Goal: Information Seeking & Learning: Learn about a topic

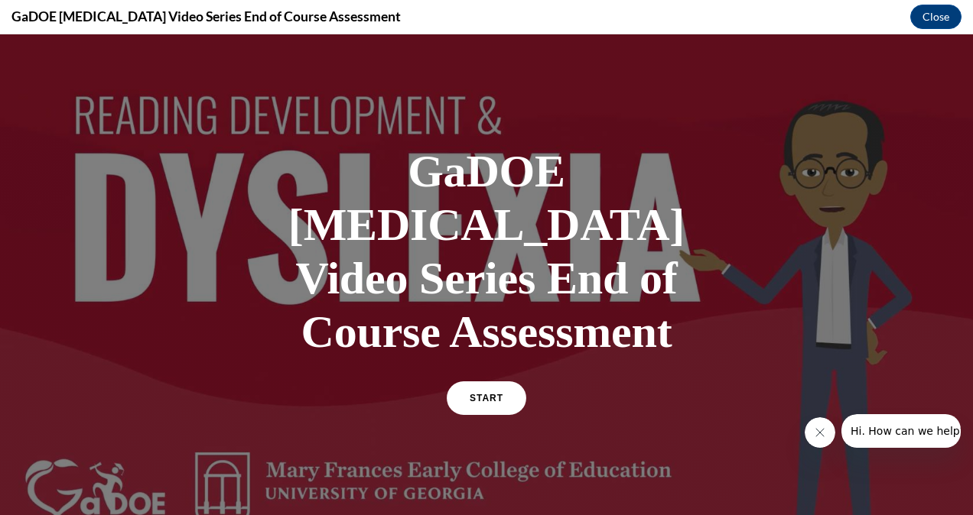
scroll to position [190, 0]
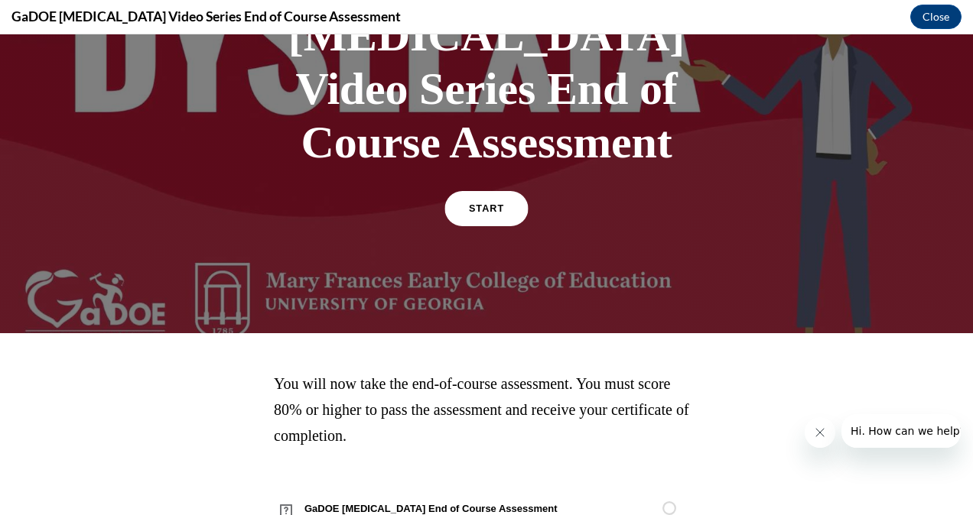
click at [473, 191] on link "START" at bounding box center [485, 208] width 83 height 35
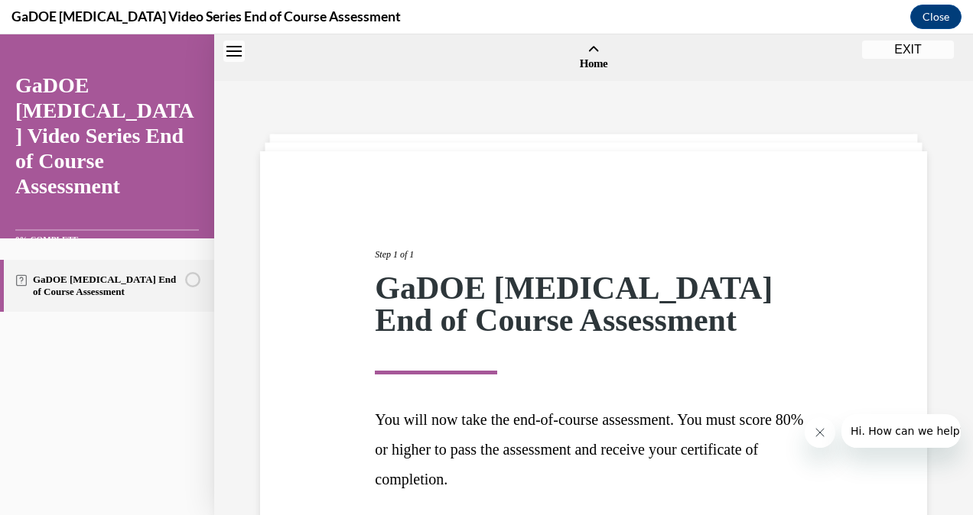
scroll to position [47, 0]
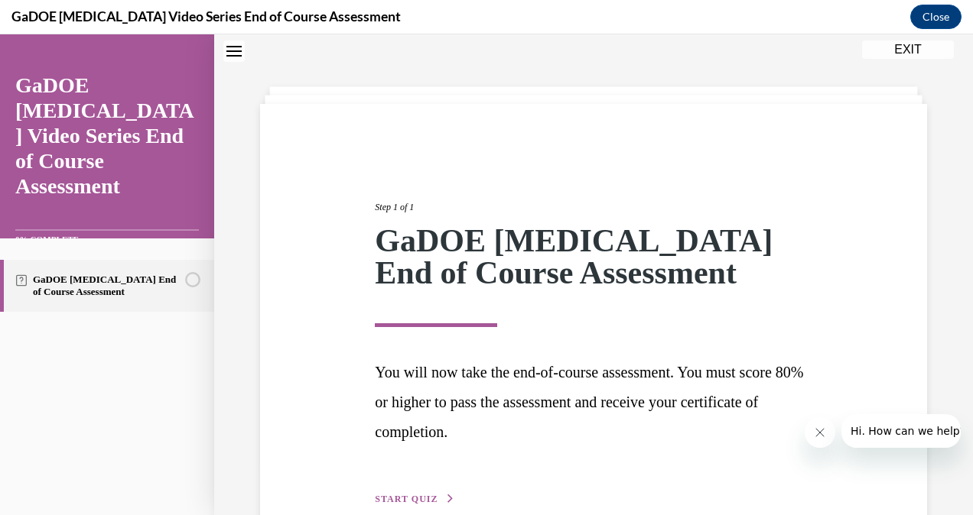
click at [438, 500] on button "START QUIZ" at bounding box center [415, 500] width 80 height 14
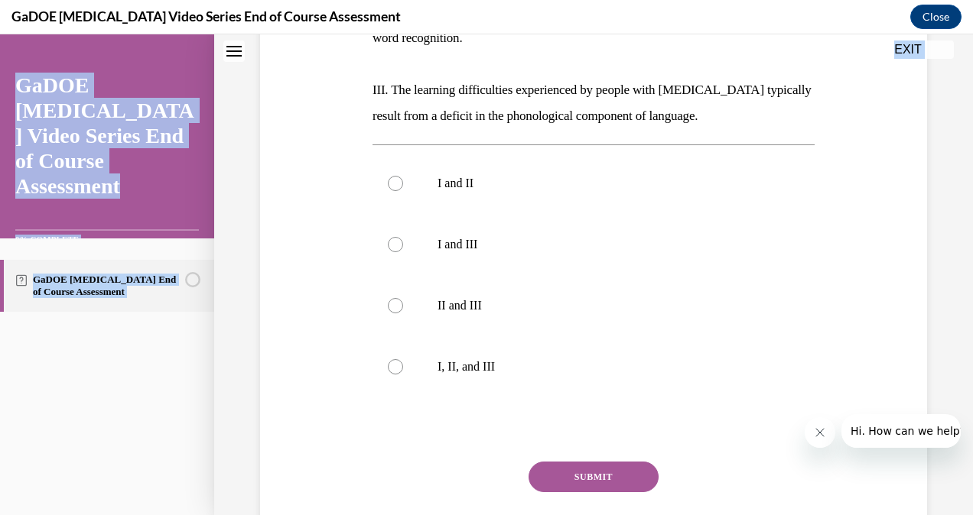
scroll to position [498, 0]
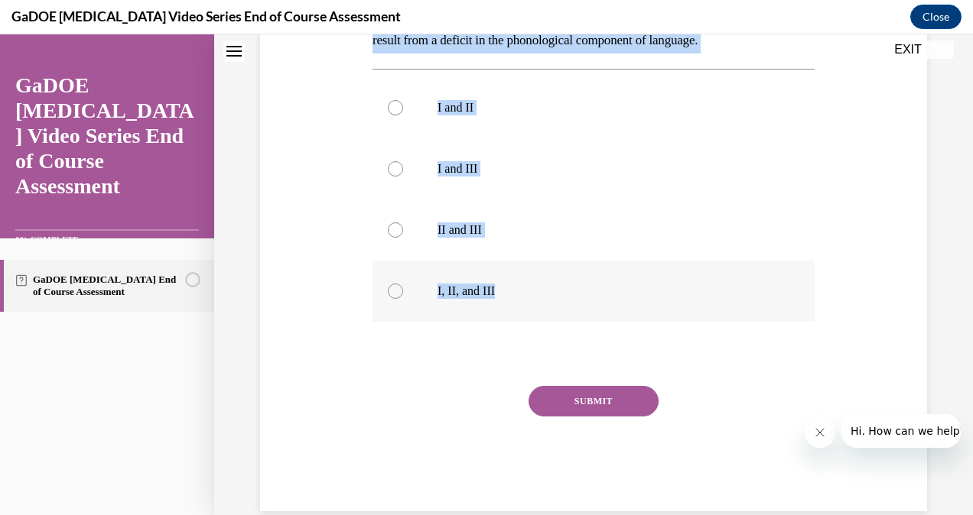
drag, startPoint x: 369, startPoint y: 112, endPoint x: 558, endPoint y: 247, distance: 232.6
click at [558, 247] on div "Question 01/22 The current [PERSON_NAME] definition of [MEDICAL_DATA] includes …" at bounding box center [594, 102] width 450 height 820
copy div "The current [PERSON_NAME] definition of [MEDICAL_DATA] includes which of the fo…"
click at [596, 162] on label "I and III" at bounding box center [593, 168] width 442 height 61
click at [403, 162] on input "I and III" at bounding box center [395, 168] width 15 height 15
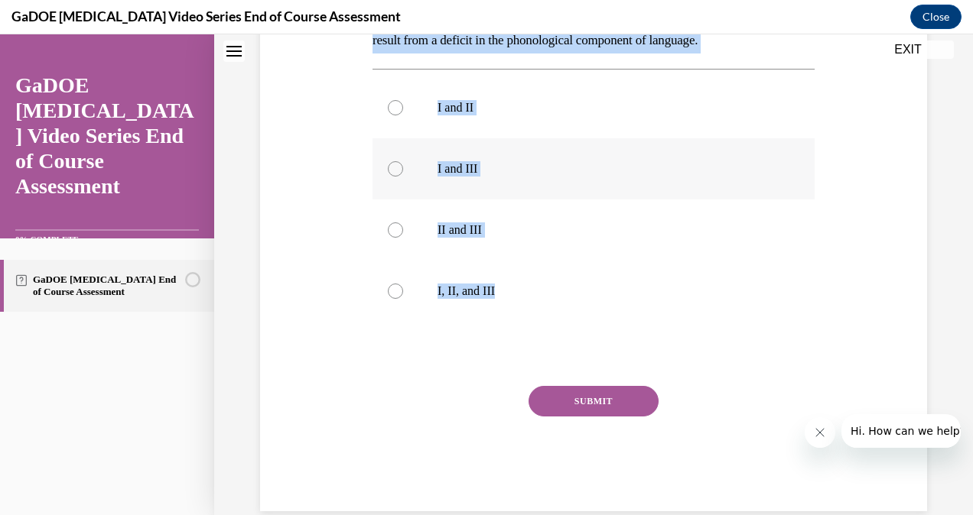
radio input "true"
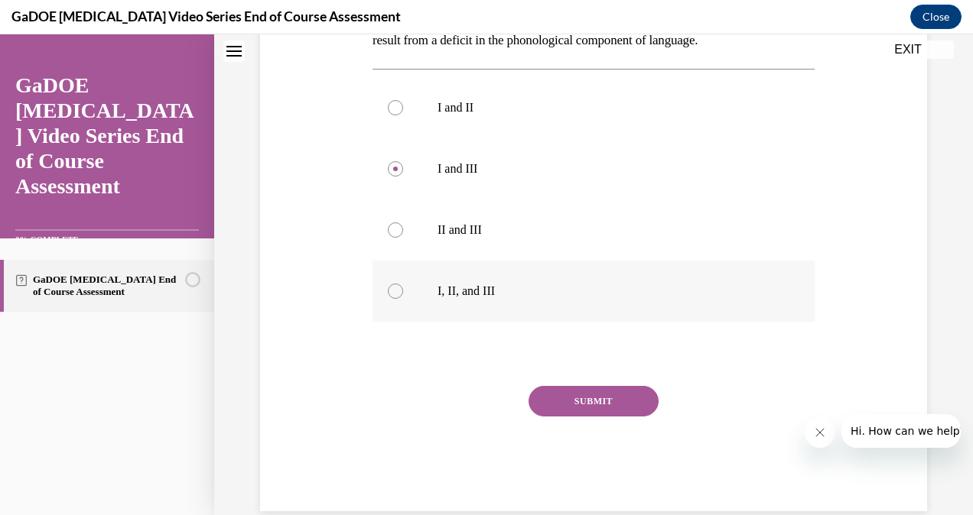
click at [402, 261] on label "I, II, and III" at bounding box center [593, 291] width 442 height 61
click at [402, 284] on input "I, II, and III" at bounding box center [395, 291] width 15 height 15
radio input "true"
click at [564, 386] on button "SUBMIT" at bounding box center [593, 401] width 130 height 31
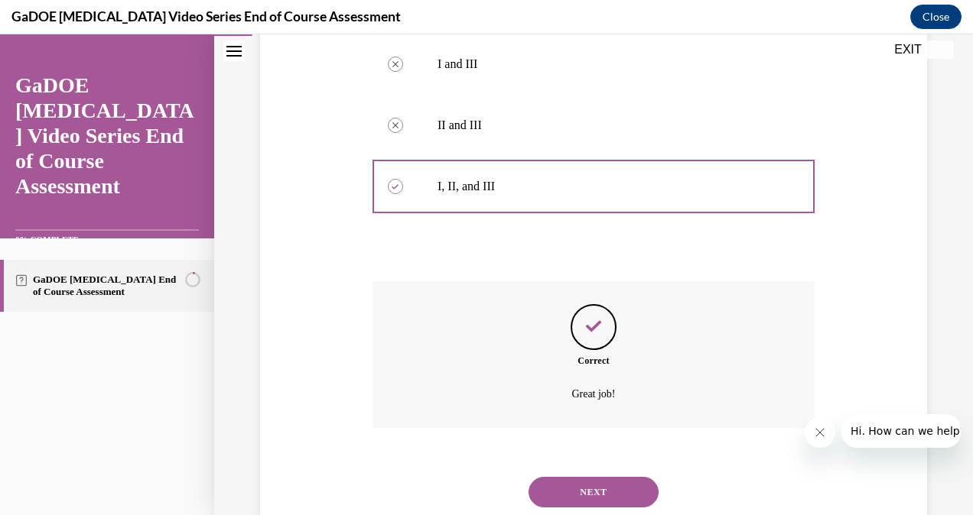
scroll to position [622, 0]
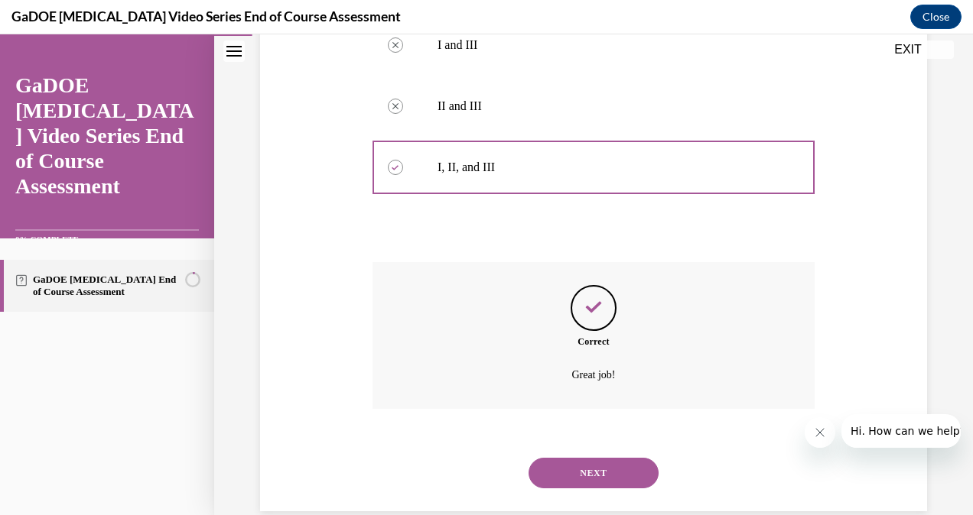
click at [616, 458] on button "NEXT" at bounding box center [593, 473] width 130 height 31
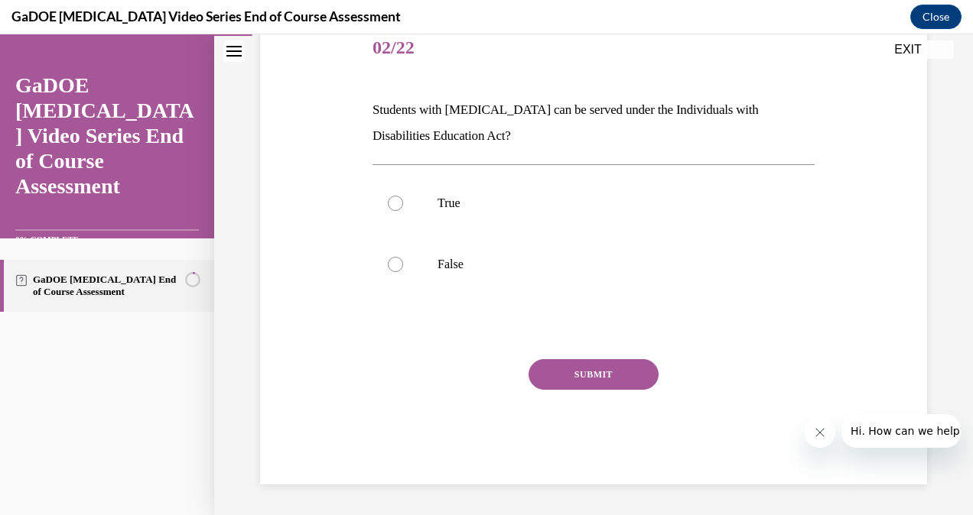
scroll to position [170, 0]
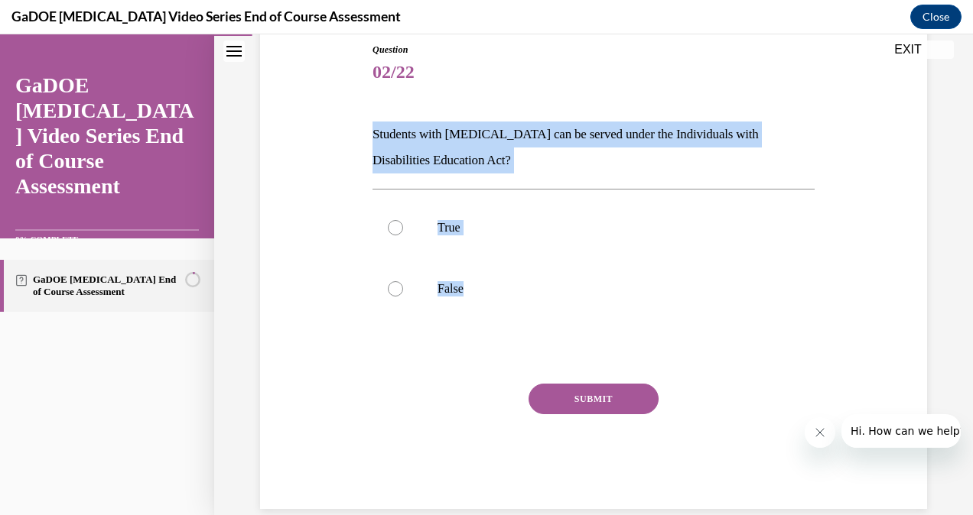
drag, startPoint x: 361, startPoint y: 128, endPoint x: 480, endPoint y: 326, distance: 230.8
click at [480, 326] on div "Question 02/22 Students with [MEDICAL_DATA] can be served under the Individuals…" at bounding box center [593, 253] width 675 height 512
copy div "Students with [MEDICAL_DATA] can be served under the Individuals with Disabilit…"
click at [433, 229] on label "True" at bounding box center [593, 227] width 442 height 61
click at [403, 229] on input "True" at bounding box center [395, 227] width 15 height 15
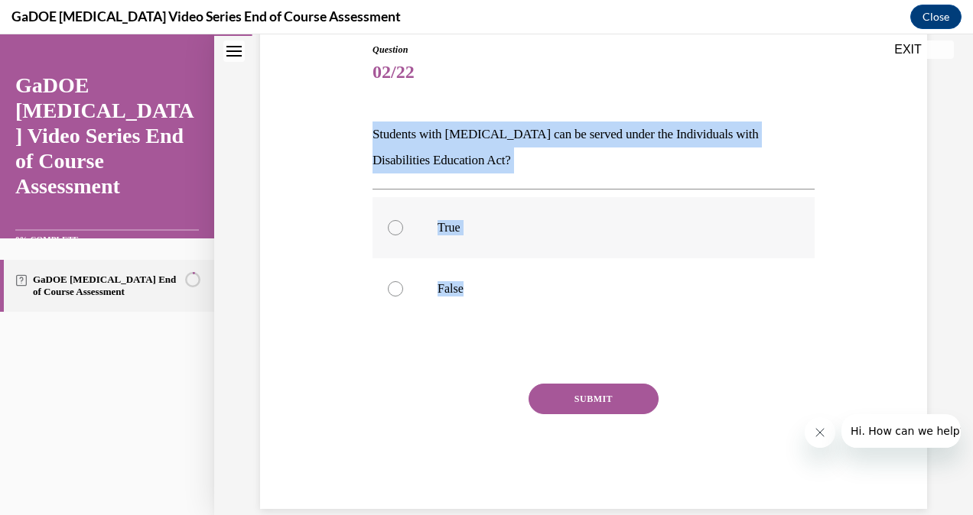
radio input "true"
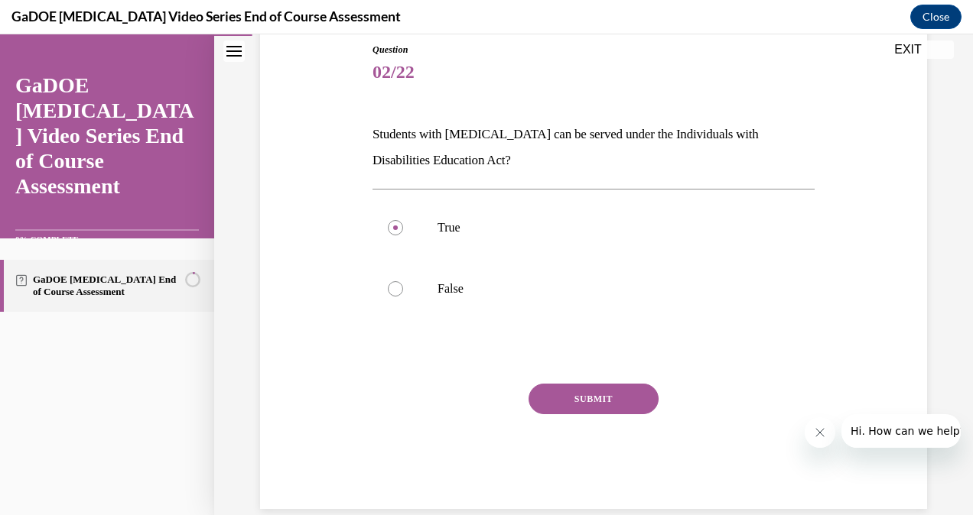
click at [587, 405] on button "SUBMIT" at bounding box center [593, 399] width 130 height 31
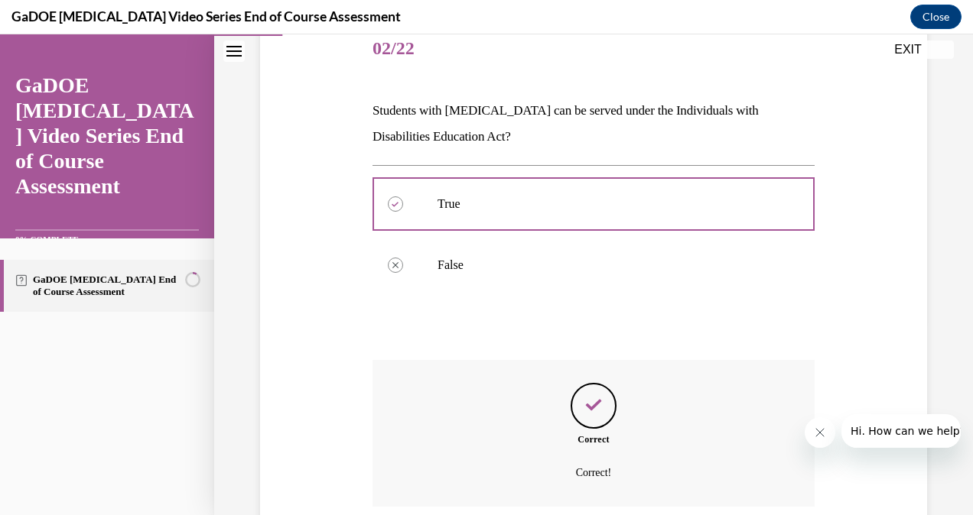
scroll to position [317, 0]
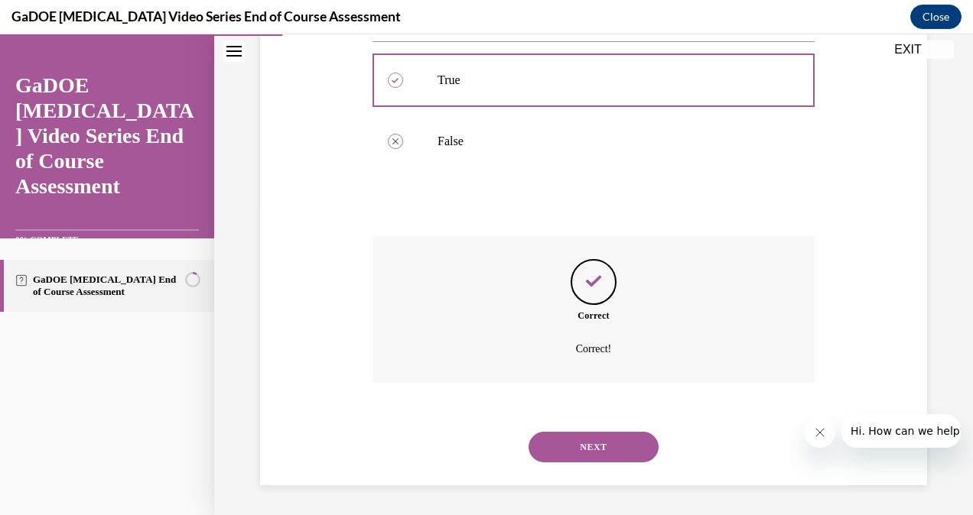
click at [599, 437] on button "NEXT" at bounding box center [593, 447] width 130 height 31
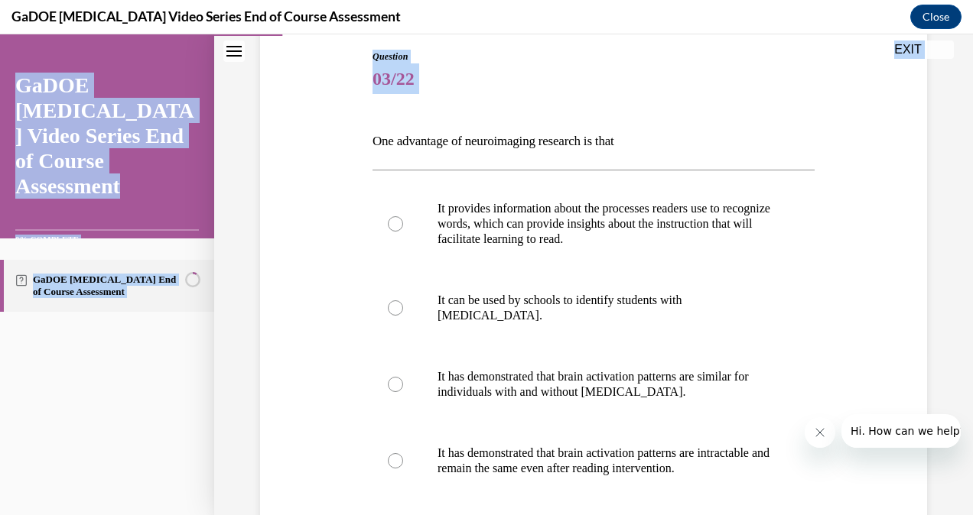
scroll to position [251, 0]
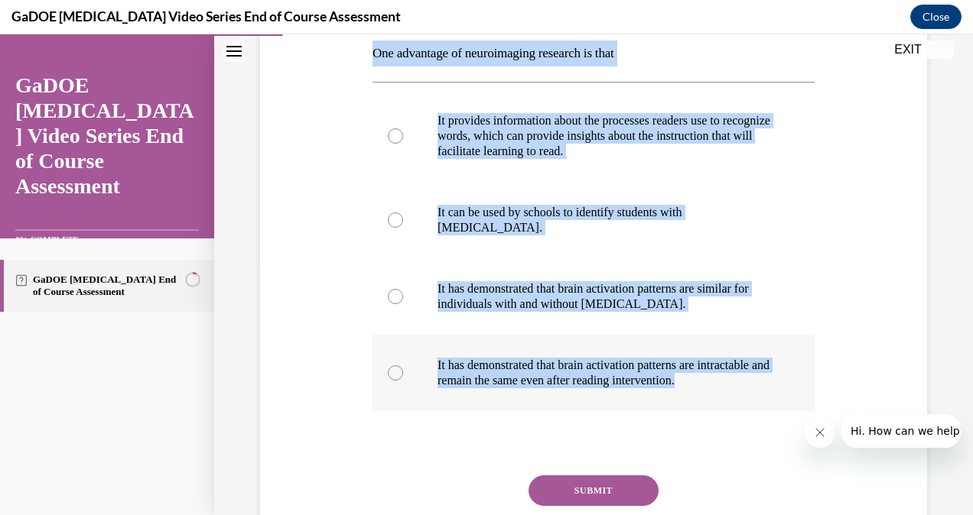
drag, startPoint x: 372, startPoint y: 298, endPoint x: 739, endPoint y: 382, distance: 376.6
click at [739, 382] on div "Question 03/22 One advantage of neuroimaging research is that It provides infor…" at bounding box center [593, 281] width 442 height 639
copy div "One advantage of neuroimaging research is that It provides information about th…"
click at [634, 182] on label "It can be used by schools to identify students with [MEDICAL_DATA]." at bounding box center [593, 220] width 442 height 76
click at [403, 213] on input "It can be used by schools to identify students with [MEDICAL_DATA]." at bounding box center [395, 220] width 15 height 15
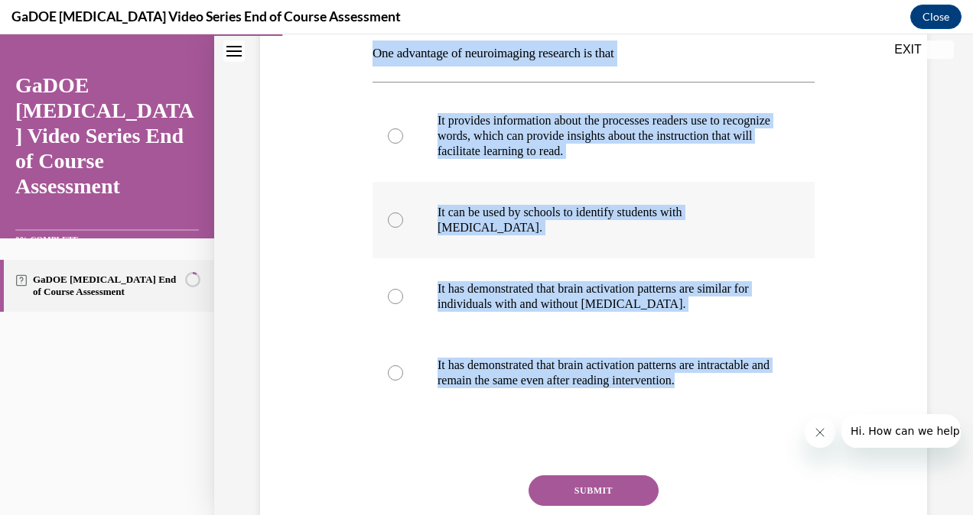
radio input "true"
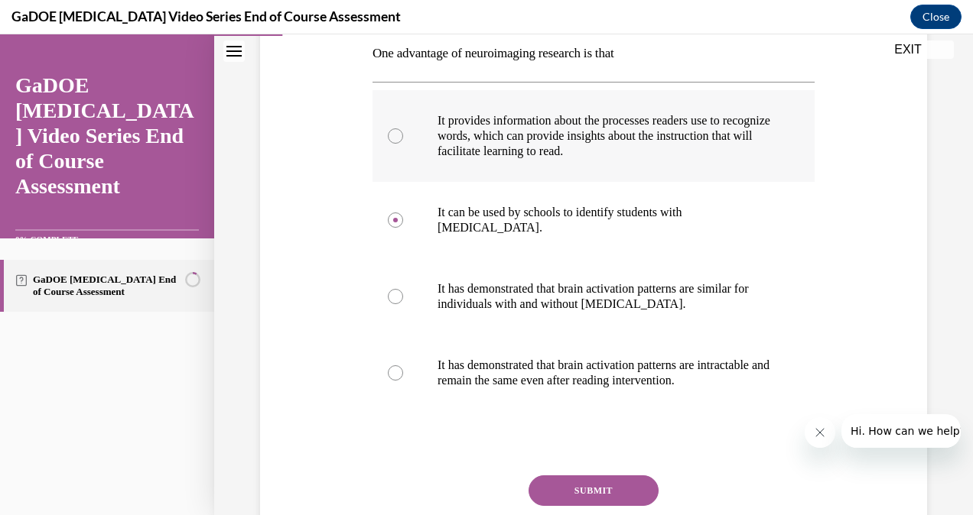
click at [587, 129] on p "It provides information about the processes readers use to recognize words, whi…" at bounding box center [606, 136] width 339 height 46
click at [403, 129] on input "It provides information about the processes readers use to recognize words, whi…" at bounding box center [395, 135] width 15 height 15
radio input "true"
click at [609, 482] on button "SUBMIT" at bounding box center [593, 491] width 130 height 31
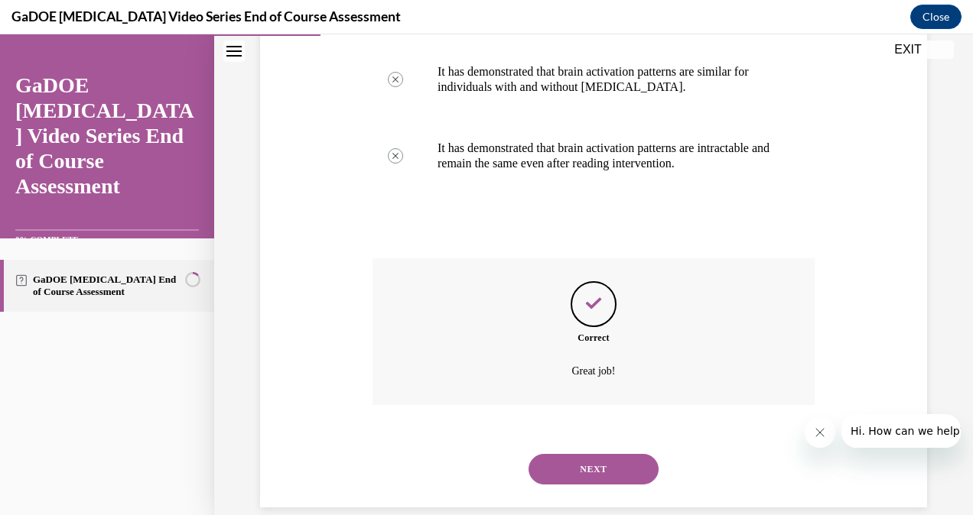
scroll to position [490, 0]
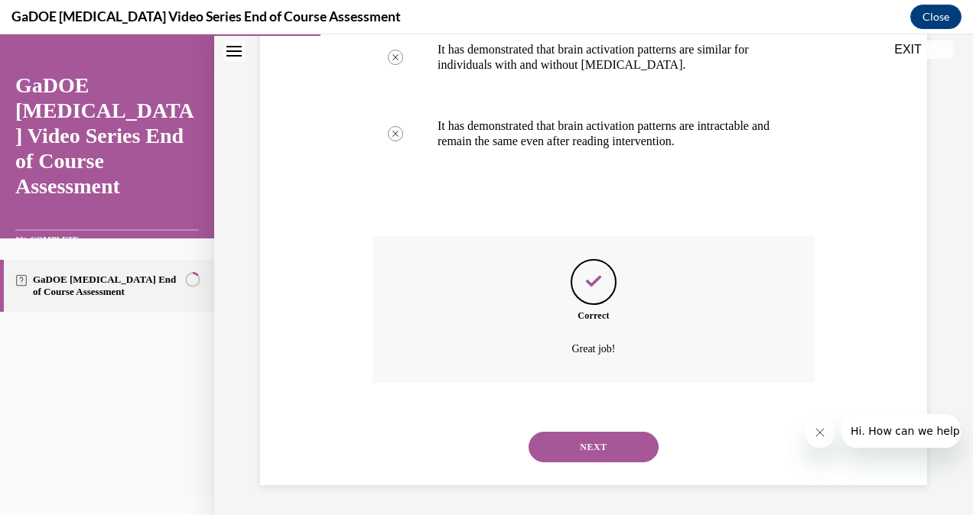
click at [610, 432] on button "NEXT" at bounding box center [593, 447] width 130 height 31
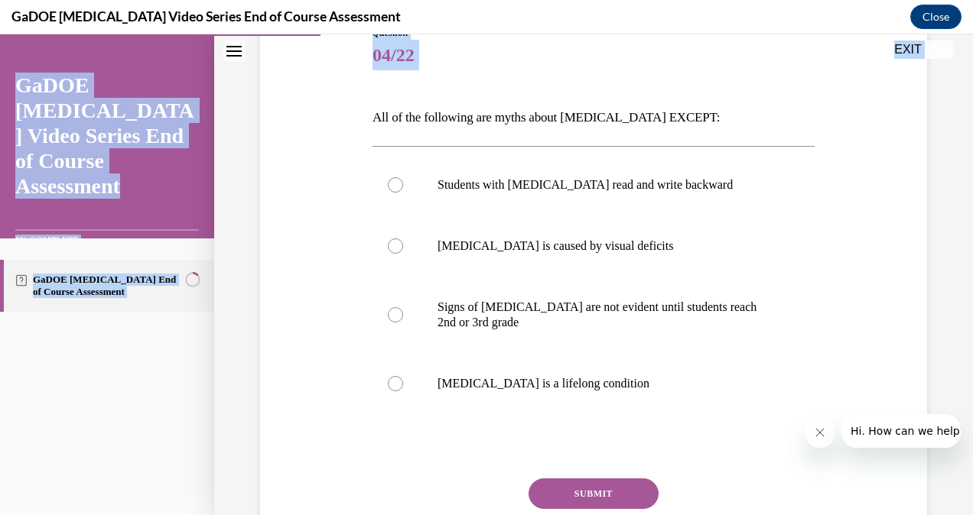
scroll to position [305, 0]
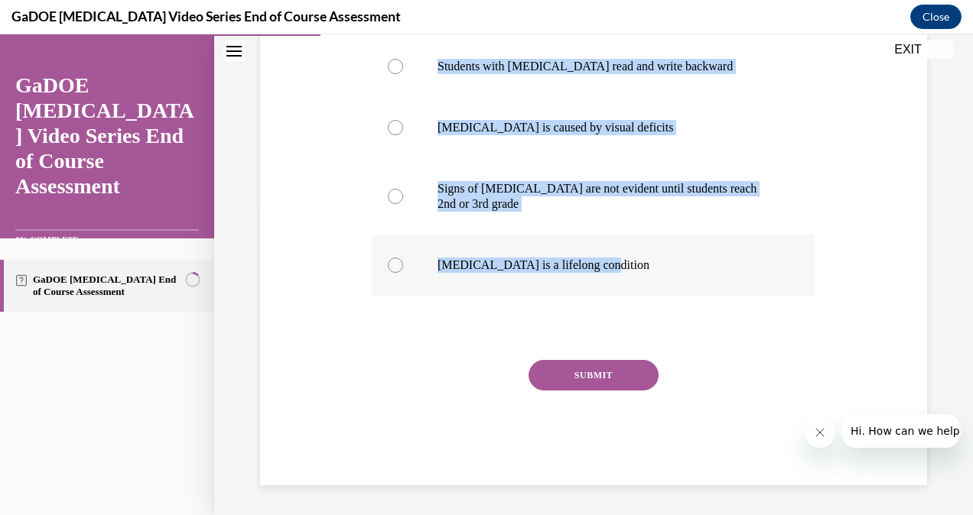
drag, startPoint x: 363, startPoint y: 294, endPoint x: 629, endPoint y: 294, distance: 265.4
click at [629, 294] on div "Question 04/22 All of the following are myths about [MEDICAL_DATA] EXCEPT: Stud…" at bounding box center [593, 174] width 675 height 624
copy div "All of the following are myths about [MEDICAL_DATA] EXCEPT: Students with [MEDI…"
click at [484, 258] on p "[MEDICAL_DATA] is a lifelong condition" at bounding box center [606, 265] width 339 height 15
click at [403, 258] on input "[MEDICAL_DATA] is a lifelong condition" at bounding box center [395, 265] width 15 height 15
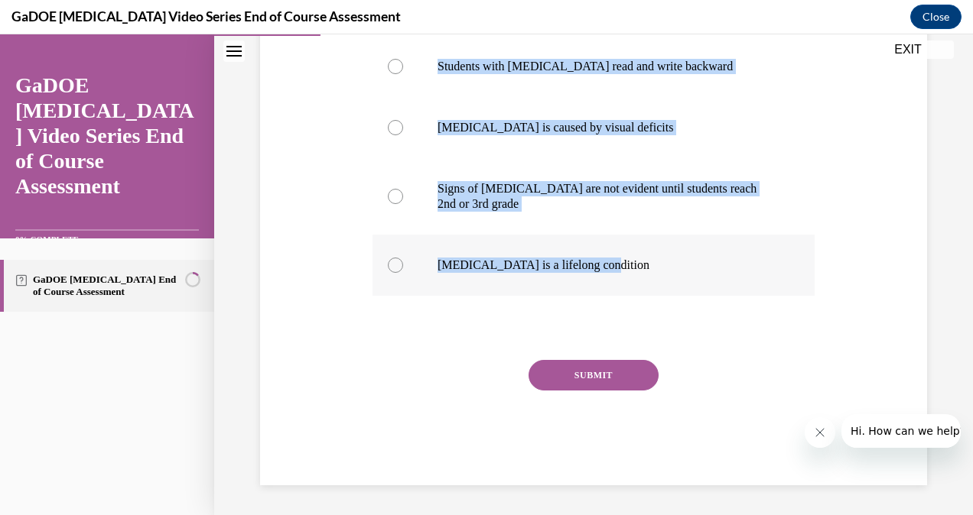
radio input "true"
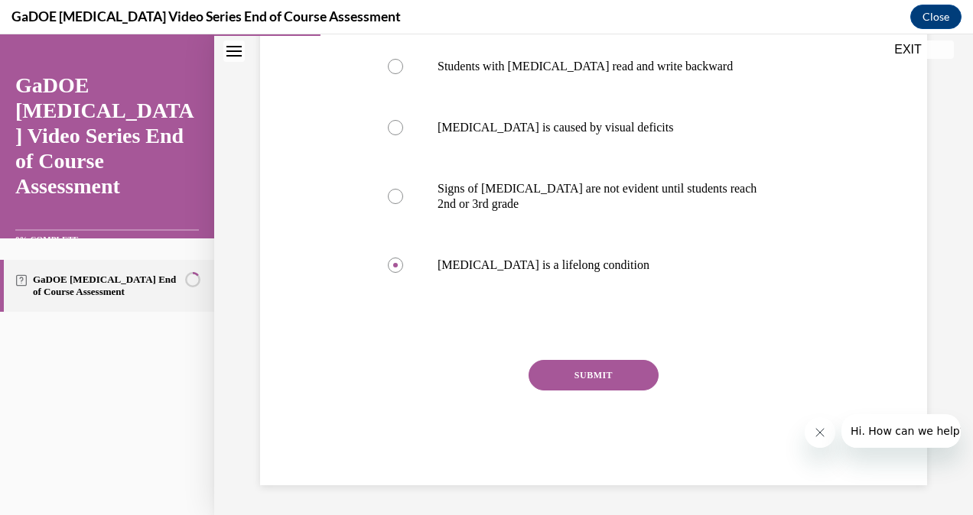
click at [538, 368] on button "SUBMIT" at bounding box center [593, 375] width 130 height 31
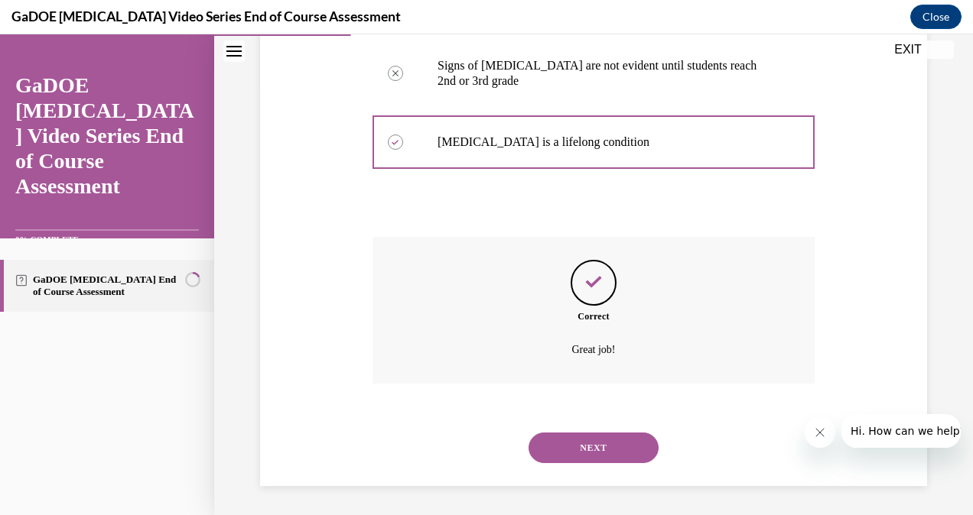
scroll to position [429, 0]
click at [603, 441] on button "NEXT" at bounding box center [593, 447] width 130 height 31
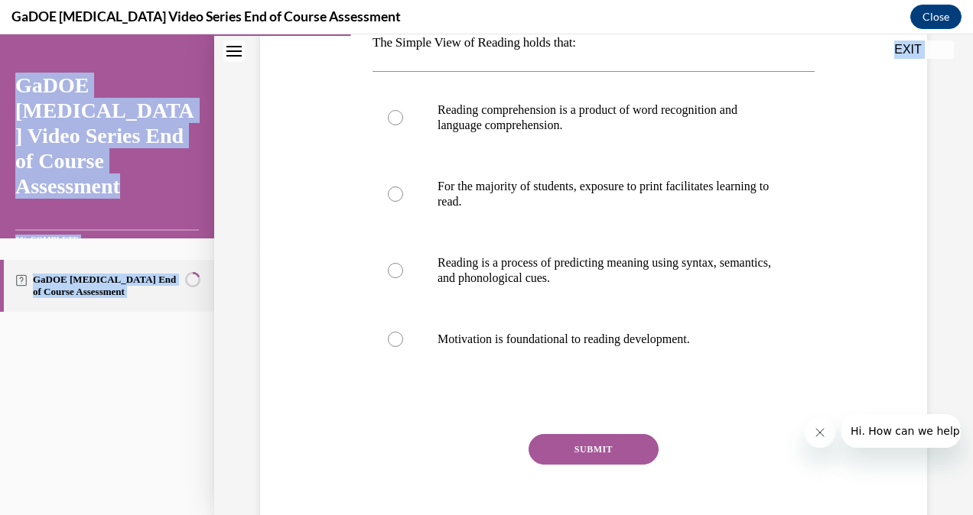
scroll to position [336, 0]
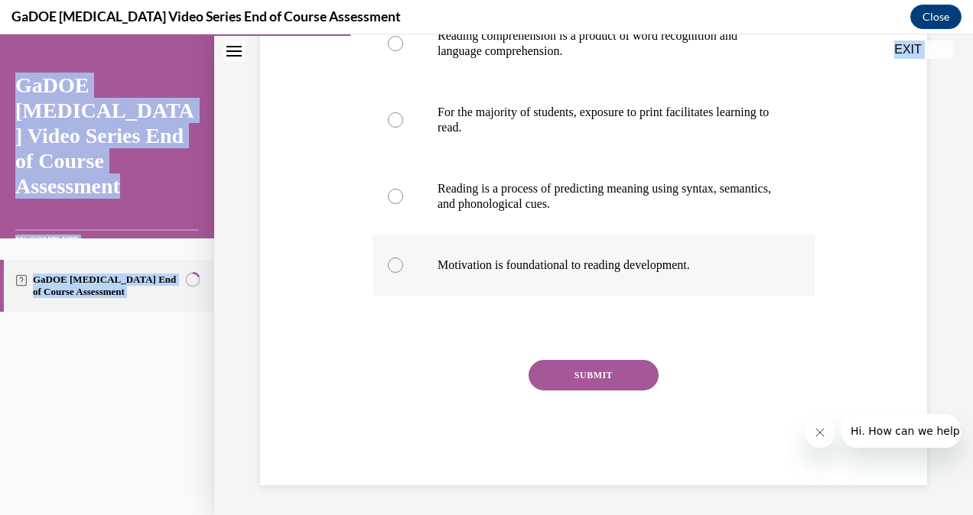
drag, startPoint x: 372, startPoint y: 303, endPoint x: 714, endPoint y: 267, distance: 344.5
click at [714, 267] on div "Question 05/22 The Simple View of Reading holds that: Reading comprehension is …" at bounding box center [593, 158] width 675 height 655
copy div "The Simple View of Reading holds that: Reading comprehension is a product of wo…"
click at [577, 57] on p "Reading comprehension is a product of word recognition and language comprehensi…" at bounding box center [606, 43] width 339 height 31
click at [403, 51] on input "Reading comprehension is a product of word recognition and language comprehensi…" at bounding box center [395, 43] width 15 height 15
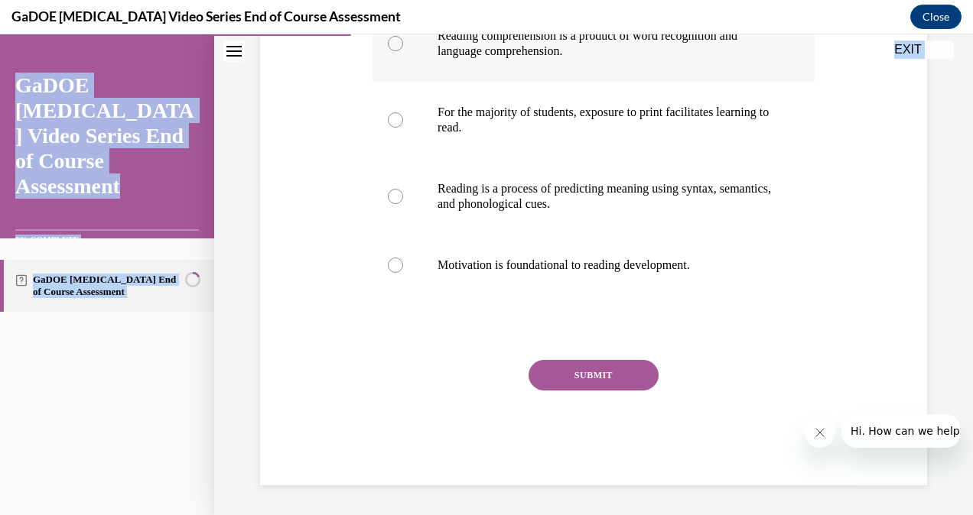
radio input "true"
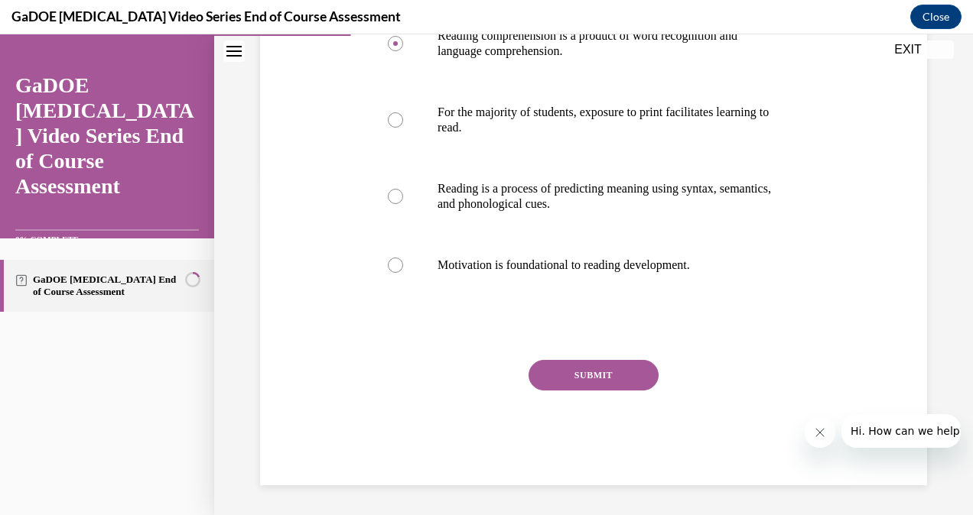
click at [592, 384] on button "SUBMIT" at bounding box center [593, 375] width 130 height 31
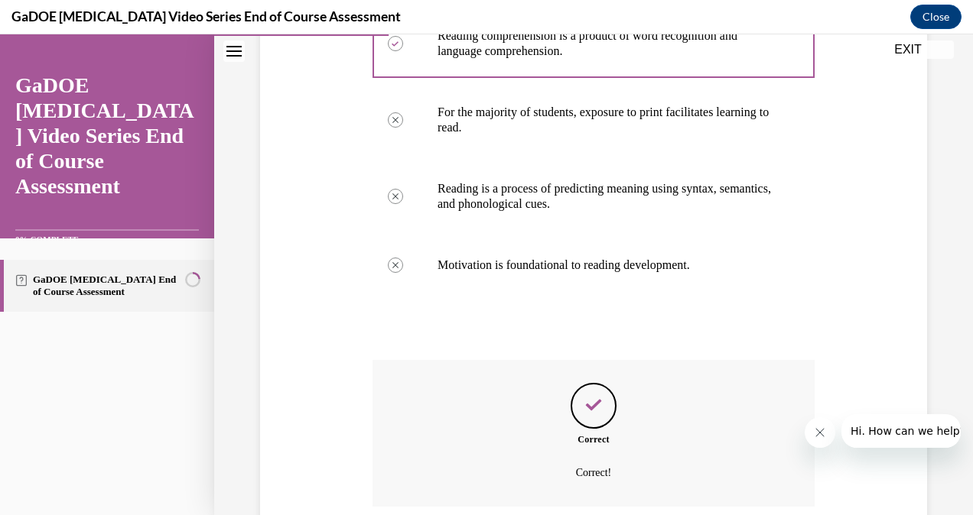
scroll to position [460, 0]
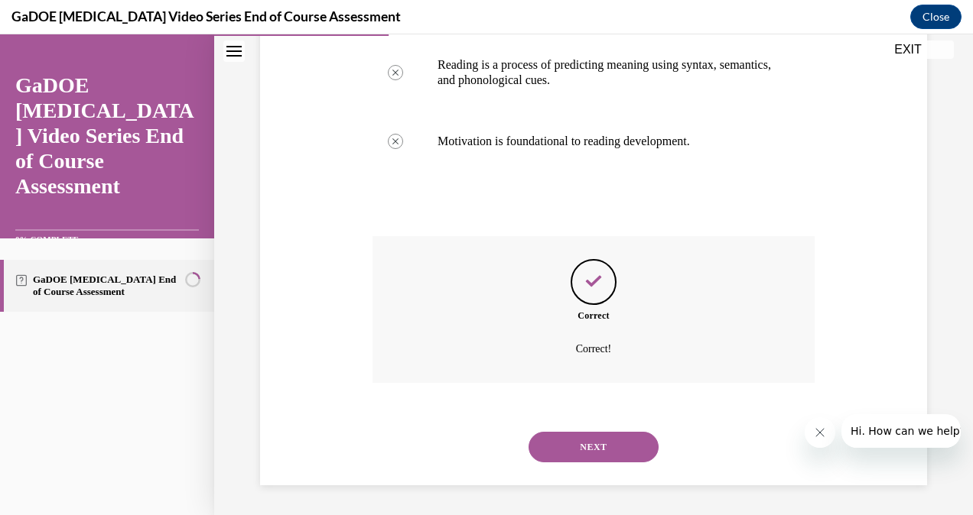
click at [592, 457] on button "NEXT" at bounding box center [593, 447] width 130 height 31
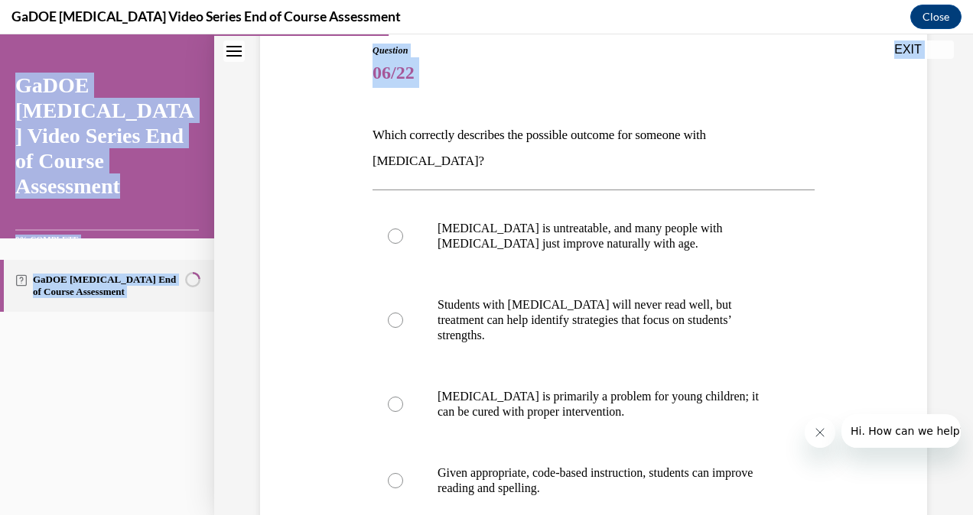
scroll to position [327, 0]
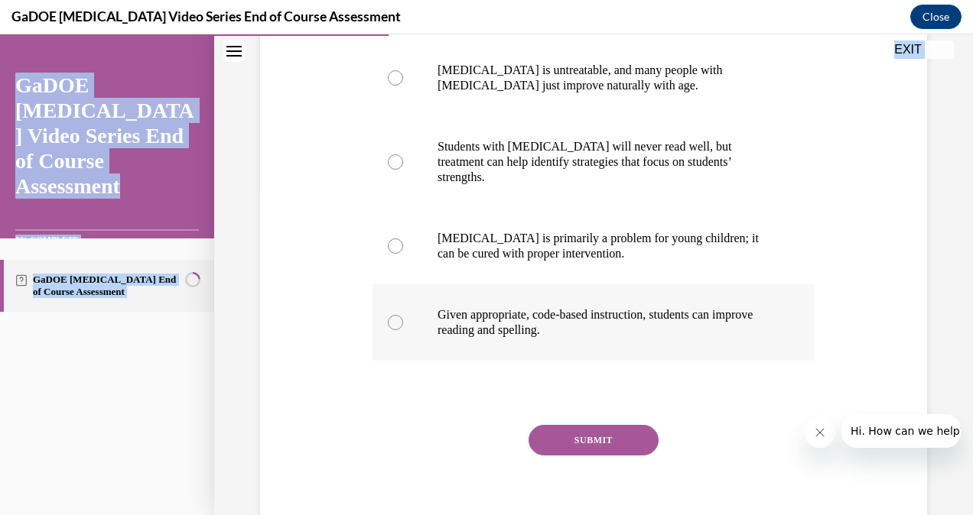
drag, startPoint x: 363, startPoint y: 301, endPoint x: 684, endPoint y: 288, distance: 321.5
click at [684, 288] on div "Question 06/22 Which correctly describes the possible outcome for someone with …" at bounding box center [593, 194] width 675 height 711
copy div "Which correctly describes the possible outcome for someone with [MEDICAL_DATA]?…"
click at [512, 307] on p "Given appropriate, code-based instruction, students can improve reading and spe…" at bounding box center [606, 322] width 339 height 31
click at [403, 315] on input "Given appropriate, code-based instruction, students can improve reading and spe…" at bounding box center [395, 322] width 15 height 15
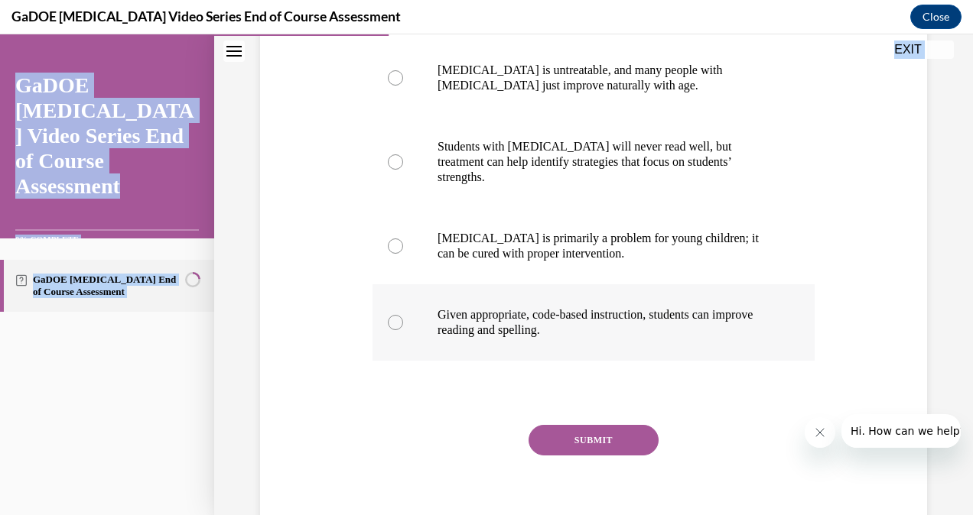
radio input "true"
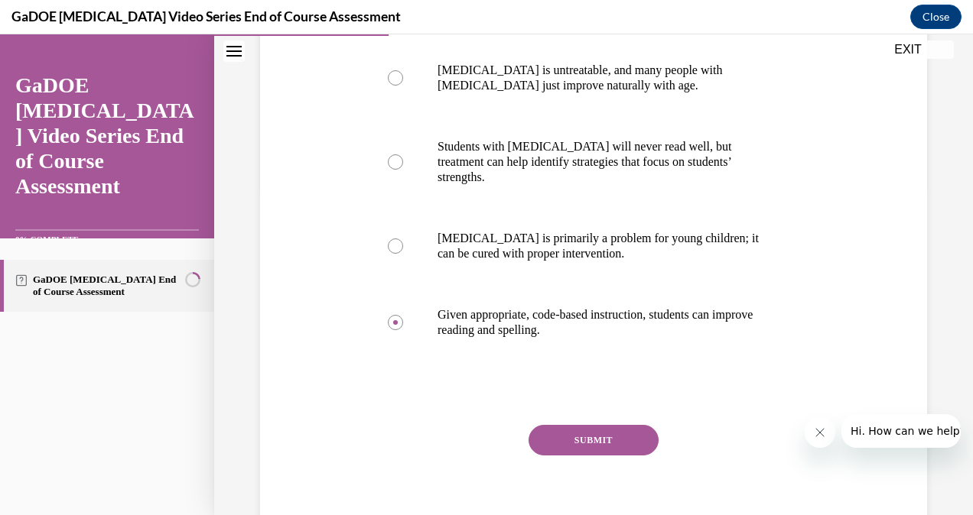
click at [593, 425] on button "SUBMIT" at bounding box center [593, 440] width 130 height 31
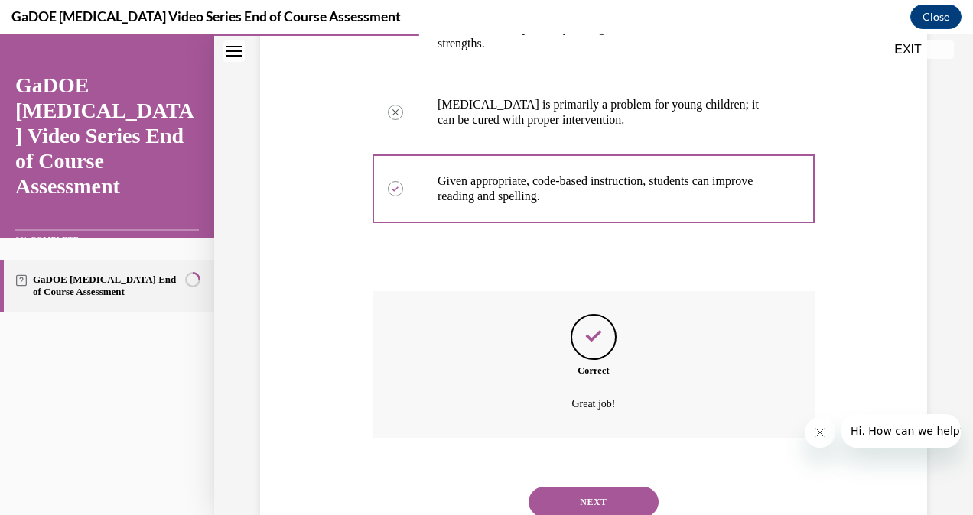
scroll to position [475, 0]
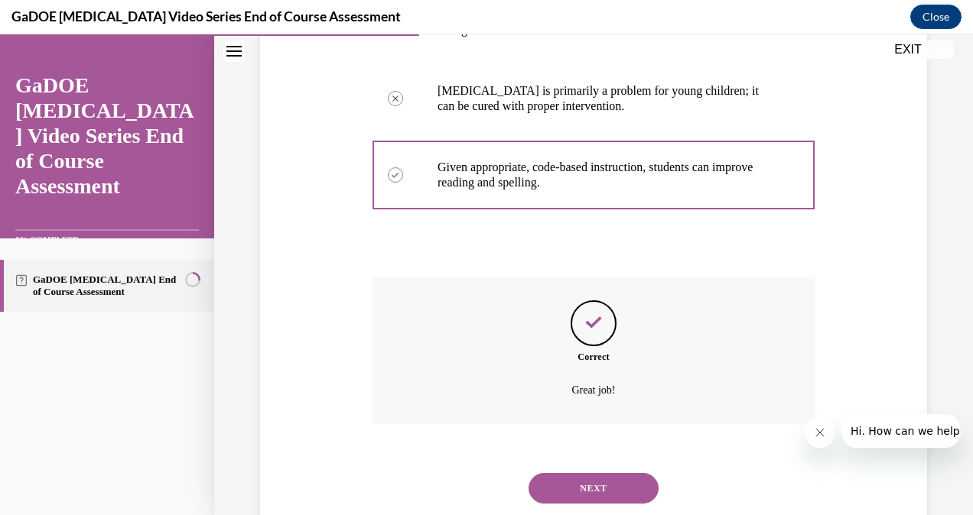
click at [600, 473] on button "NEXT" at bounding box center [593, 488] width 130 height 31
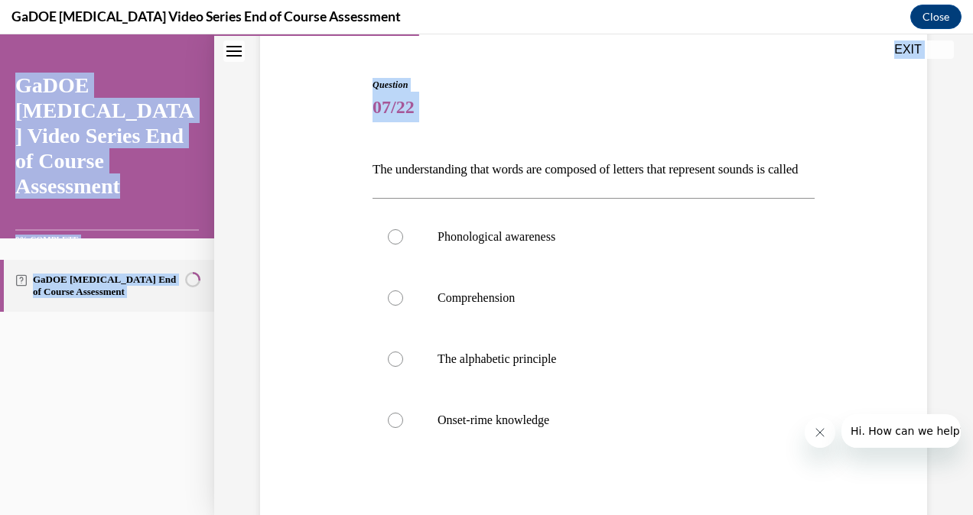
scroll to position [205, 0]
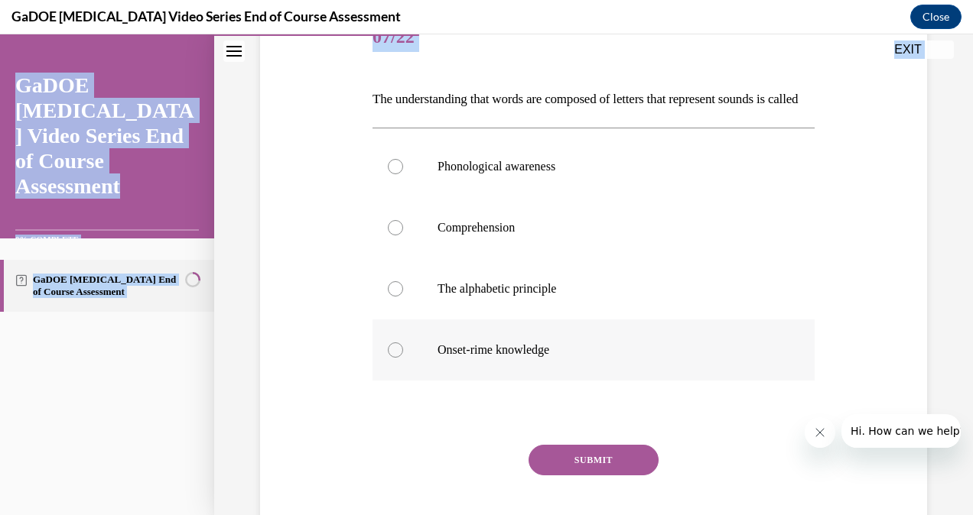
drag, startPoint x: 367, startPoint y: 290, endPoint x: 600, endPoint y: 355, distance: 242.1
click at [600, 355] on div "Question 07/22 The understanding that words are composed of letters that repres…" at bounding box center [594, 278] width 450 height 586
copy div "The understanding that words are composed of letters that represent sounds is c…"
click at [500, 297] on p "The alphabetic principle" at bounding box center [606, 288] width 339 height 15
click at [403, 297] on input "The alphabetic principle" at bounding box center [395, 288] width 15 height 15
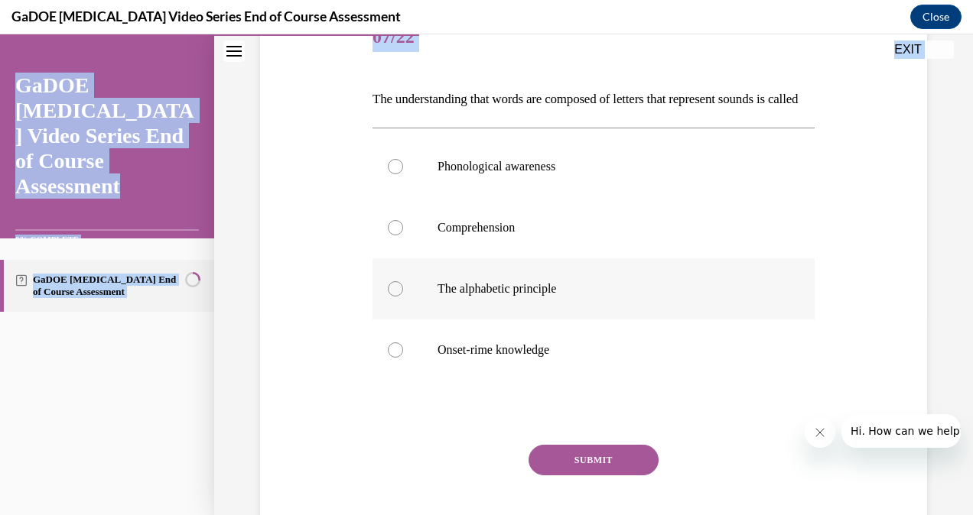
radio input "true"
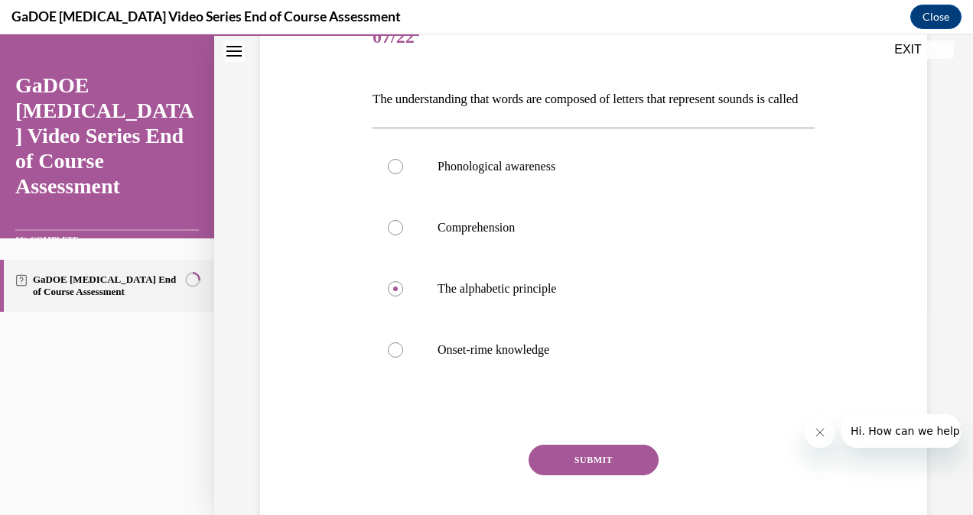
click at [592, 476] on button "SUBMIT" at bounding box center [593, 460] width 130 height 31
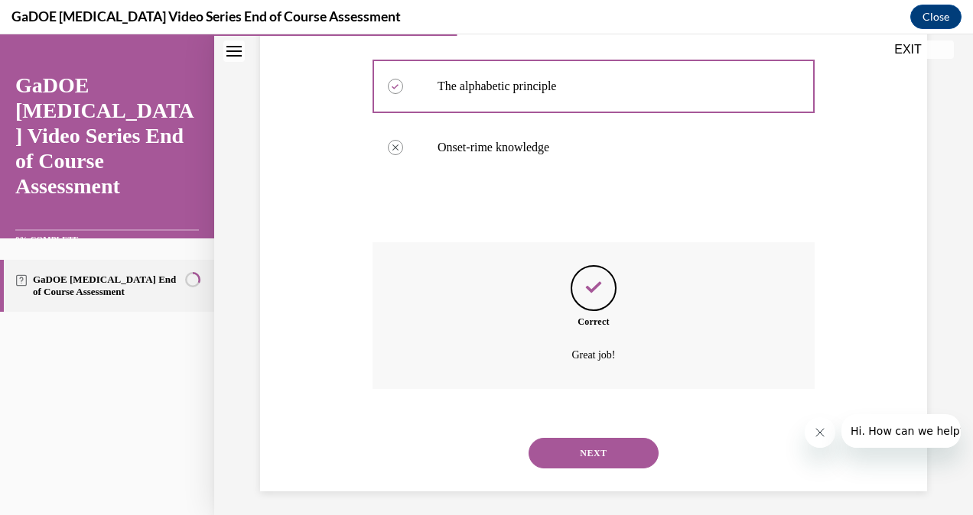
scroll to position [440, 0]
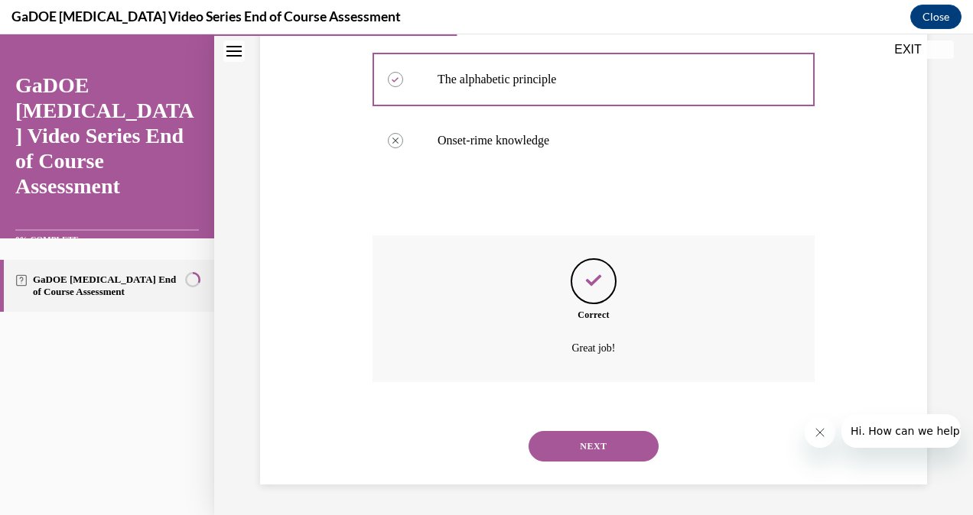
click at [586, 452] on button "NEXT" at bounding box center [593, 446] width 130 height 31
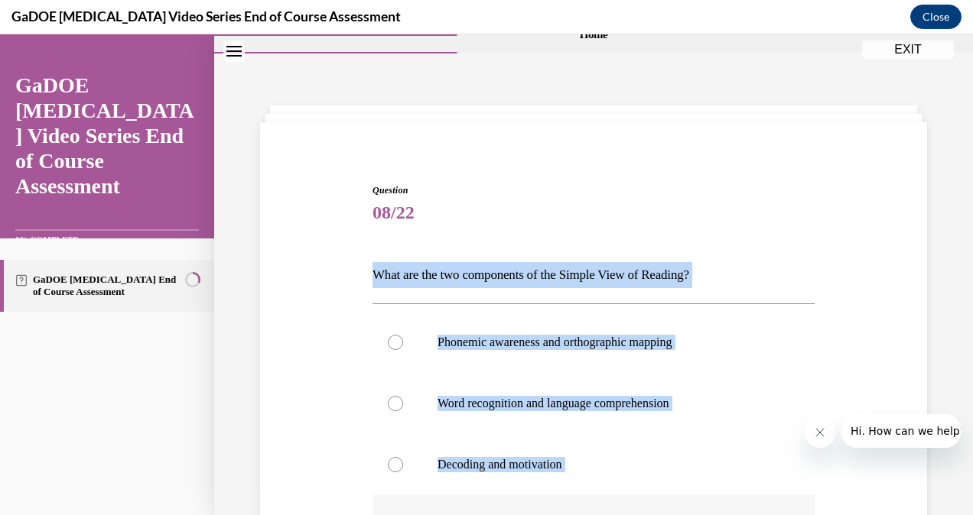
scroll to position [61, 0]
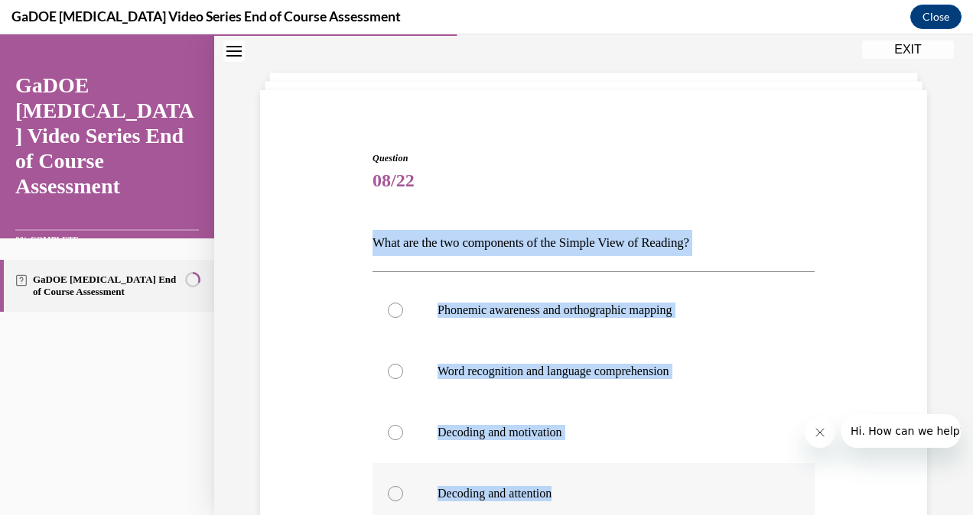
drag, startPoint x: 361, startPoint y: 310, endPoint x: 577, endPoint y: 498, distance: 286.8
click at [577, 498] on div "Question 08/22 What are the two components of the Simple View of Reading? Phone…" at bounding box center [593, 410] width 675 height 609
copy div "What are the two components of the Simple View of Reading? Phonemic awareness a…"
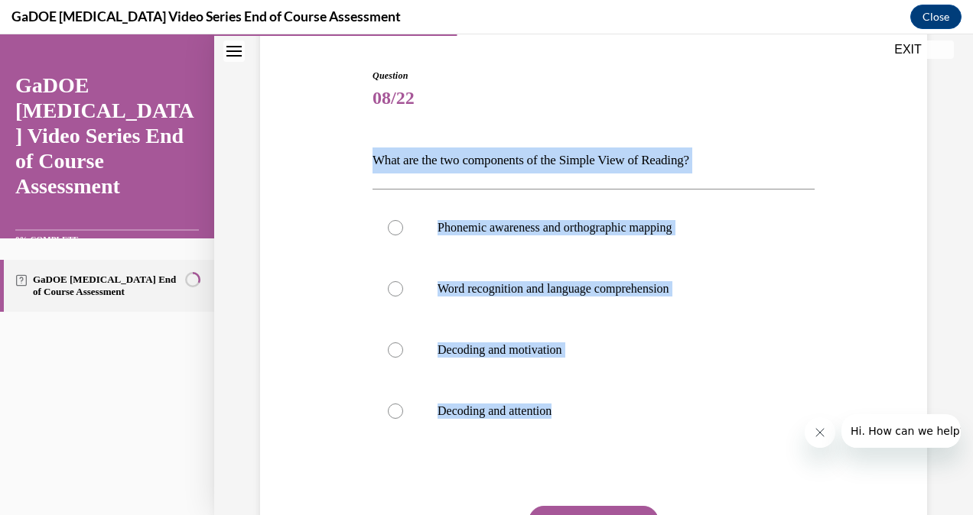
scroll to position [148, 0]
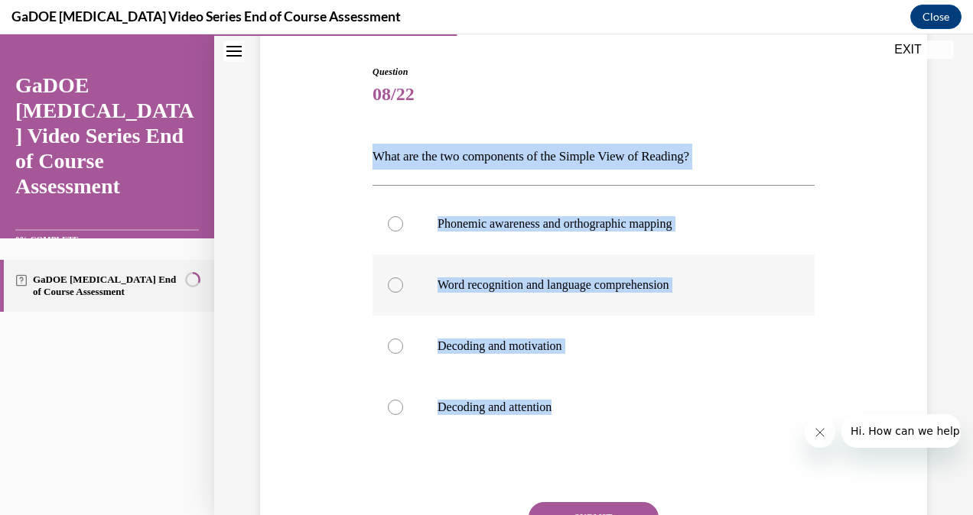
click at [479, 278] on p "Word recognition and language comprehension" at bounding box center [606, 285] width 339 height 15
click at [403, 278] on input "Word recognition and language comprehension" at bounding box center [395, 285] width 15 height 15
radio input "true"
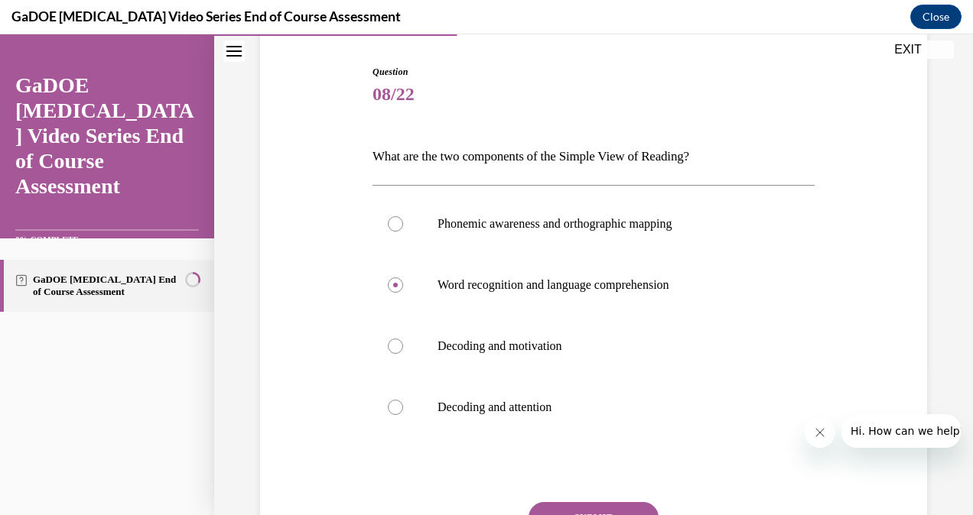
click at [570, 504] on button "SUBMIT" at bounding box center [593, 517] width 130 height 31
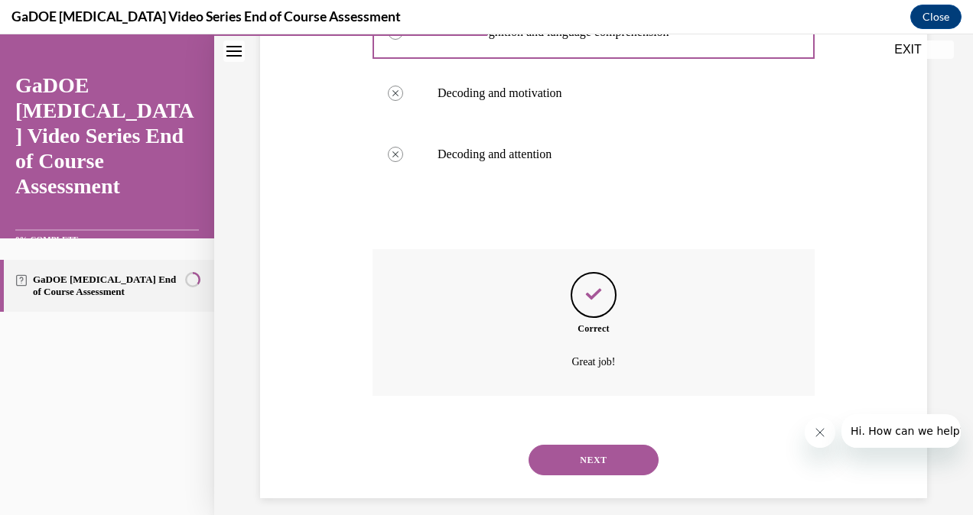
scroll to position [414, 0]
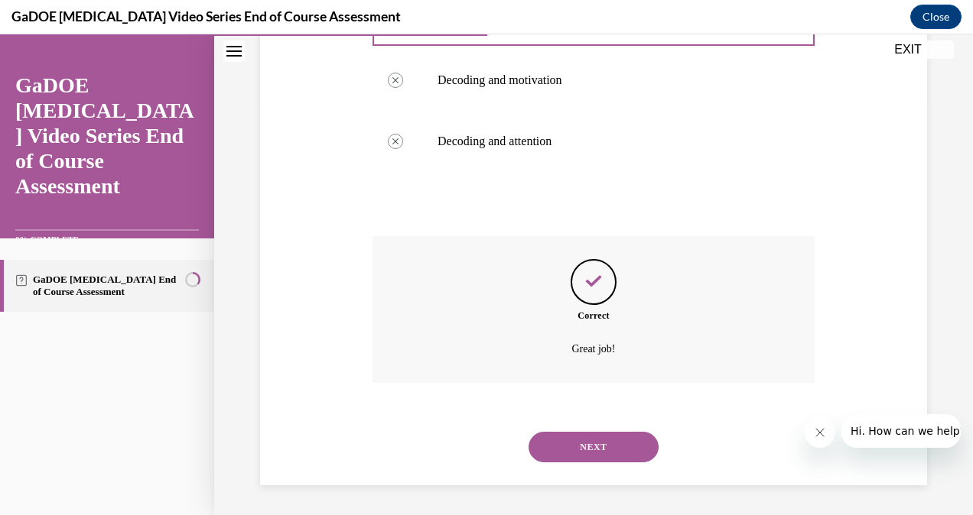
click at [609, 459] on button "NEXT" at bounding box center [593, 447] width 130 height 31
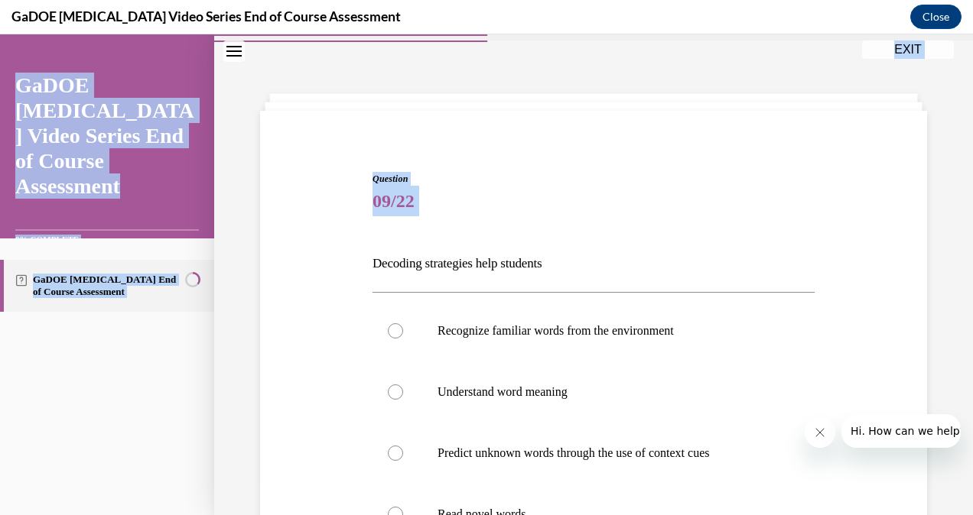
scroll to position [116, 0]
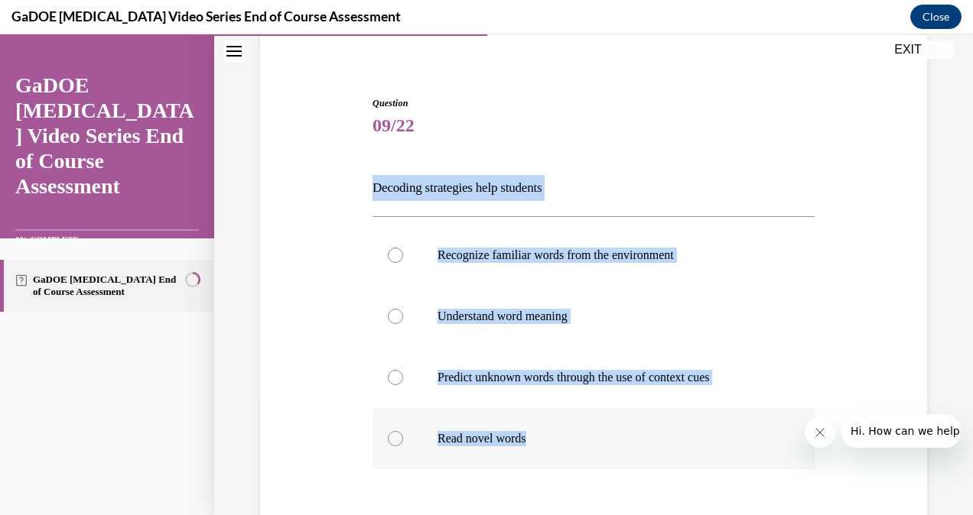
drag, startPoint x: 366, startPoint y: 297, endPoint x: 636, endPoint y: 437, distance: 305.1
click at [636, 437] on div "Question 09/22 Decoding strategies help students Recognize familiar words from …" at bounding box center [593, 354] width 675 height 609
copy div "Decoding strategies help students Recognize familiar words from the environment…"
click at [490, 437] on p "Read novel words" at bounding box center [606, 438] width 339 height 15
click at [403, 437] on input "Read novel words" at bounding box center [395, 438] width 15 height 15
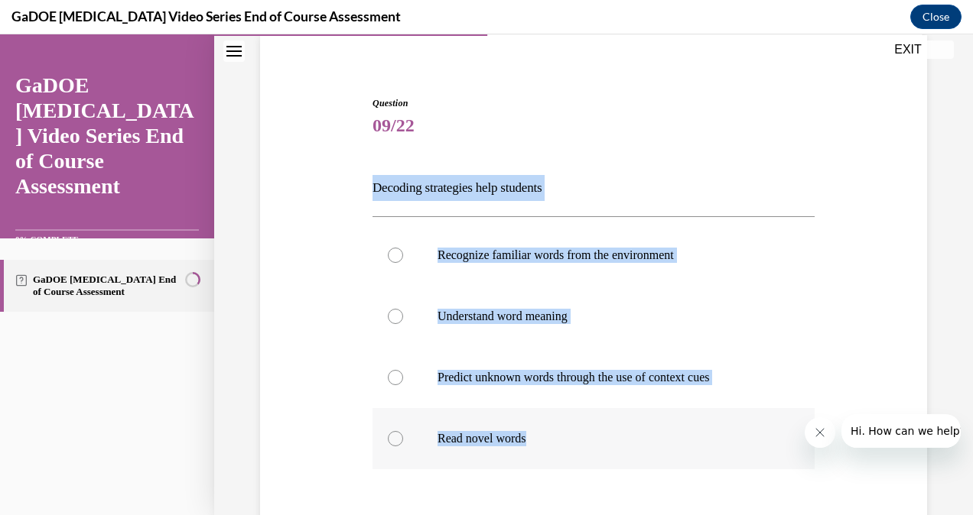
radio input "true"
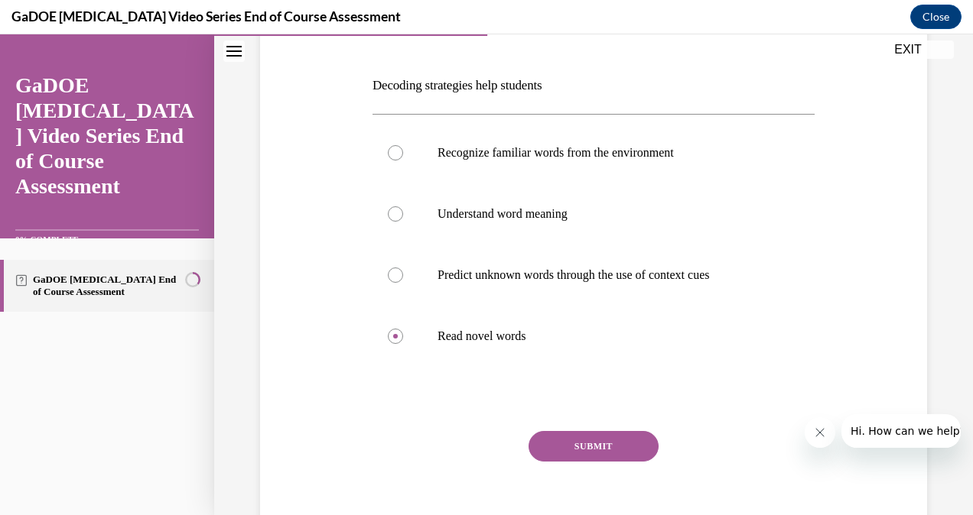
scroll to position [252, 0]
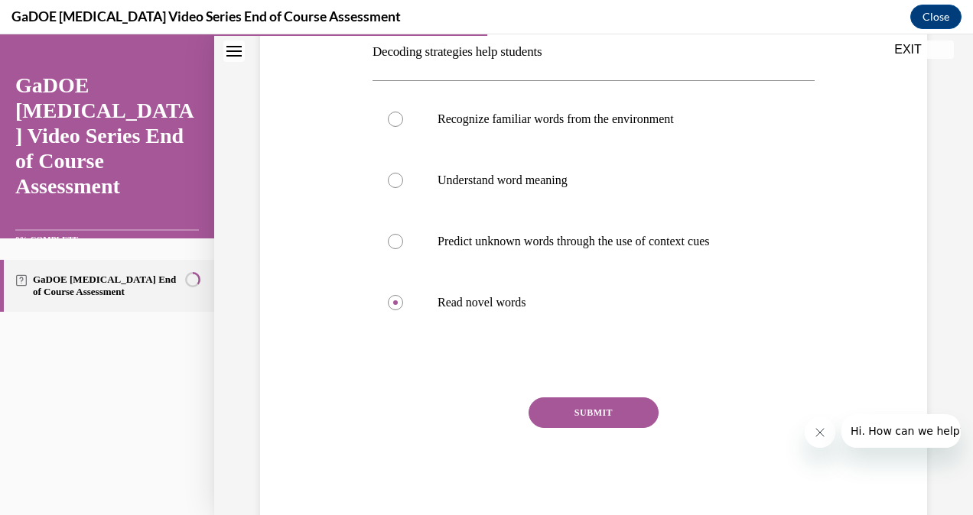
click at [555, 405] on button "SUBMIT" at bounding box center [593, 413] width 130 height 31
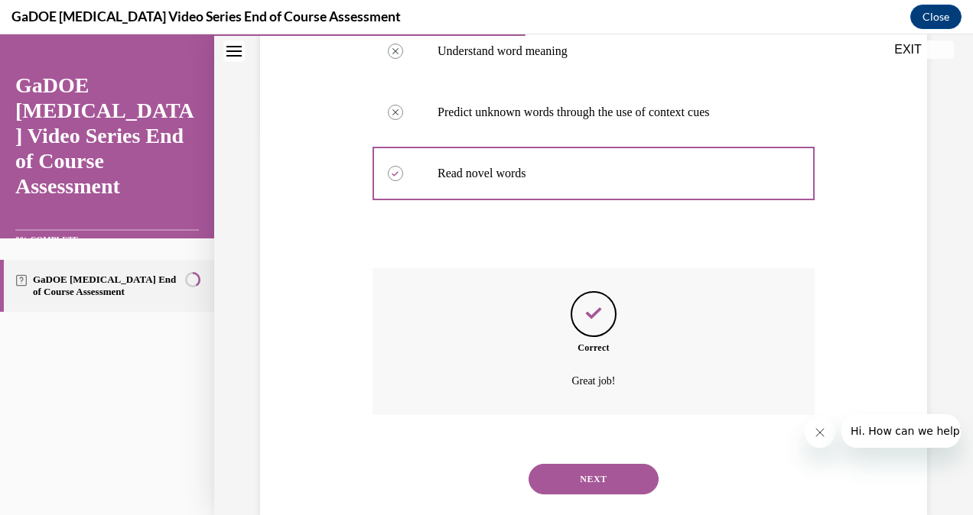
scroll to position [414, 0]
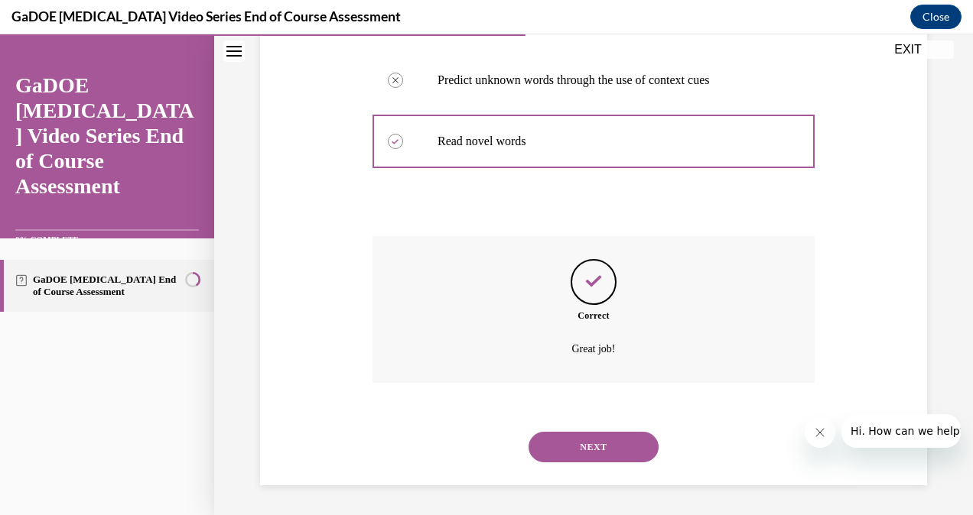
click at [586, 447] on button "NEXT" at bounding box center [593, 447] width 130 height 31
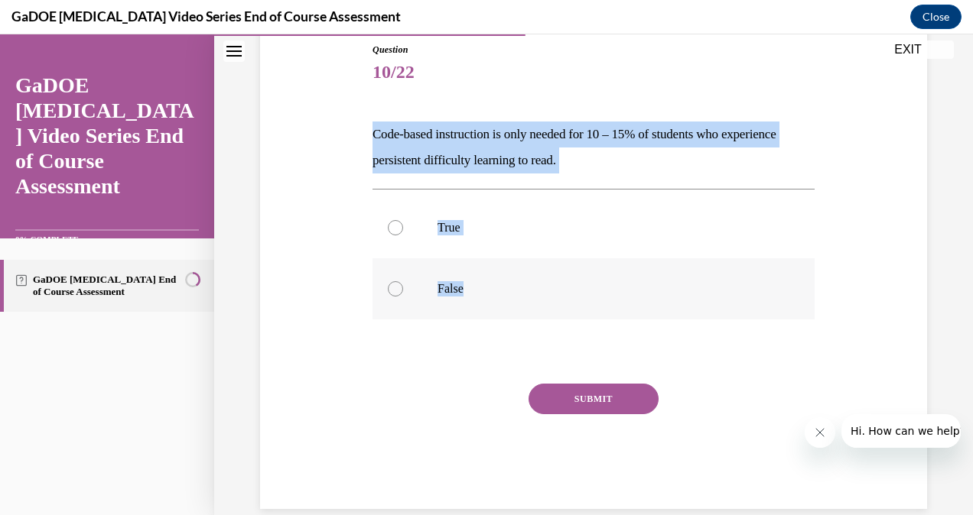
drag, startPoint x: 352, startPoint y: 127, endPoint x: 515, endPoint y: 277, distance: 221.9
click at [515, 277] on div "Question 10/22 Code-based instruction is only needed for 10 – 15% of students w…" at bounding box center [593, 253] width 675 height 512
copy div "Code-based instruction is only needed for 10 – 15% of students who experience p…"
click at [445, 281] on p "False" at bounding box center [606, 288] width 339 height 15
click at [403, 281] on input "False" at bounding box center [395, 288] width 15 height 15
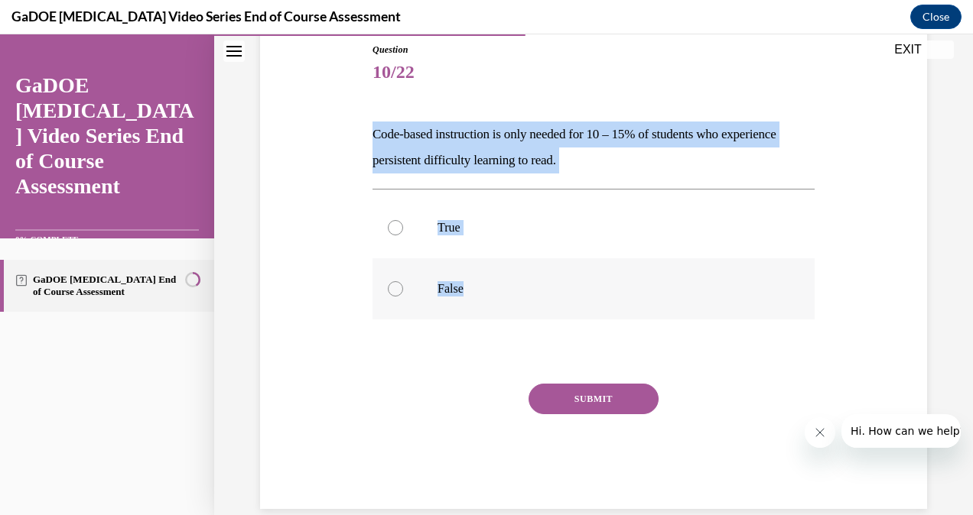
radio input "true"
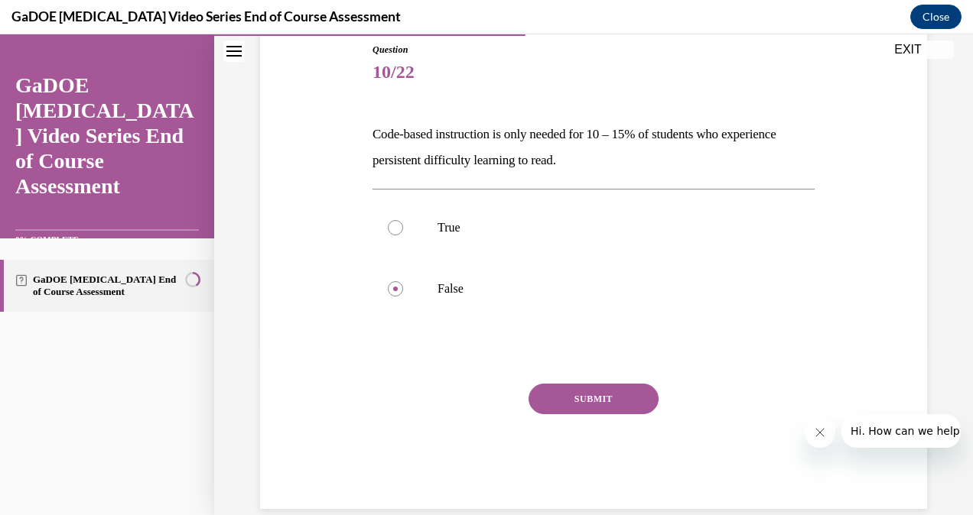
click at [567, 402] on button "SUBMIT" at bounding box center [593, 399] width 130 height 31
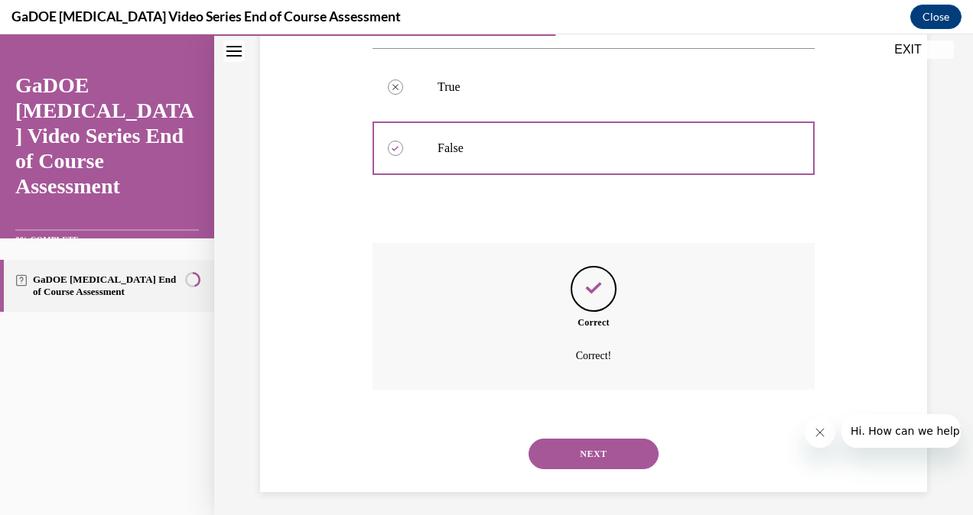
scroll to position [317, 0]
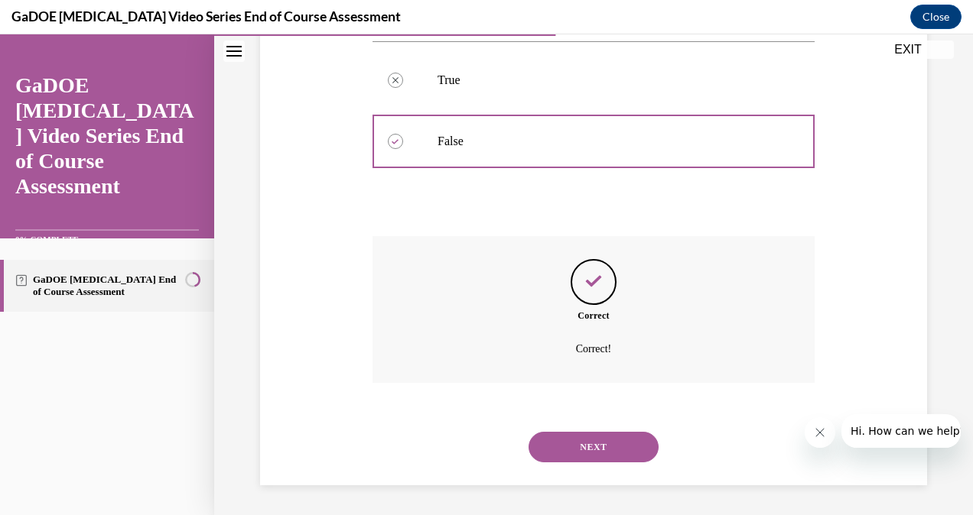
click at [611, 438] on button "NEXT" at bounding box center [593, 447] width 130 height 31
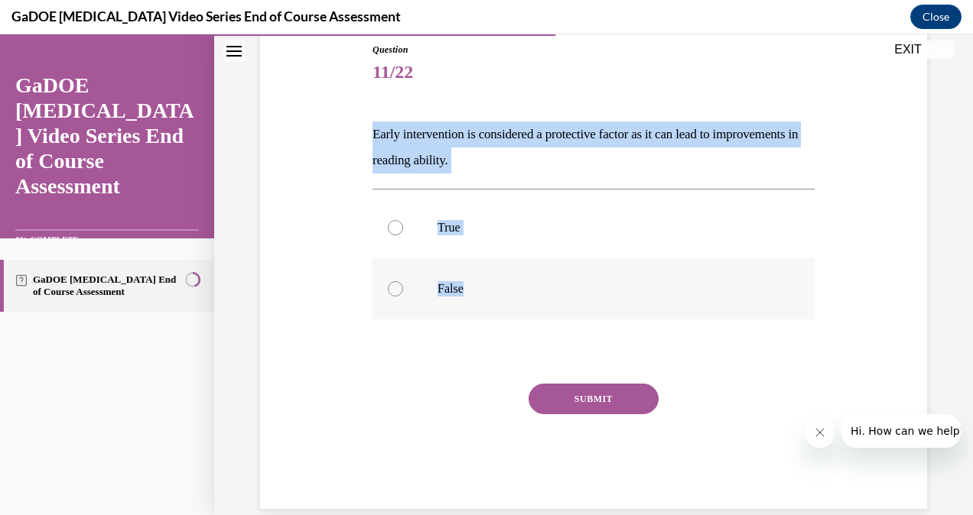
drag, startPoint x: 375, startPoint y: 127, endPoint x: 484, endPoint y: 278, distance: 186.8
click at [484, 278] on div "Question 11/22 Early intervention is considered a protective factor as it can l…" at bounding box center [593, 253] width 675 height 512
click at [430, 218] on label "True" at bounding box center [593, 227] width 442 height 61
click at [403, 220] on input "True" at bounding box center [395, 227] width 15 height 15
radio input "true"
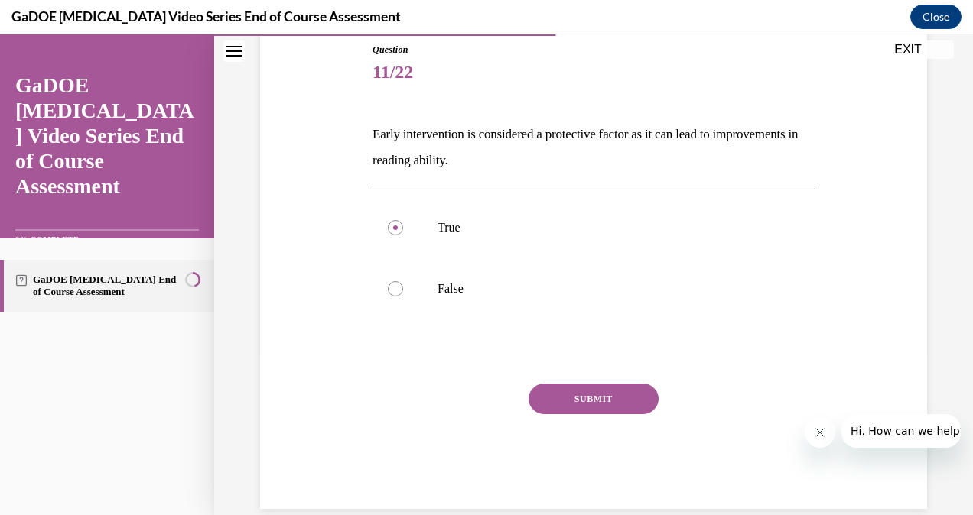
click at [572, 399] on button "SUBMIT" at bounding box center [593, 399] width 130 height 31
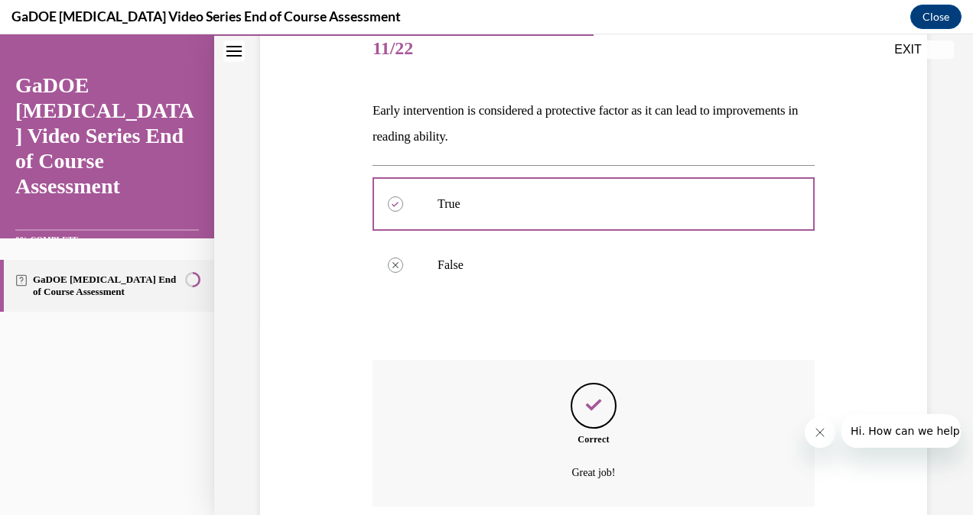
scroll to position [317, 0]
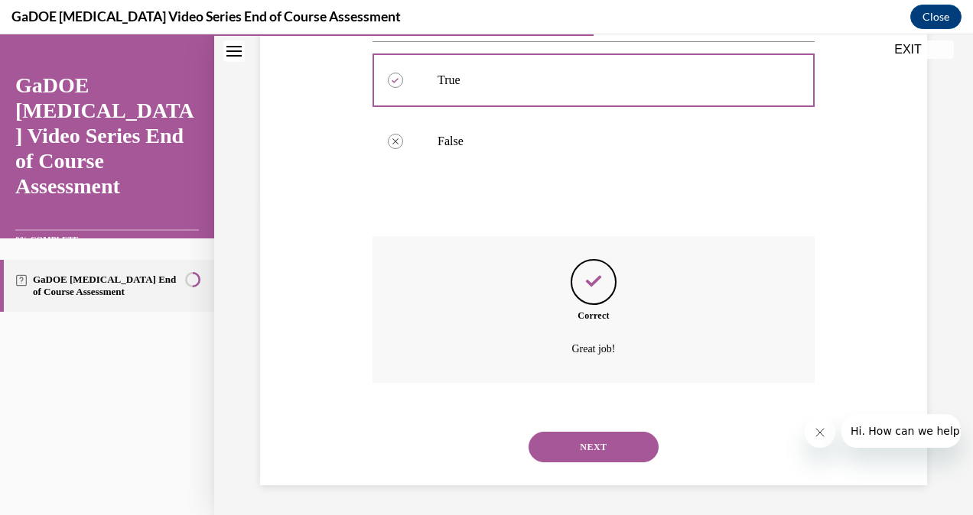
click at [592, 434] on button "NEXT" at bounding box center [593, 447] width 130 height 31
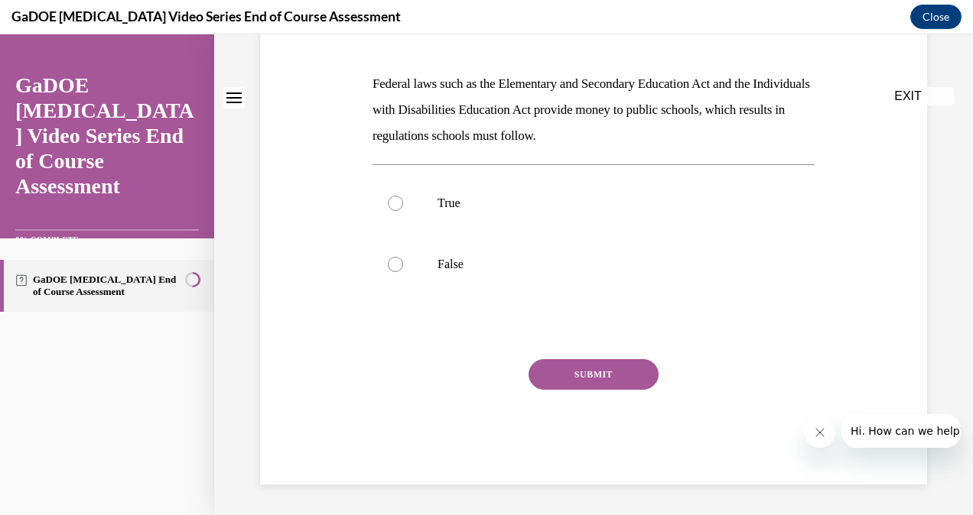
scroll to position [0, 0]
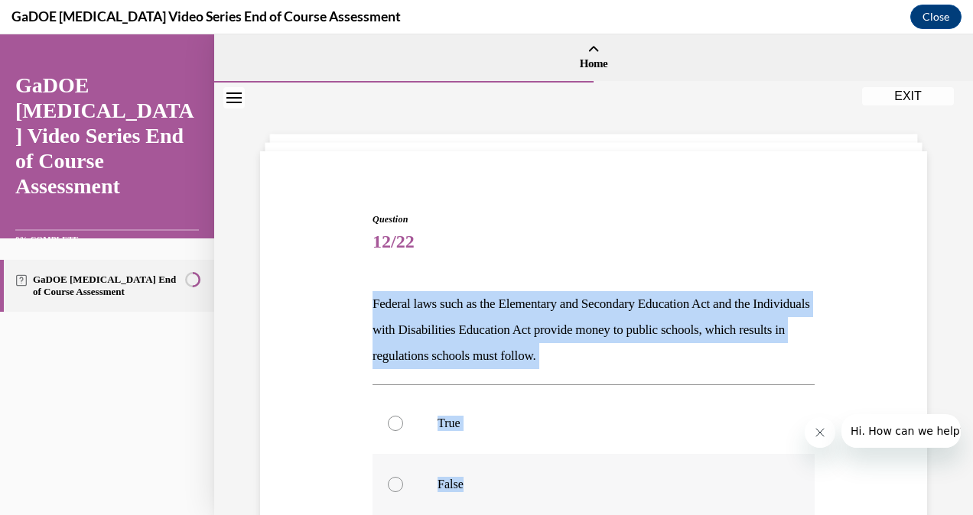
drag, startPoint x: 369, startPoint y: 296, endPoint x: 577, endPoint y: 486, distance: 282.6
click at [577, 486] on div "Question 12/22 Federal laws such as the Elementary and Secondary Education Act …" at bounding box center [594, 447] width 450 height 515
click at [419, 431] on label "True" at bounding box center [593, 423] width 442 height 61
click at [403, 431] on input "True" at bounding box center [395, 423] width 15 height 15
radio input "true"
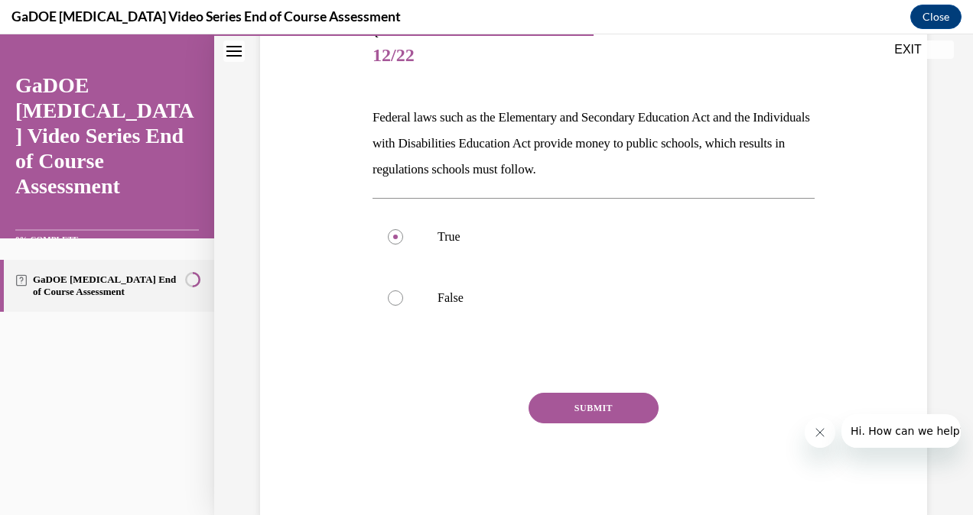
scroll to position [199, 0]
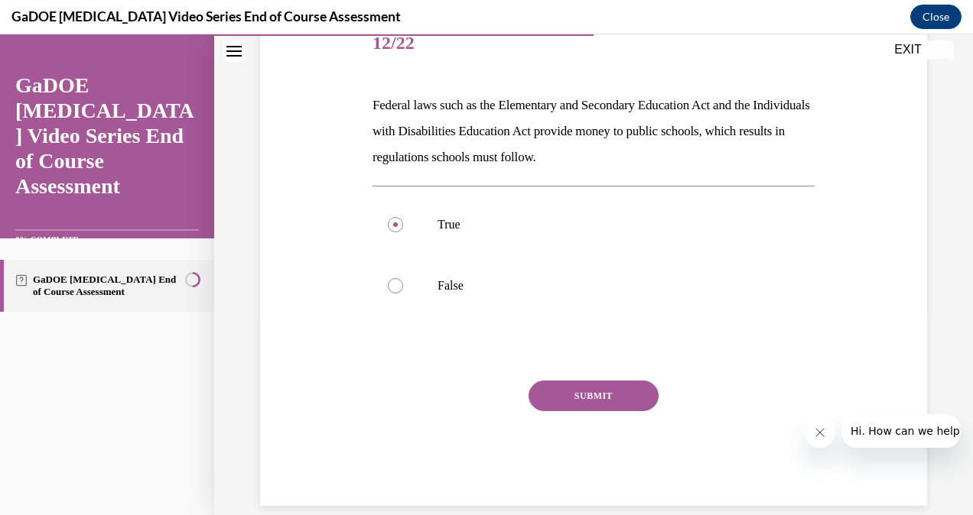
click at [554, 389] on button "SUBMIT" at bounding box center [593, 396] width 130 height 31
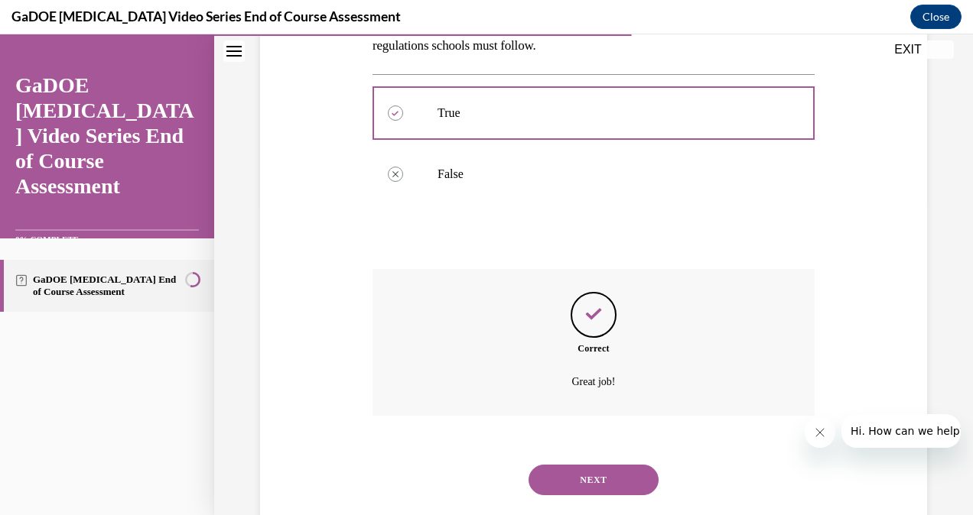
scroll to position [343, 0]
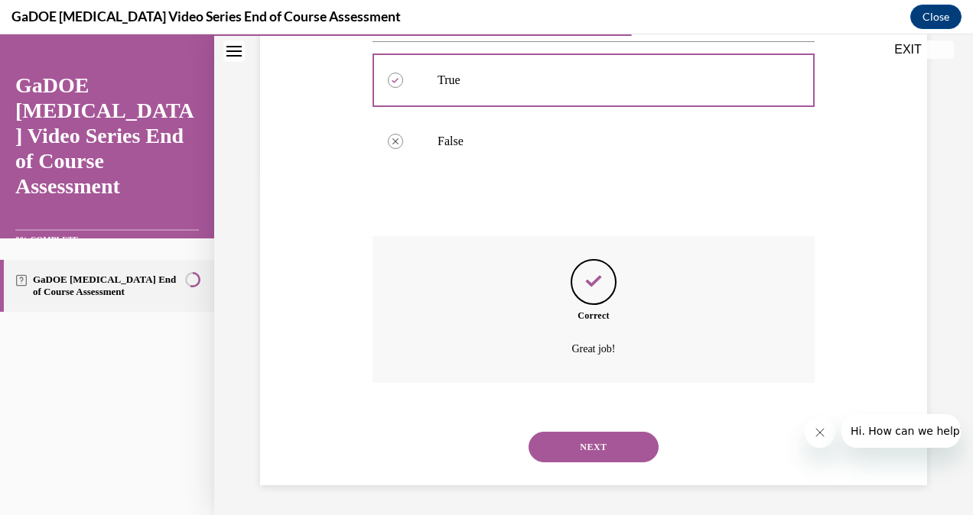
click at [593, 457] on button "NEXT" at bounding box center [593, 447] width 130 height 31
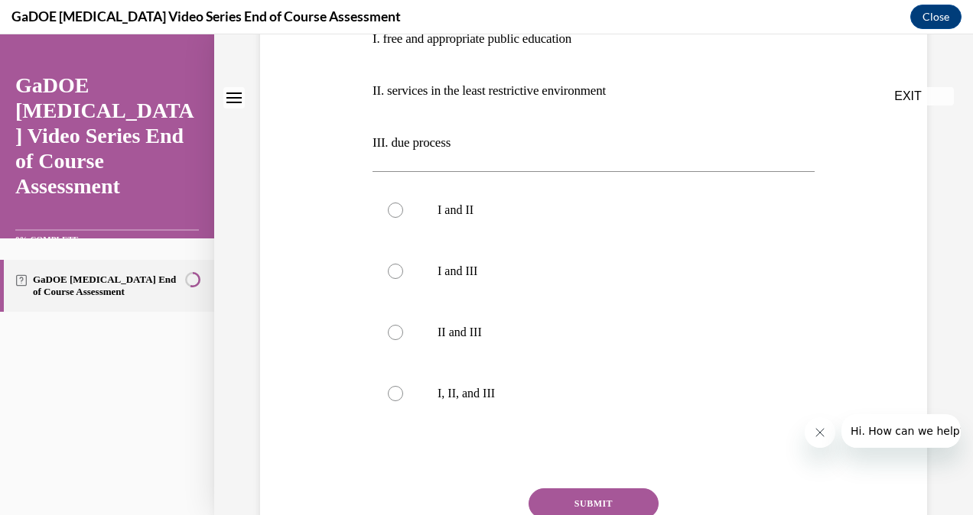
scroll to position [0, 0]
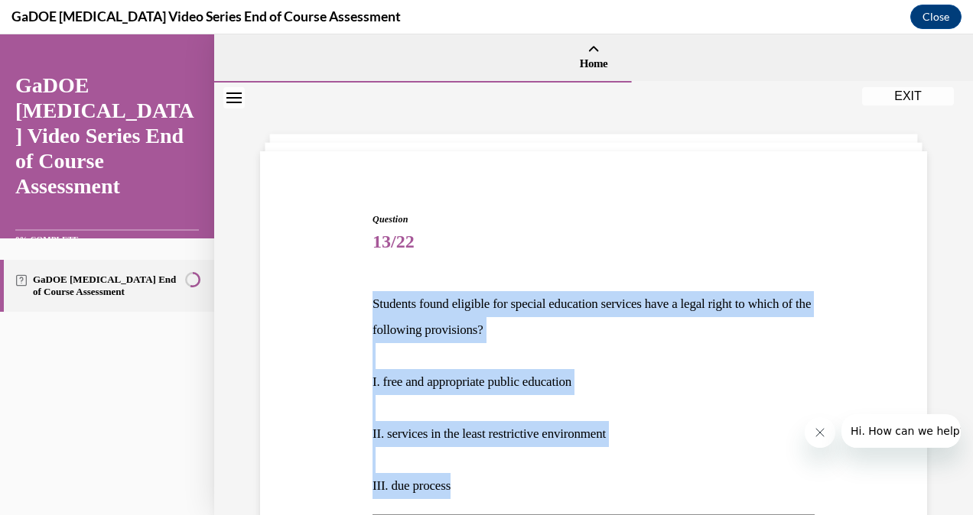
drag, startPoint x: 353, startPoint y: 292, endPoint x: 512, endPoint y: 486, distance: 250.6
drag, startPoint x: 512, startPoint y: 486, endPoint x: 658, endPoint y: 465, distance: 148.4
click at [658, 465] on p at bounding box center [593, 460] width 442 height 26
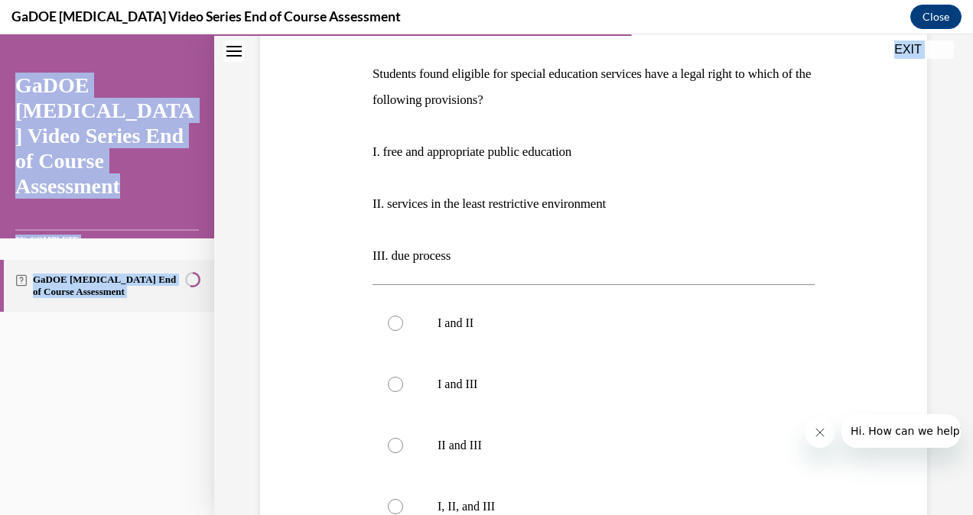
scroll to position [369, 0]
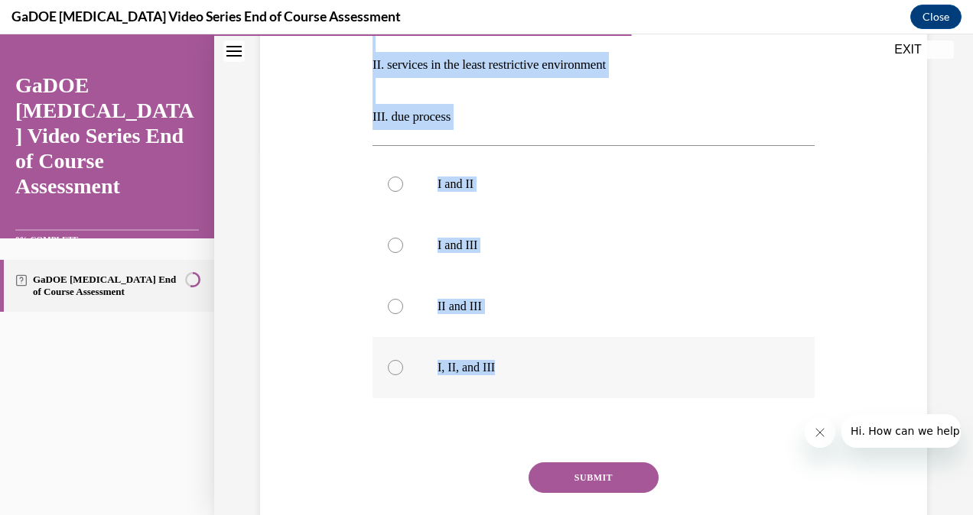
drag, startPoint x: 389, startPoint y: 304, endPoint x: 538, endPoint y: 364, distance: 161.3
click at [538, 364] on div "Question 13/22 Students found eligible for special education services have a le…" at bounding box center [593, 192] width 675 height 791
click at [458, 360] on p "I, II, and III" at bounding box center [606, 367] width 339 height 15
click at [403, 360] on input "I, II, and III" at bounding box center [395, 367] width 15 height 15
radio input "true"
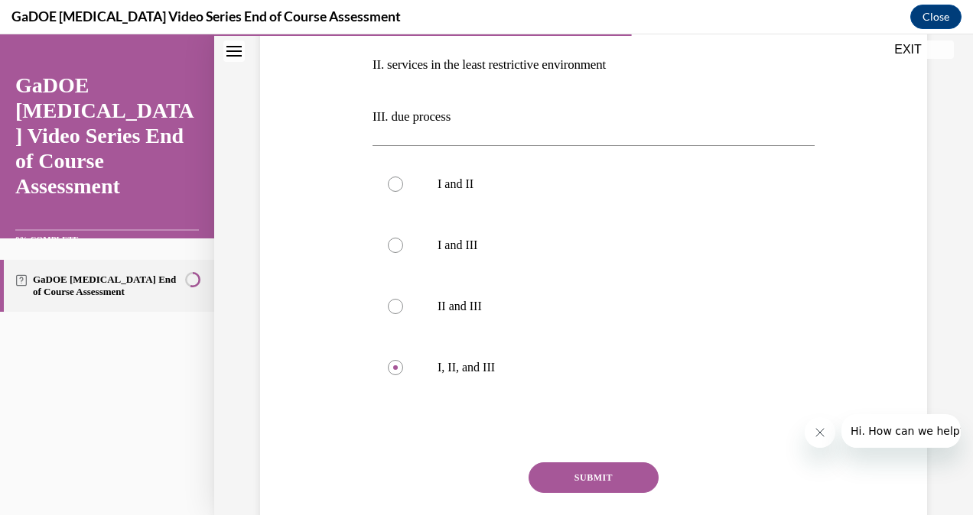
click at [603, 474] on button "SUBMIT" at bounding box center [593, 478] width 130 height 31
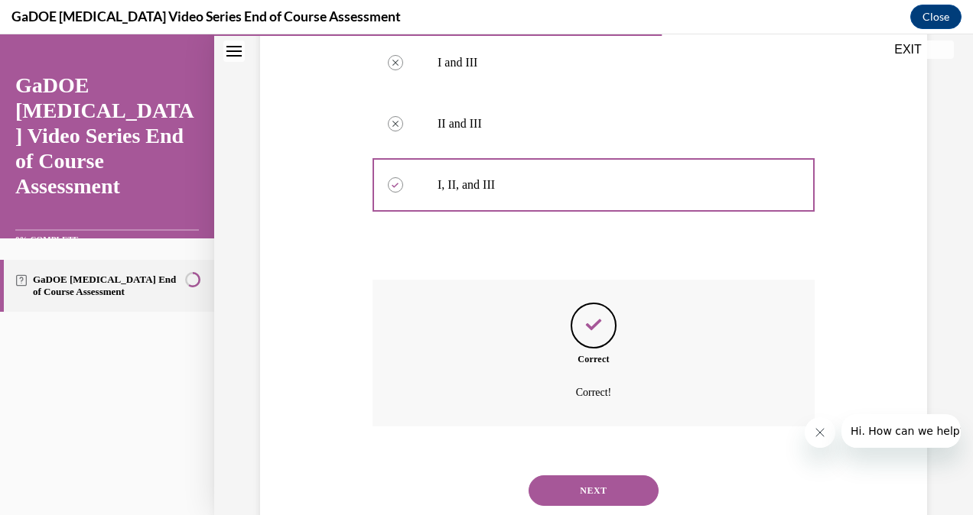
scroll to position [596, 0]
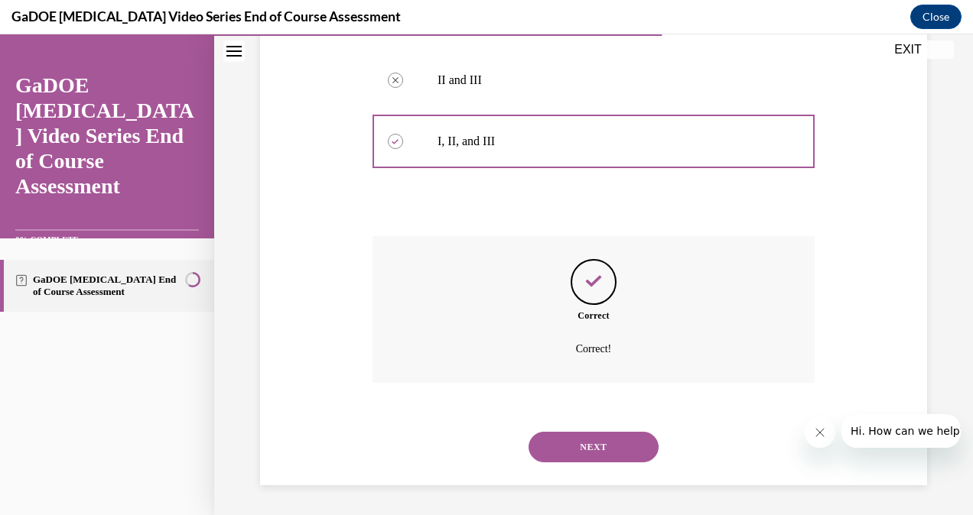
click at [596, 442] on button "NEXT" at bounding box center [593, 447] width 130 height 31
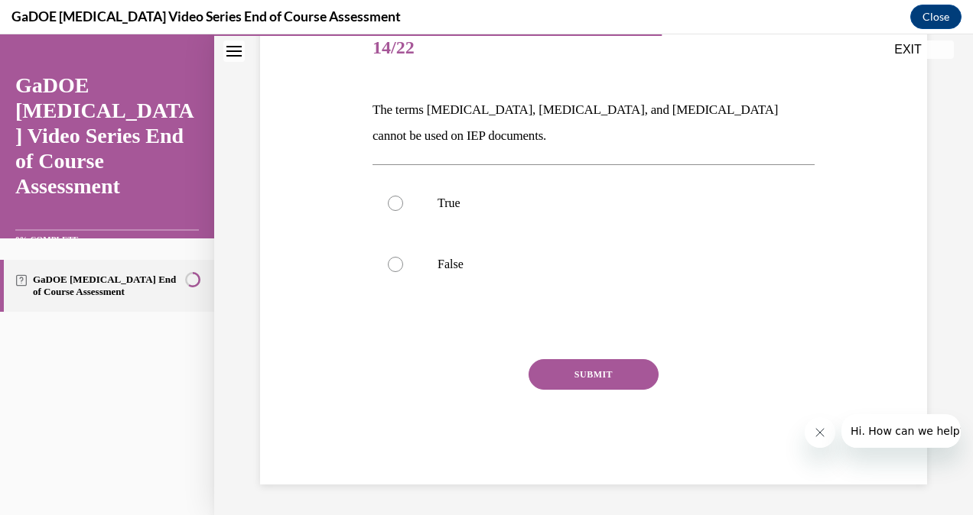
scroll to position [170, 0]
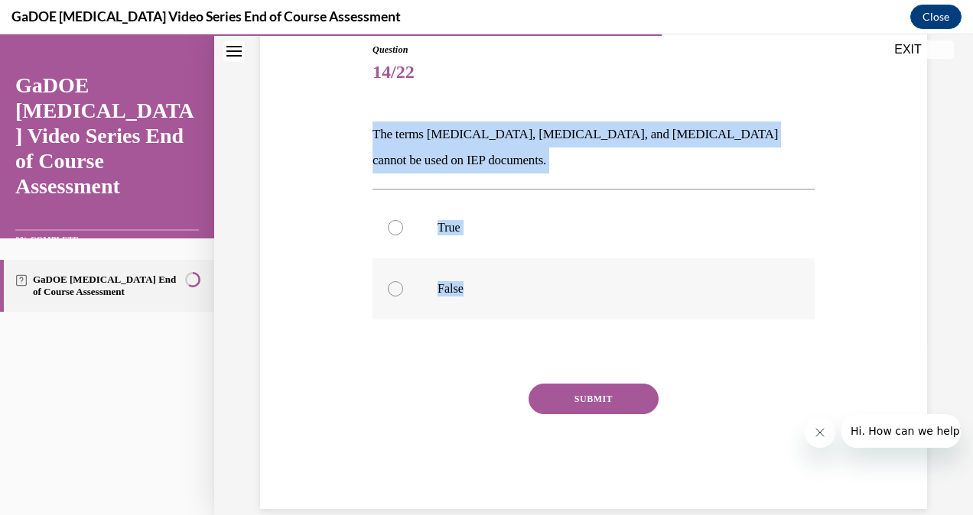
drag, startPoint x: 363, startPoint y: 121, endPoint x: 497, endPoint y: 291, distance: 216.7
click at [497, 291] on div "Question 14/22 The terms [MEDICAL_DATA], [MEDICAL_DATA], and [MEDICAL_DATA] can…" at bounding box center [593, 253] width 675 height 512
click at [451, 286] on p "False" at bounding box center [606, 288] width 339 height 15
click at [403, 286] on input "False" at bounding box center [395, 288] width 15 height 15
radio input "true"
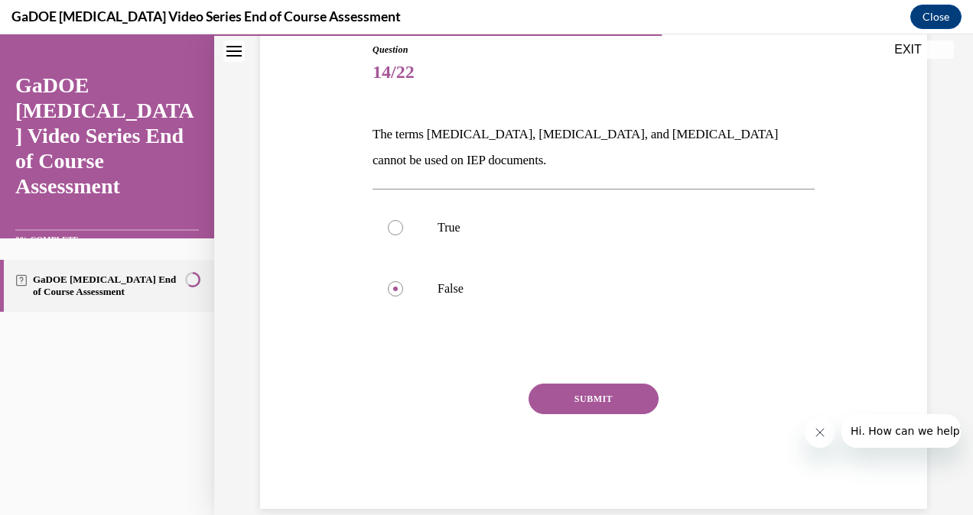
click at [574, 390] on button "SUBMIT" at bounding box center [593, 399] width 130 height 31
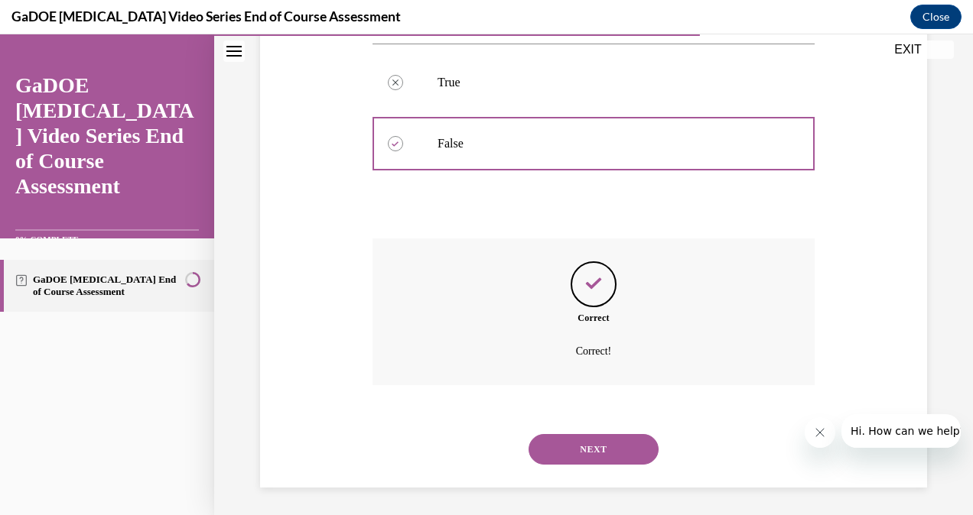
scroll to position [317, 0]
click at [589, 444] on button "NEXT" at bounding box center [593, 447] width 130 height 31
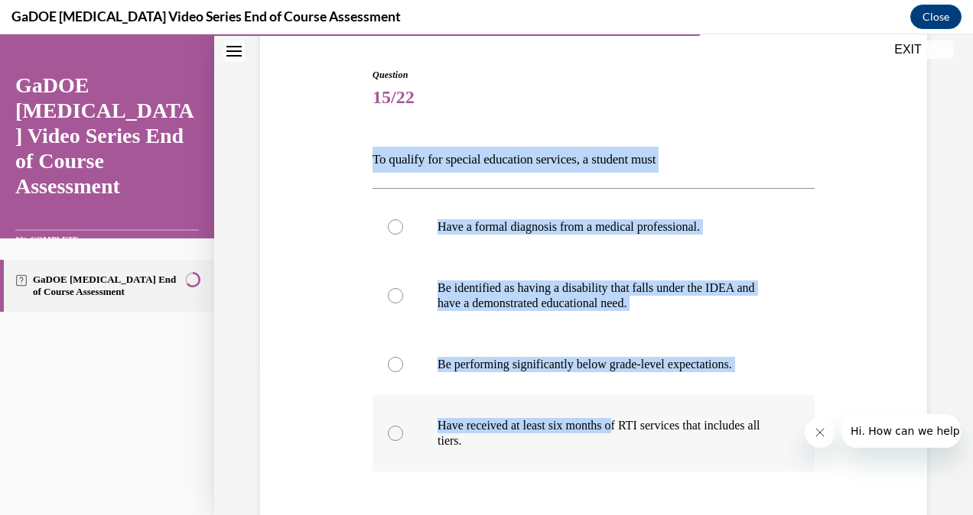
scroll to position [158, 0]
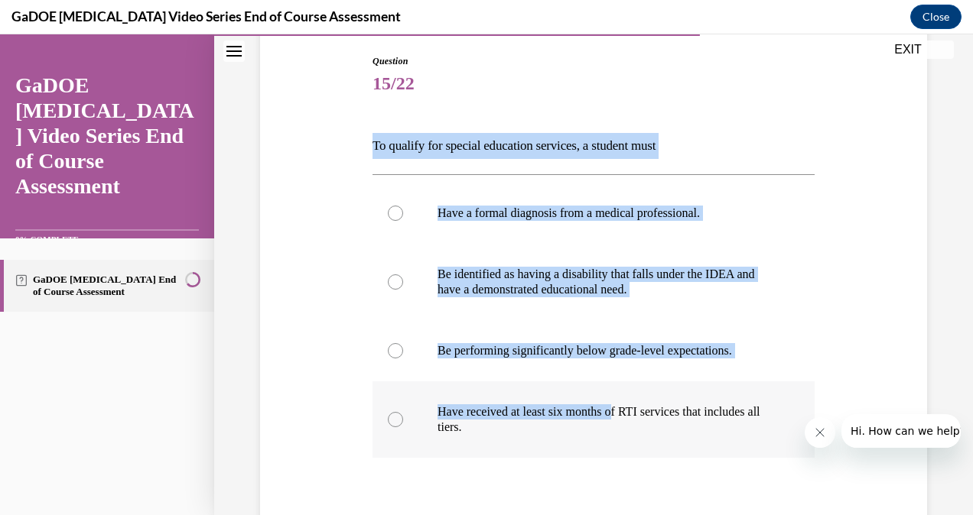
drag, startPoint x: 368, startPoint y: 301, endPoint x: 681, endPoint y: 437, distance: 341.8
click at [681, 437] on div "Question 15/22 To qualify for special education services, a student must Have a…" at bounding box center [593, 327] width 675 height 639
click at [468, 269] on p "Be identified as having a disability that falls under the IDEA and have a demon…" at bounding box center [606, 282] width 339 height 31
click at [403, 275] on input "Be identified as having a disability that falls under the IDEA and have a demon…" at bounding box center [395, 282] width 15 height 15
radio input "true"
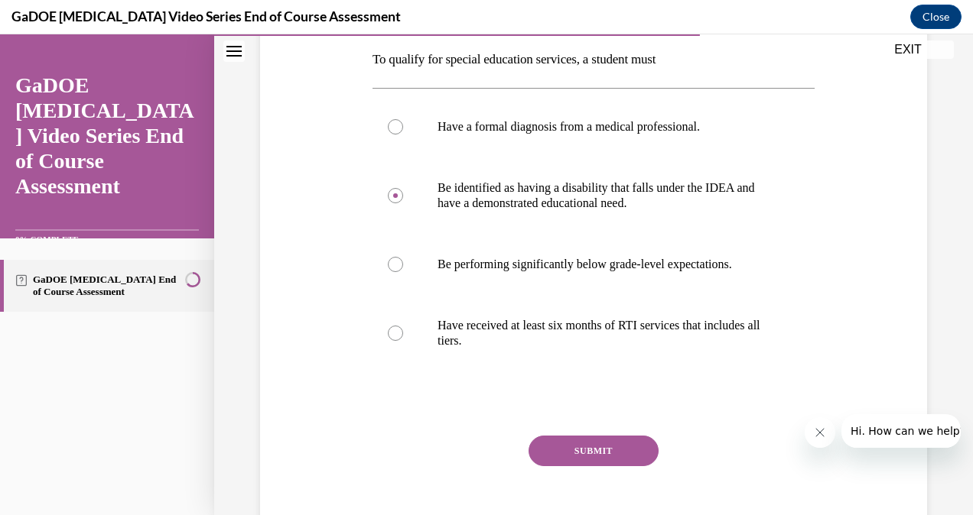
scroll to position [248, 0]
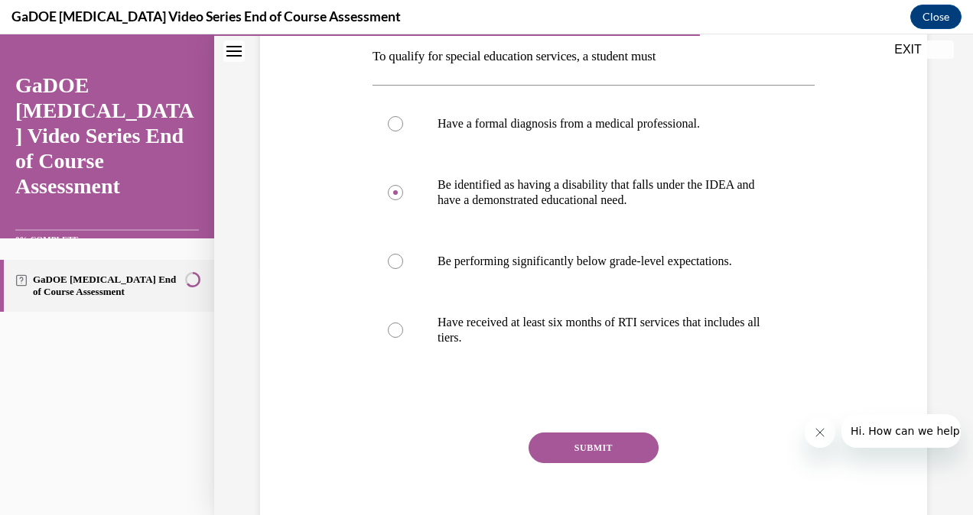
click at [575, 442] on button "SUBMIT" at bounding box center [593, 448] width 130 height 31
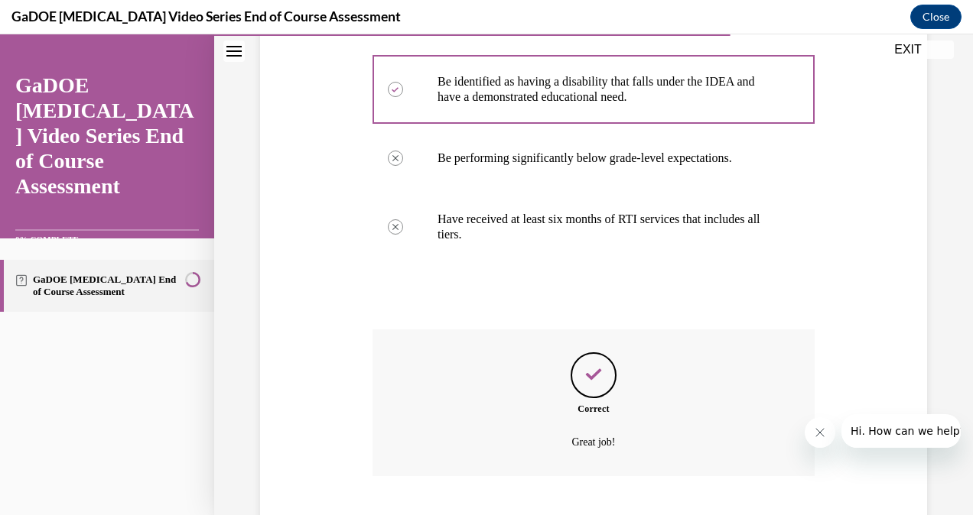
scroll to position [444, 0]
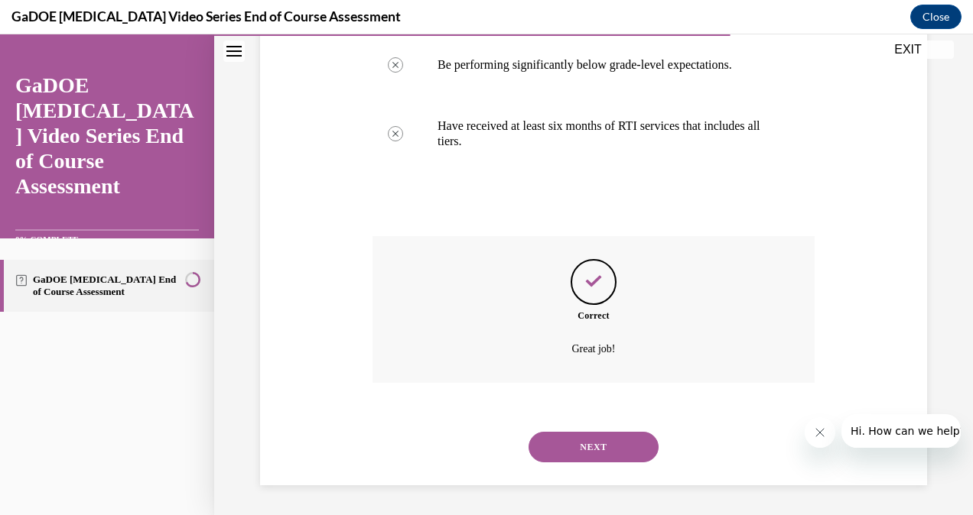
click at [587, 449] on button "NEXT" at bounding box center [593, 447] width 130 height 31
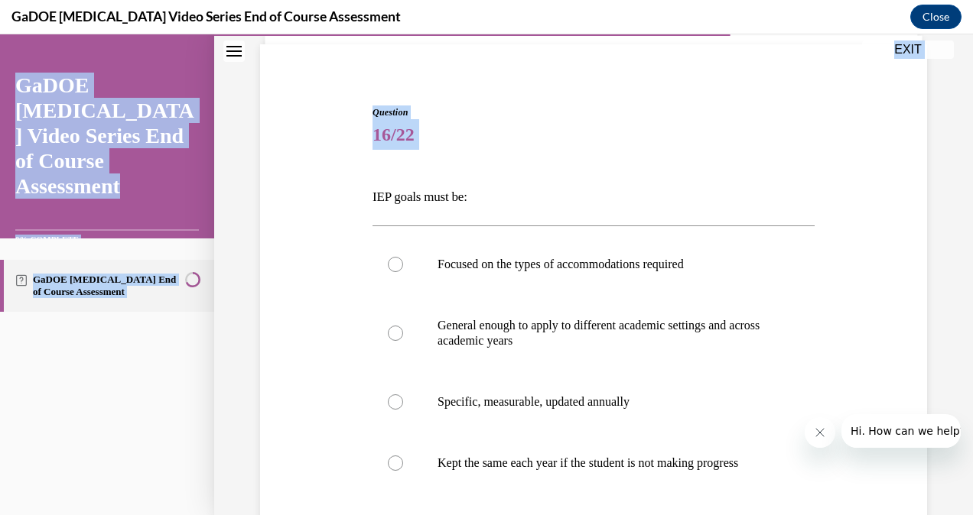
scroll to position [236, 0]
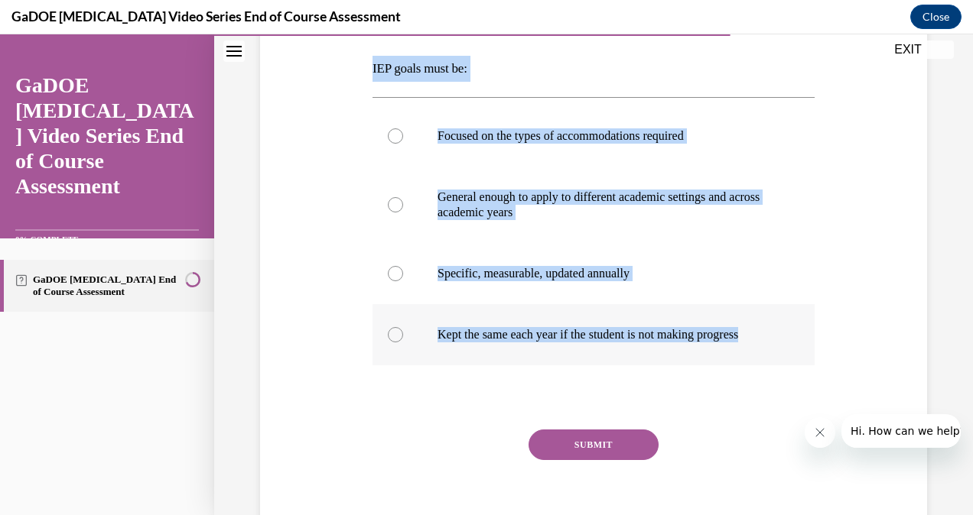
drag, startPoint x: 366, startPoint y: 301, endPoint x: 777, endPoint y: 338, distance: 412.3
click at [777, 338] on div "Question 16/22 IEP goals must be: Focused on the types of accommodations requir…" at bounding box center [594, 254] width 450 height 601
click at [484, 261] on label "Specific, measurable, updated annually" at bounding box center [593, 273] width 442 height 61
click at [403, 266] on input "Specific, measurable, updated annually" at bounding box center [395, 273] width 15 height 15
radio input "true"
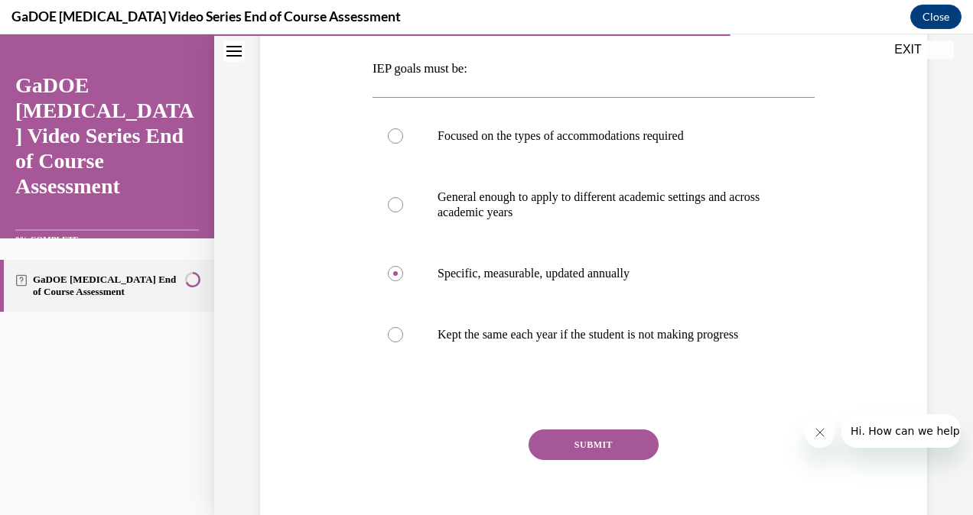
click at [604, 456] on button "SUBMIT" at bounding box center [593, 445] width 130 height 31
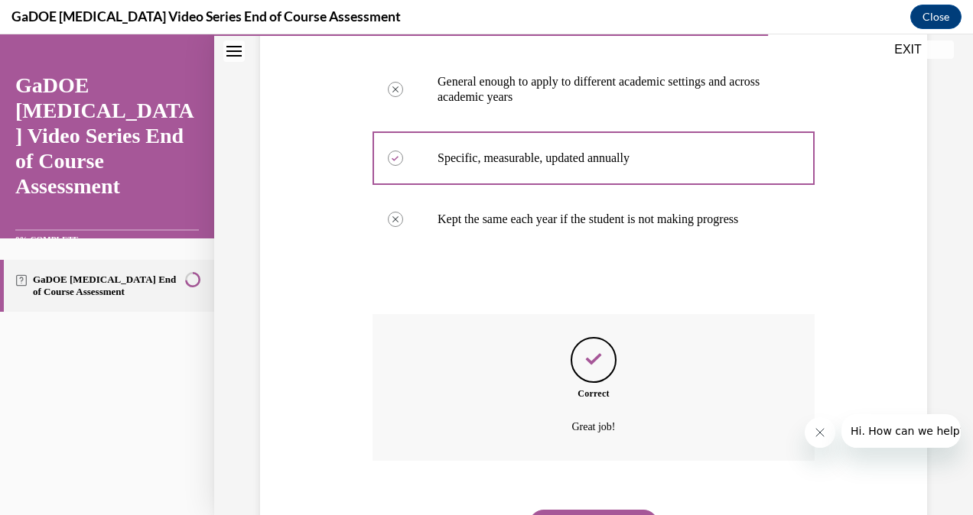
scroll to position [444, 0]
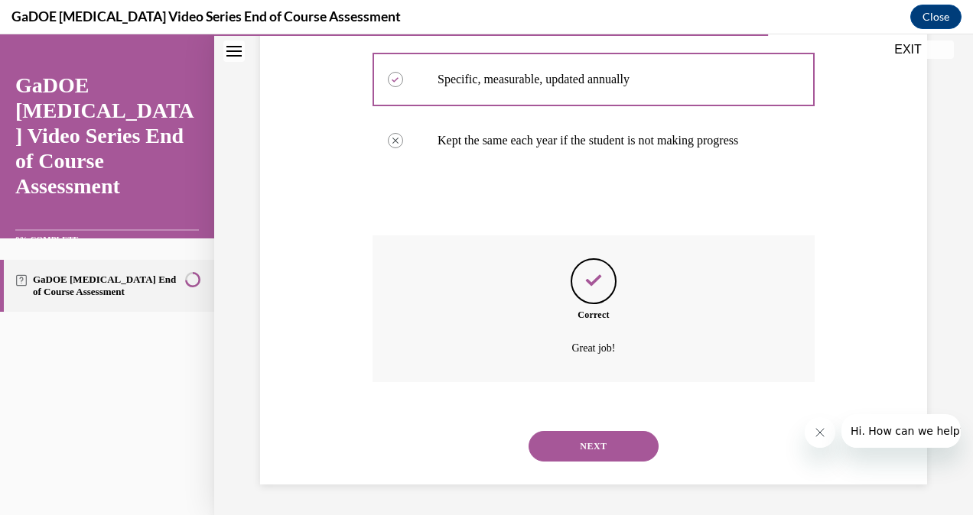
click at [612, 457] on button "NEXT" at bounding box center [593, 446] width 130 height 31
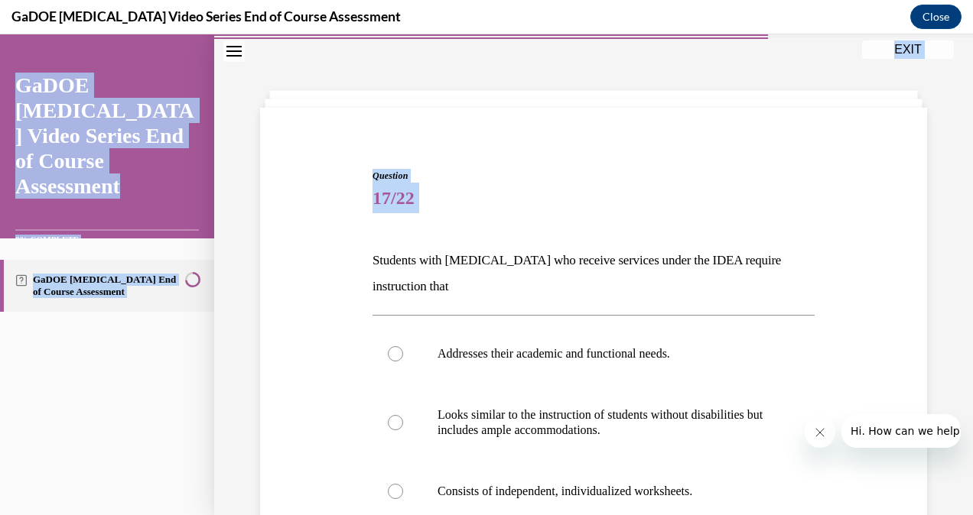
scroll to position [125, 0]
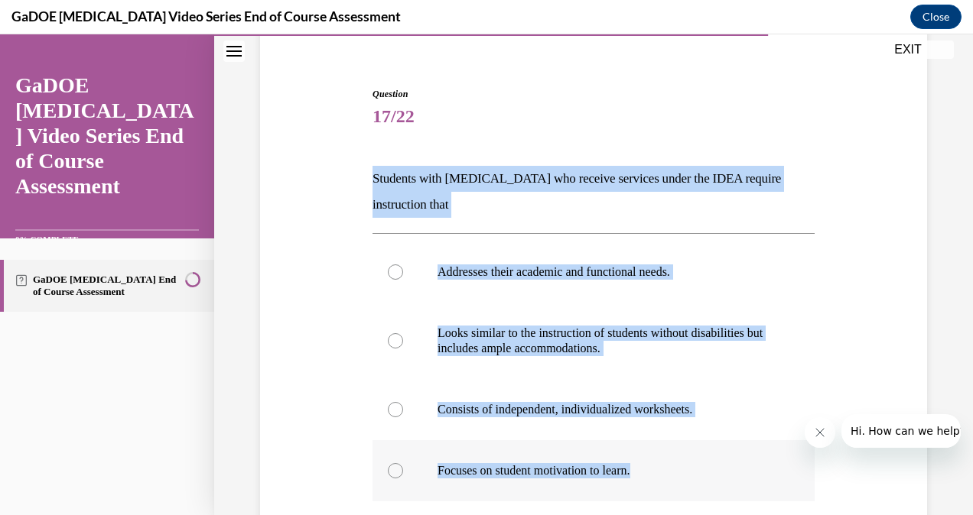
drag, startPoint x: 372, startPoint y: 300, endPoint x: 662, endPoint y: 456, distance: 329.2
click at [662, 456] on div "Question 17/22 Students with [MEDICAL_DATA] who receive services under the IDEA…" at bounding box center [593, 389] width 442 height 604
click at [513, 269] on p "Addresses their academic and functional needs." at bounding box center [606, 272] width 339 height 15
click at [403, 269] on input "Addresses their academic and functional needs." at bounding box center [395, 272] width 15 height 15
radio input "true"
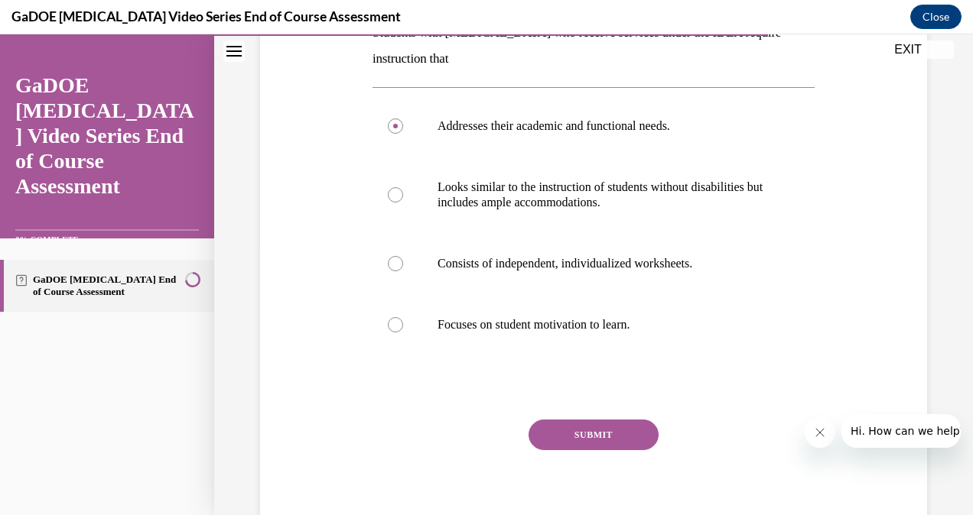
scroll to position [273, 0]
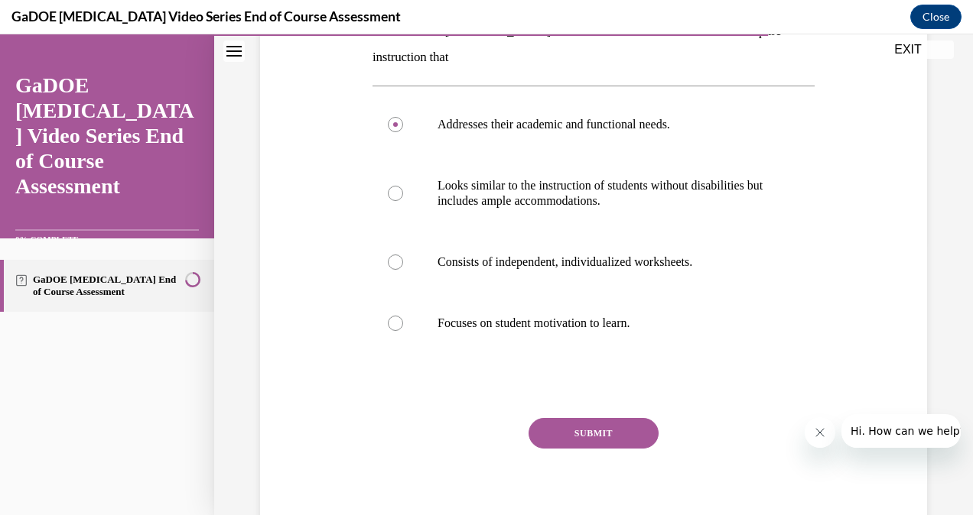
click at [571, 431] on button "SUBMIT" at bounding box center [593, 433] width 130 height 31
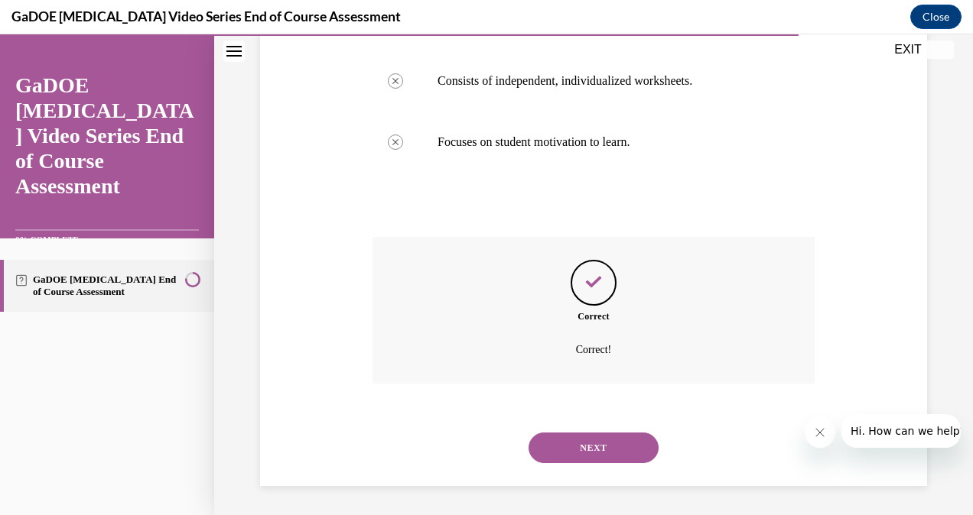
scroll to position [455, 0]
click at [583, 444] on button "NEXT" at bounding box center [593, 447] width 130 height 31
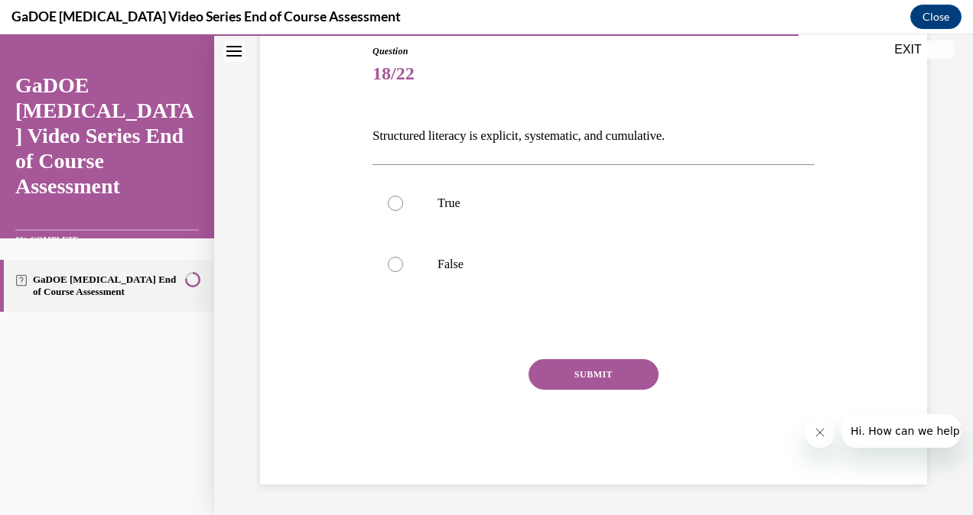
scroll to position [167, 0]
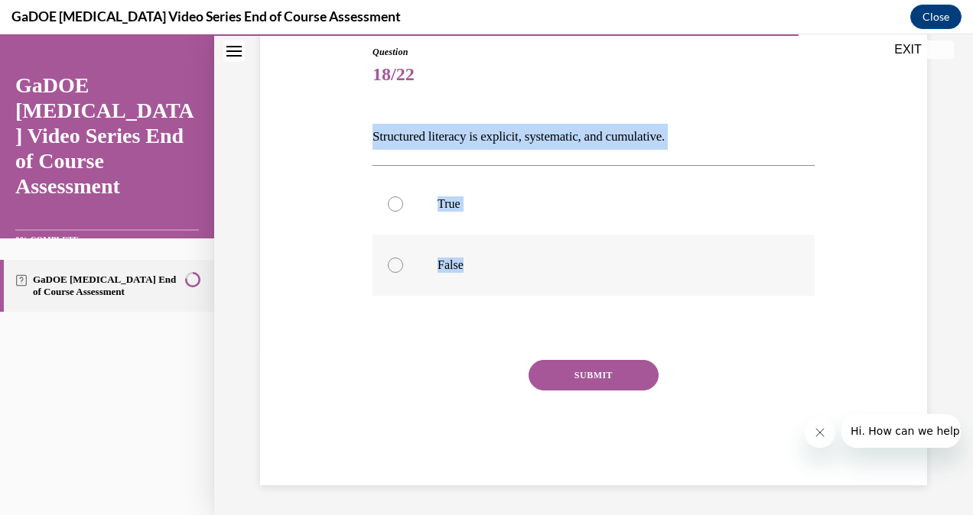
drag, startPoint x: 361, startPoint y: 133, endPoint x: 525, endPoint y: 275, distance: 217.4
click at [525, 275] on div "Question 18/22 Structured literacy is explicit, systematic, and cumulative. Tru…" at bounding box center [593, 242] width 675 height 486
click at [475, 193] on label "True" at bounding box center [593, 204] width 442 height 61
click at [403, 197] on input "True" at bounding box center [395, 204] width 15 height 15
radio input "true"
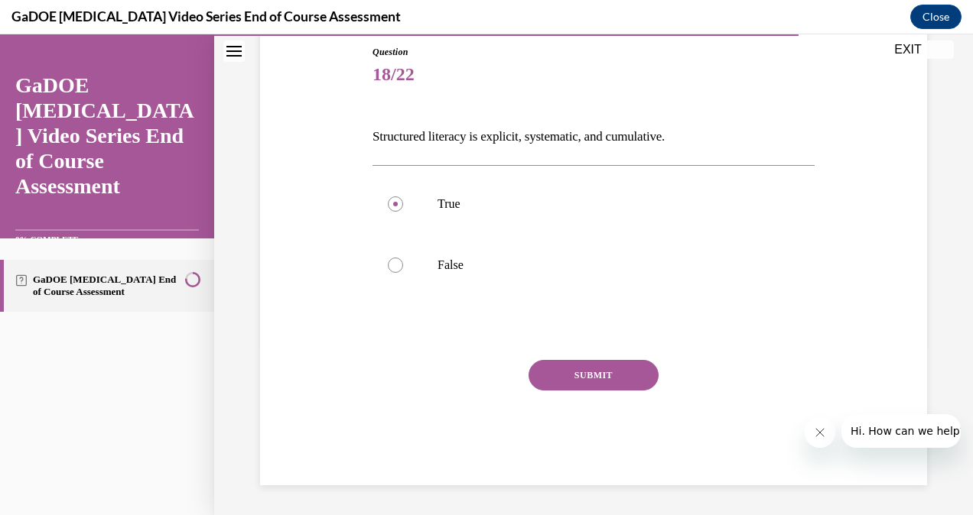
click at [555, 361] on button "SUBMIT" at bounding box center [593, 375] width 130 height 31
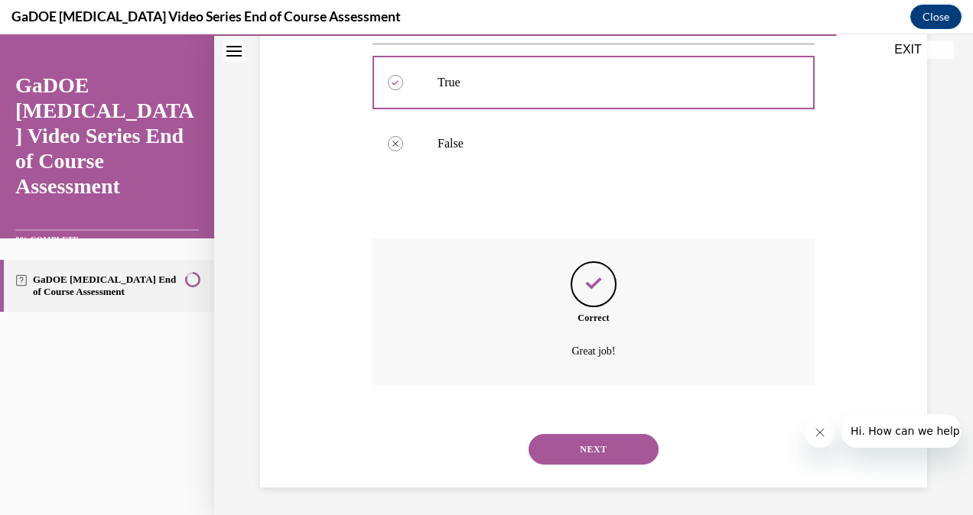
scroll to position [291, 0]
click at [603, 446] on button "NEXT" at bounding box center [593, 447] width 130 height 31
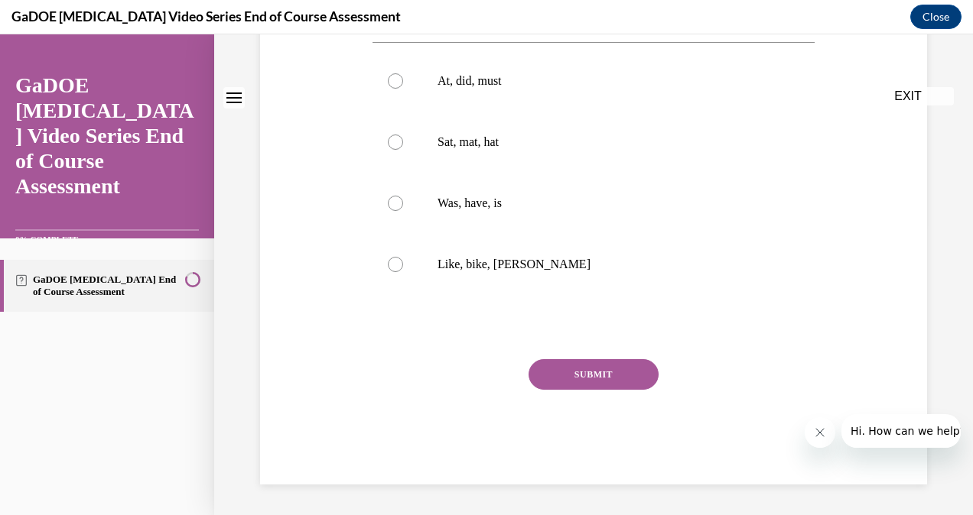
scroll to position [0, 0]
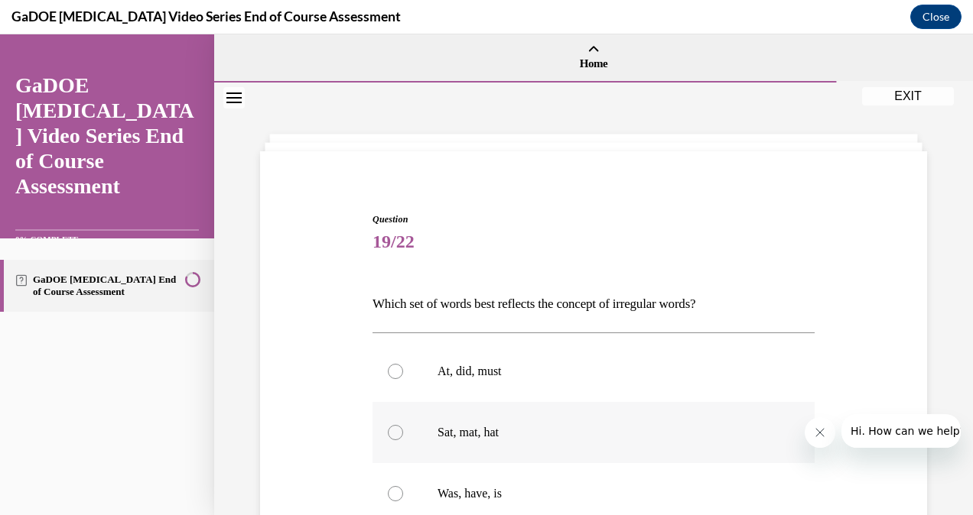
drag, startPoint x: 379, startPoint y: 287, endPoint x: 548, endPoint y: 450, distance: 235.3
click at [548, 450] on div "Question 19/22 Which set of words best reflects the concept of irregular words?…" at bounding box center [593, 494] width 442 height 563
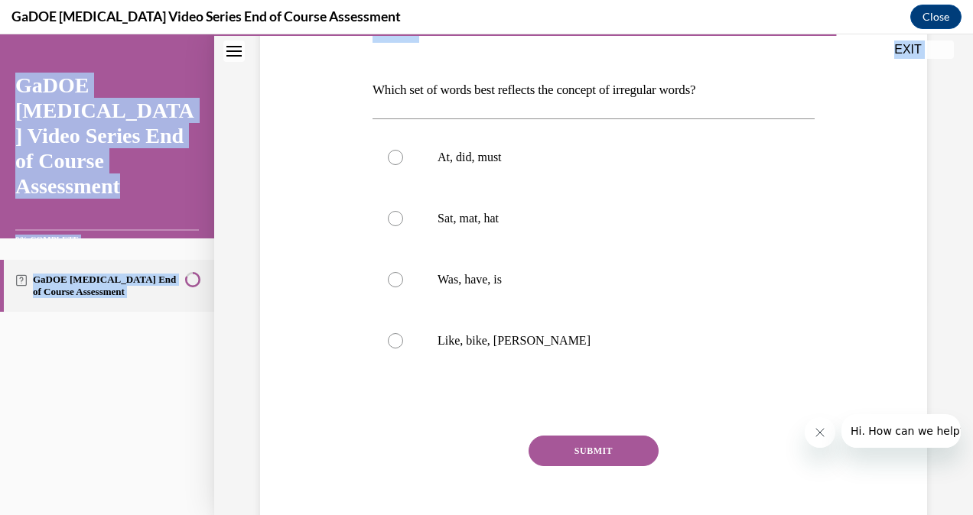
scroll to position [225, 0]
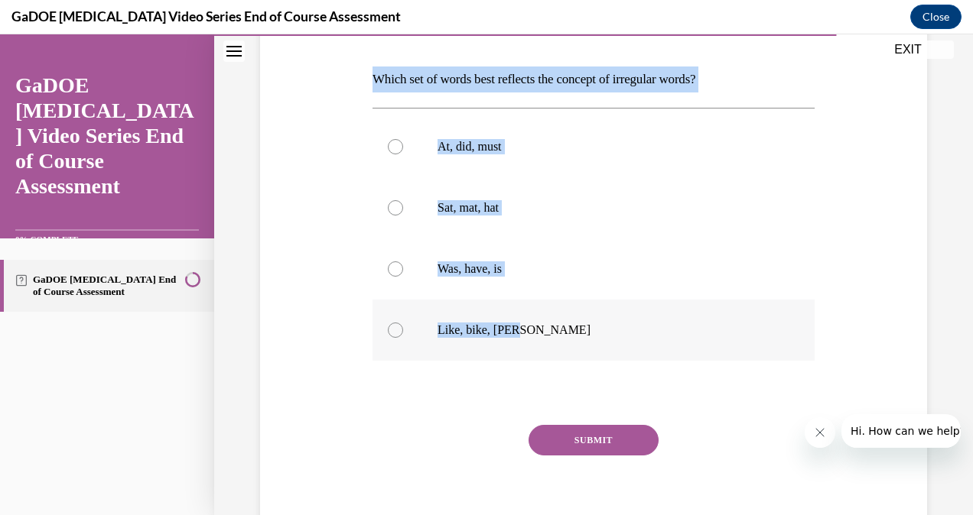
drag, startPoint x: 347, startPoint y: 307, endPoint x: 526, endPoint y: 333, distance: 180.7
click at [526, 333] on div "Question 19/22 Which set of words best reflects the concept of irregular words?…" at bounding box center [593, 246] width 675 height 609
click at [454, 276] on p "Was, have, is" at bounding box center [606, 269] width 339 height 15
click at [403, 276] on input "Was, have, is" at bounding box center [395, 269] width 15 height 15
radio input "true"
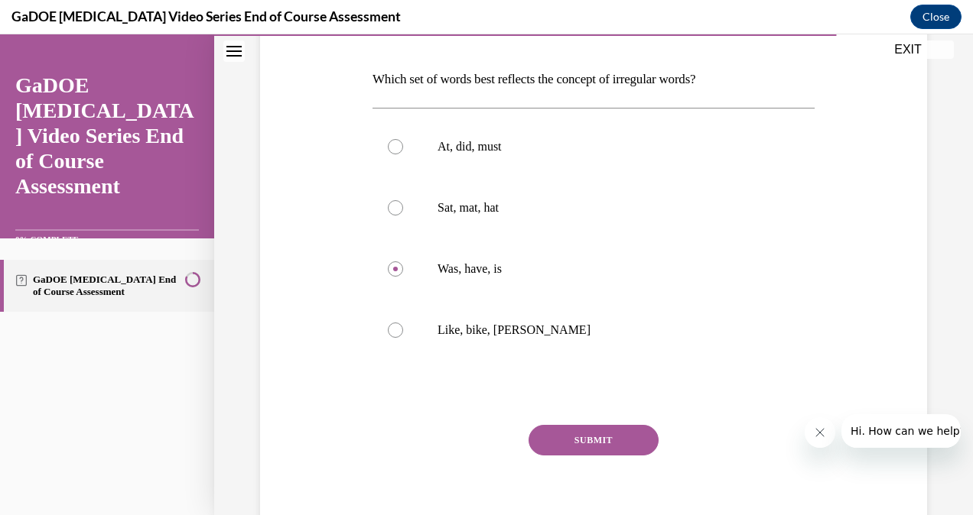
click at [564, 440] on button "SUBMIT" at bounding box center [593, 440] width 130 height 31
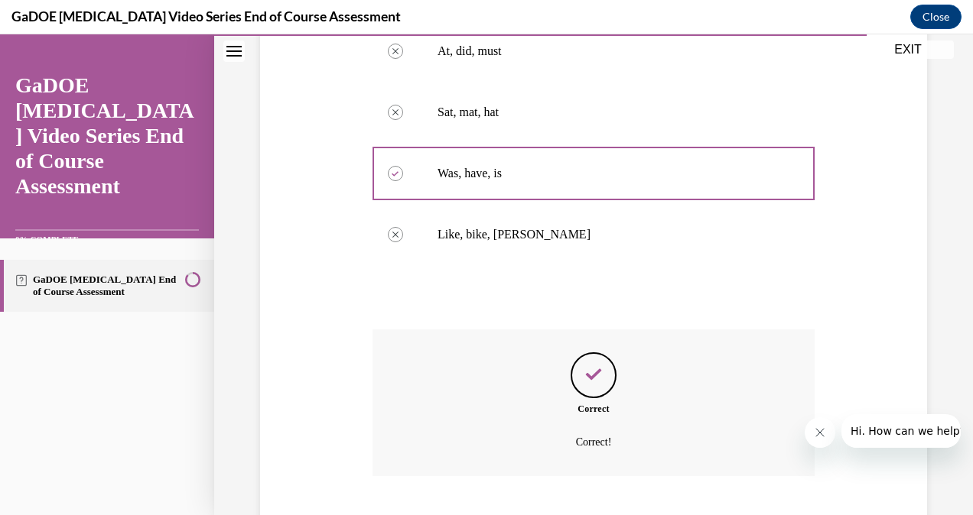
scroll to position [414, 0]
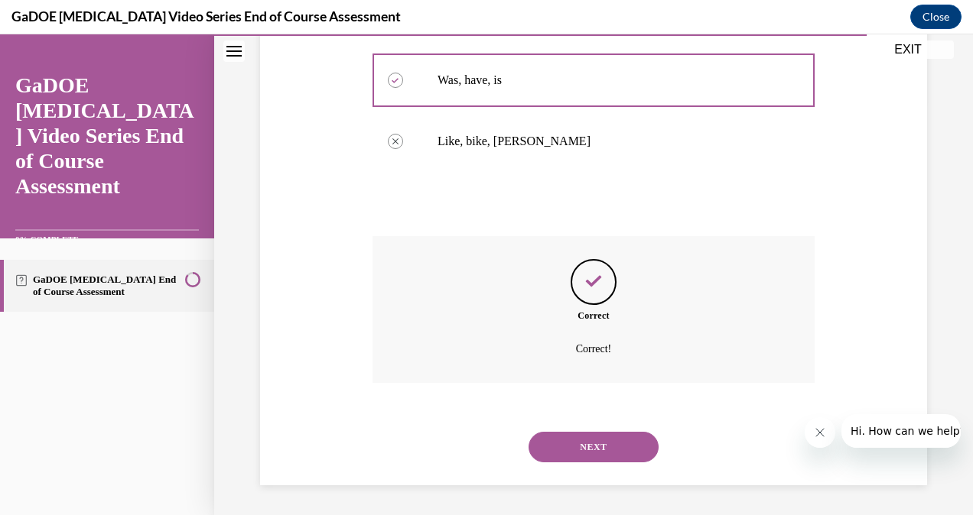
click at [613, 447] on button "NEXT" at bounding box center [593, 447] width 130 height 31
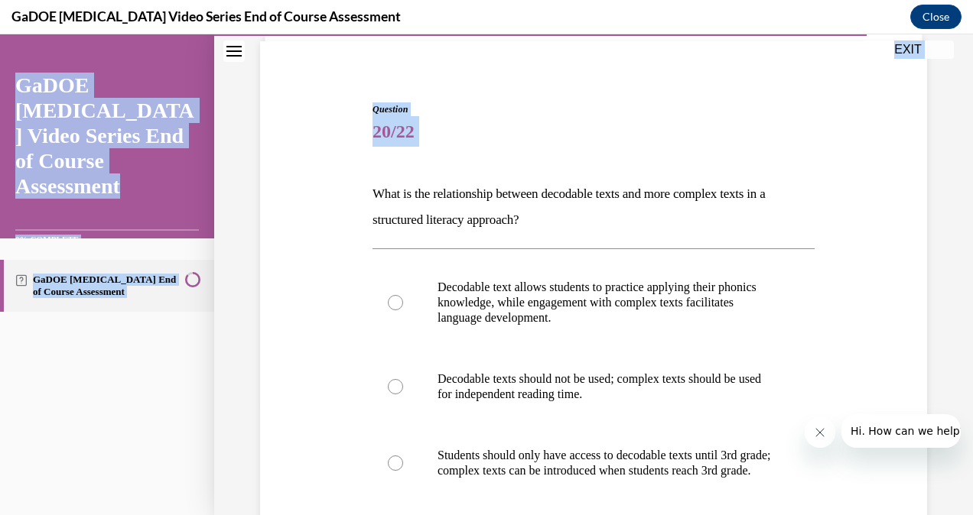
scroll to position [408, 0]
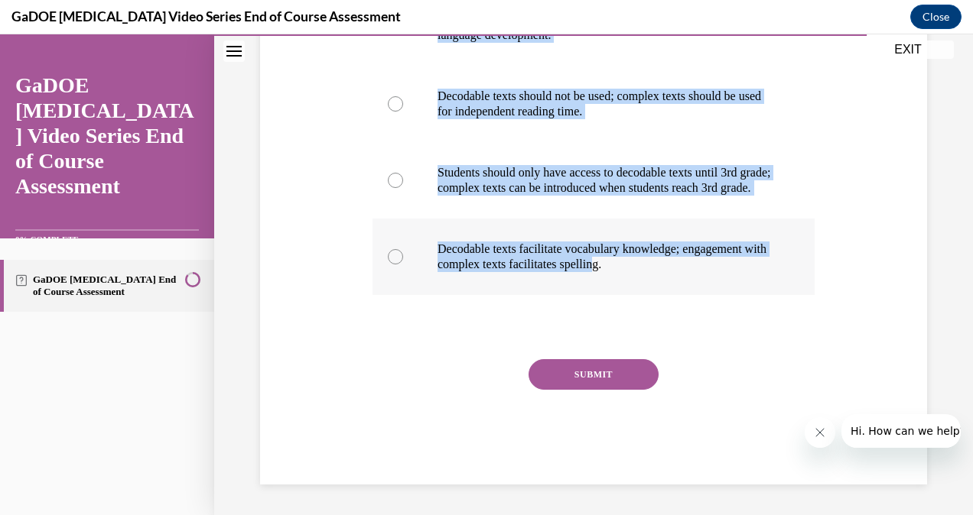
drag, startPoint x: 368, startPoint y: 301, endPoint x: 697, endPoint y: 283, distance: 329.4
click at [697, 283] on div "Question 20/22 What is the relationship between decodable texts and more comple…" at bounding box center [594, 141] width 450 height 688
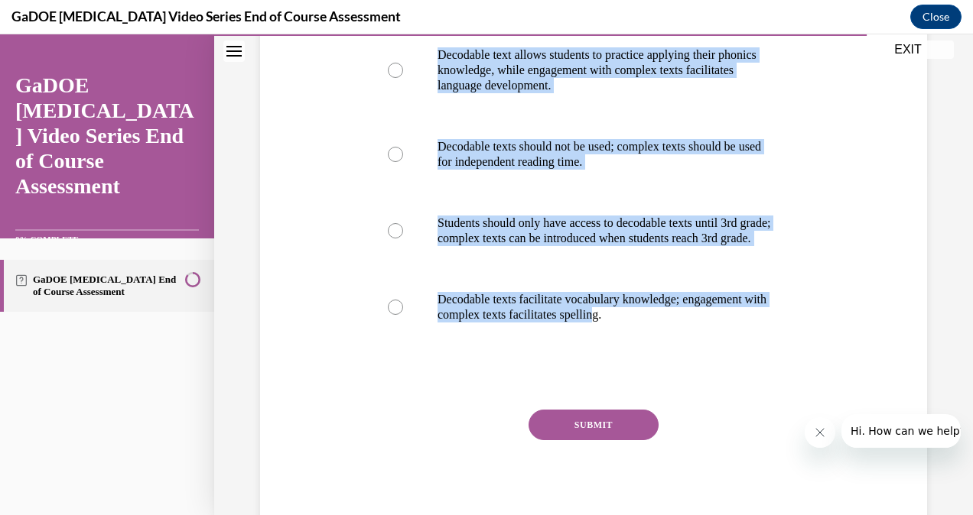
scroll to position [341, 0]
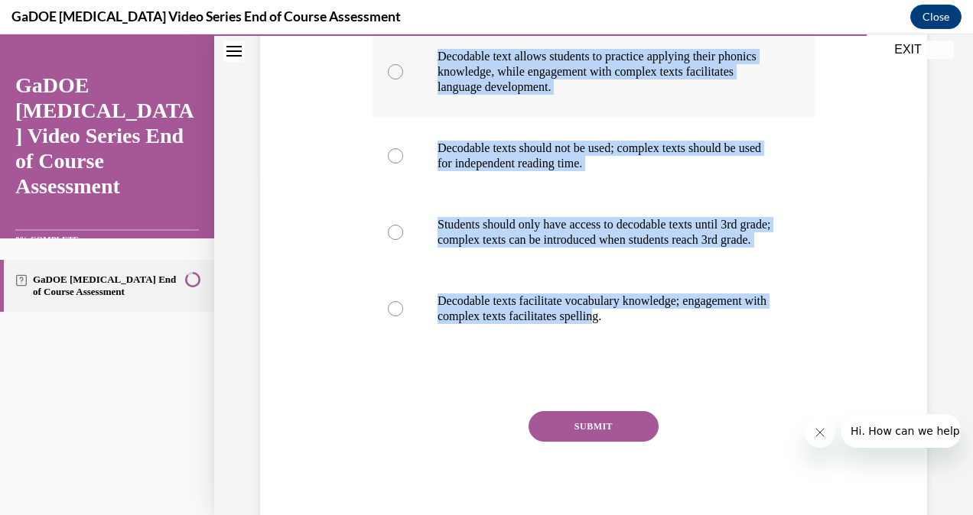
click at [572, 54] on p "Decodable text allows students to practice applying their phonics knowledge, wh…" at bounding box center [606, 72] width 339 height 46
click at [403, 64] on input "Decodable text allows students to practice applying their phonics knowledge, wh…" at bounding box center [395, 71] width 15 height 15
radio input "true"
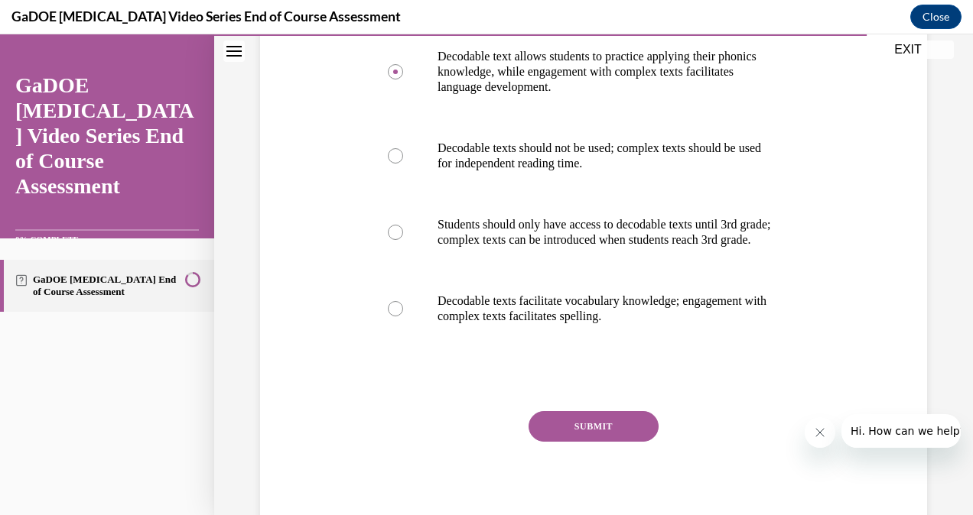
click at [595, 436] on button "SUBMIT" at bounding box center [593, 426] width 130 height 31
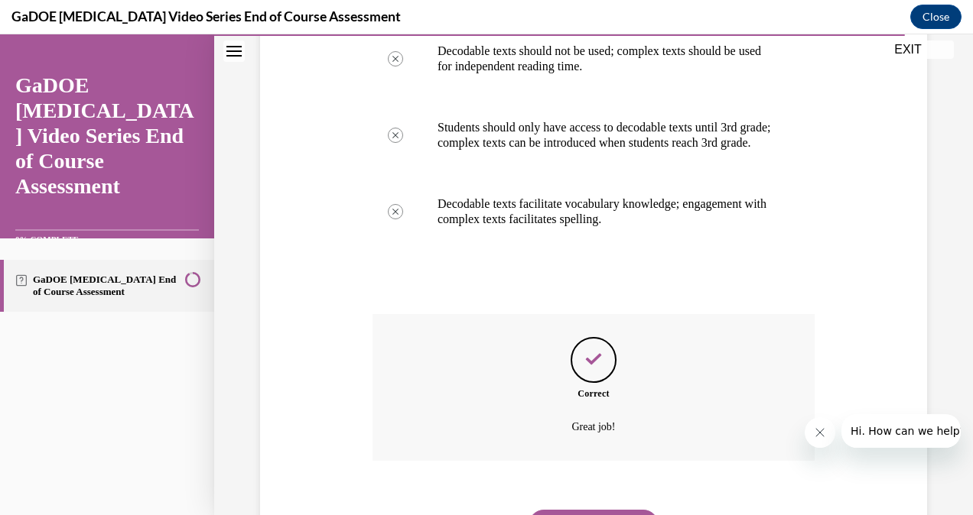
scroll to position [532, 0]
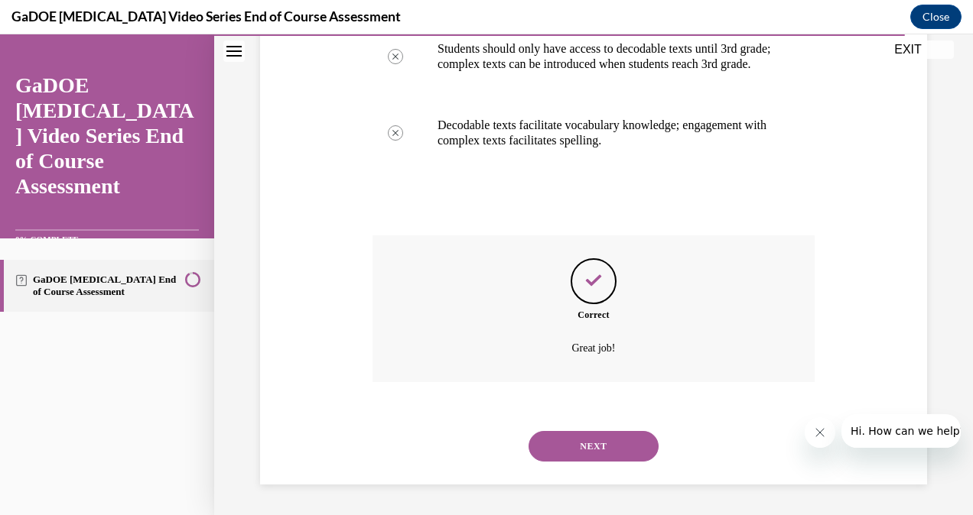
click at [612, 436] on button "NEXT" at bounding box center [593, 446] width 130 height 31
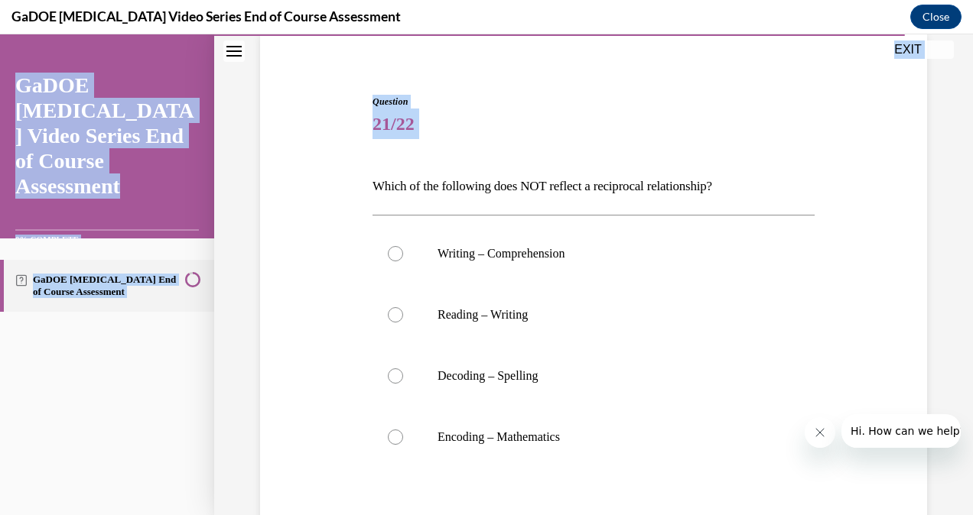
scroll to position [151, 0]
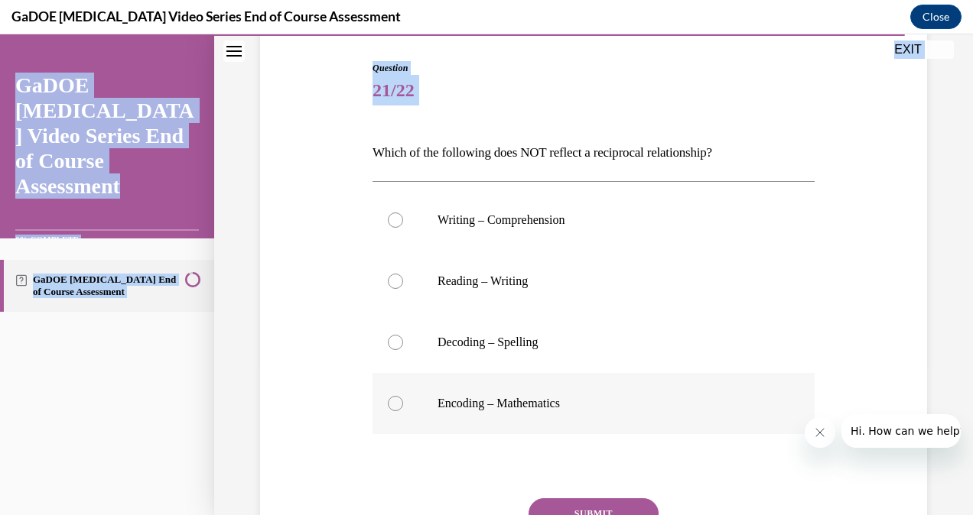
drag, startPoint x: 356, startPoint y: 295, endPoint x: 574, endPoint y: 411, distance: 247.0
click at [574, 411] on div "Question 21/22 Which of the following does NOT reflect a reciprocal relationshi…" at bounding box center [593, 319] width 675 height 609
click at [484, 413] on label "Encoding – Mathematics" at bounding box center [593, 403] width 442 height 61
click at [403, 411] on input "Encoding – Mathematics" at bounding box center [395, 403] width 15 height 15
radio input "true"
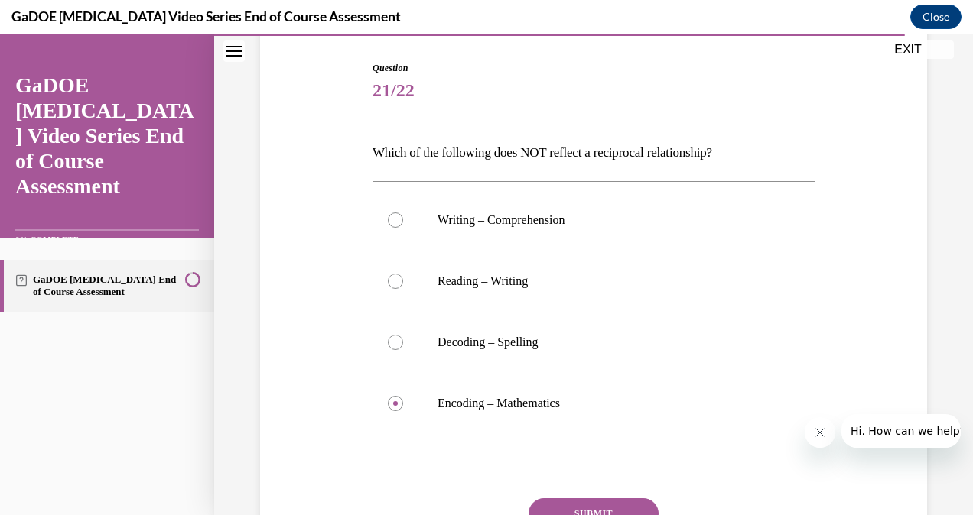
click at [562, 500] on button "SUBMIT" at bounding box center [593, 514] width 130 height 31
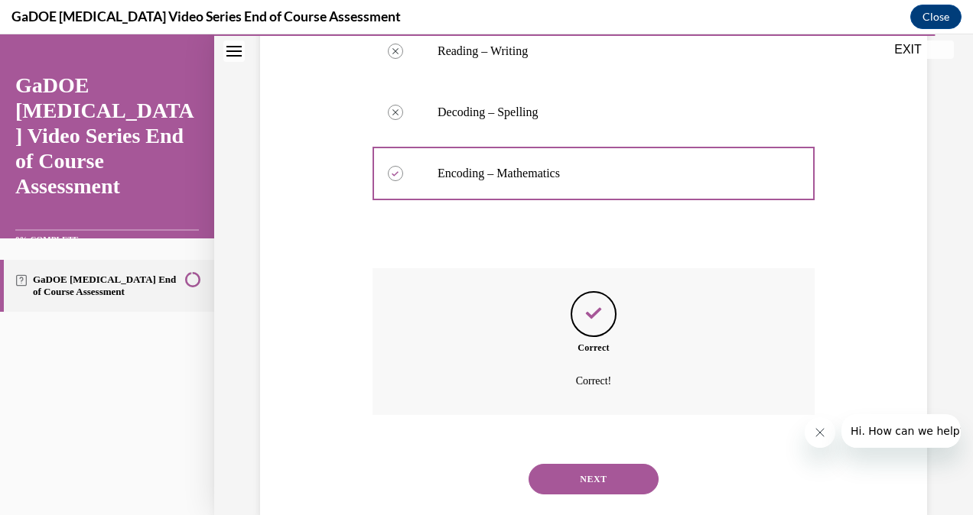
scroll to position [414, 0]
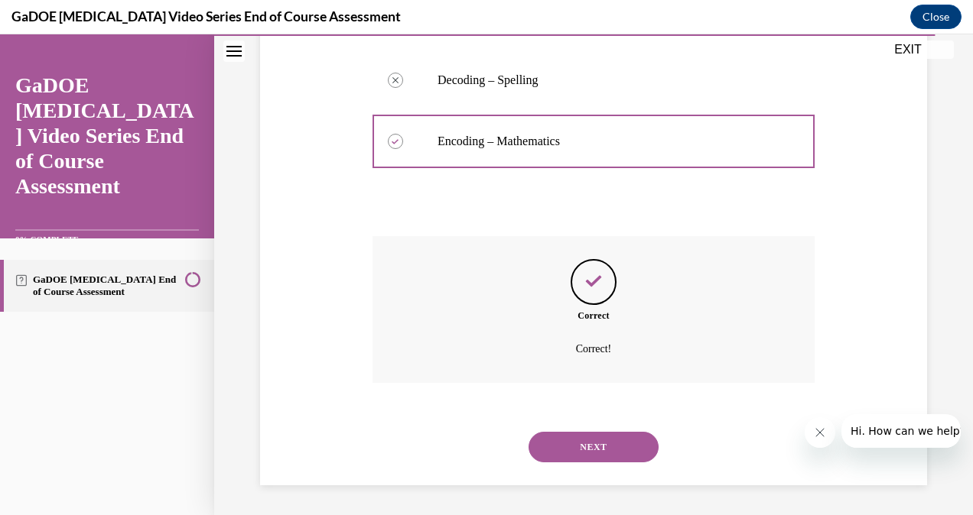
click at [580, 450] on button "NEXT" at bounding box center [593, 447] width 130 height 31
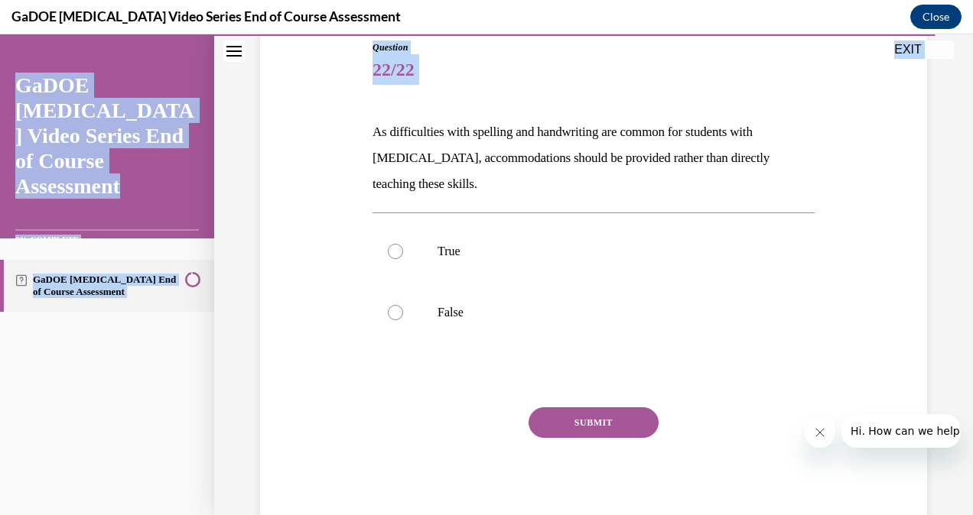
scroll to position [219, 0]
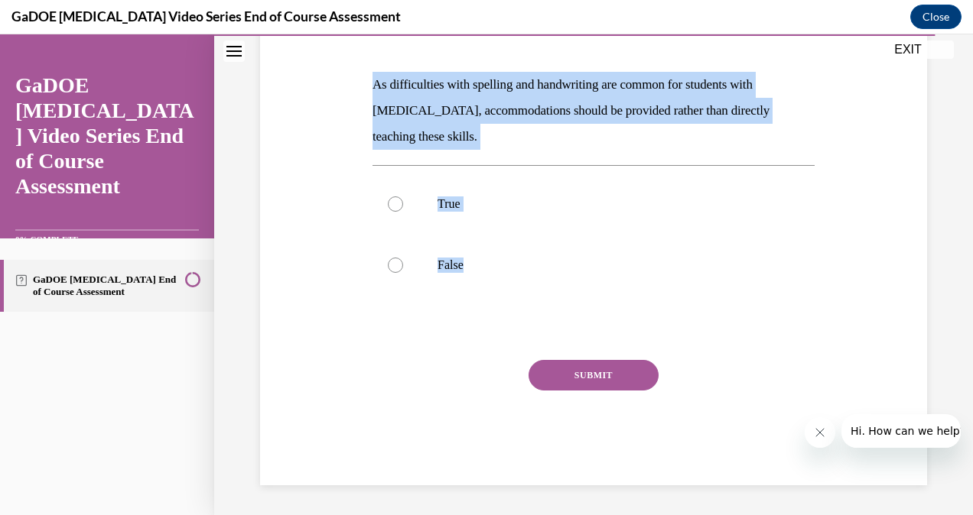
drag, startPoint x: 365, startPoint y: 303, endPoint x: 553, endPoint y: 334, distance: 190.7
click at [553, 334] on div "Question 22/22 As difficulties with spelling and handwriting are common for stu…" at bounding box center [593, 216] width 675 height 538
click at [474, 278] on label "False" at bounding box center [593, 265] width 442 height 61
click at [403, 273] on input "False" at bounding box center [395, 265] width 15 height 15
radio input "true"
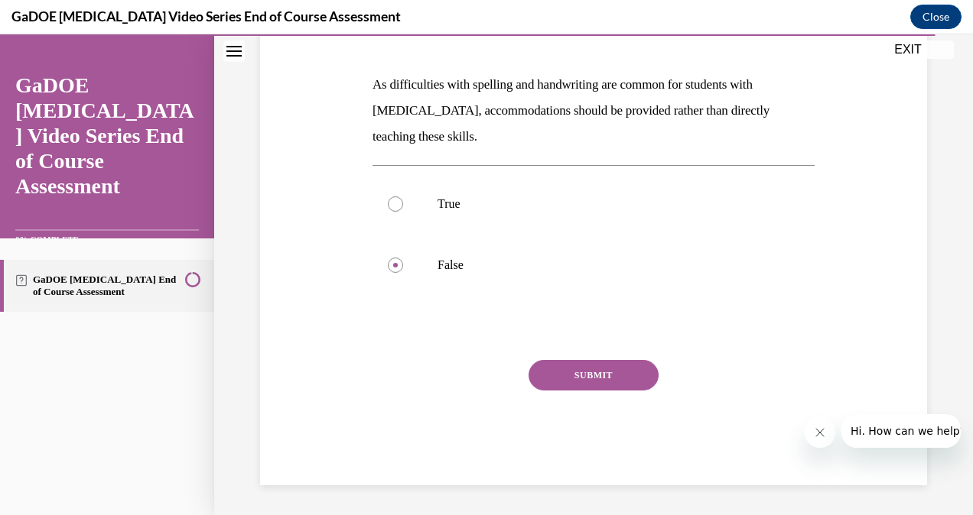
click at [548, 364] on button "SUBMIT" at bounding box center [593, 375] width 130 height 31
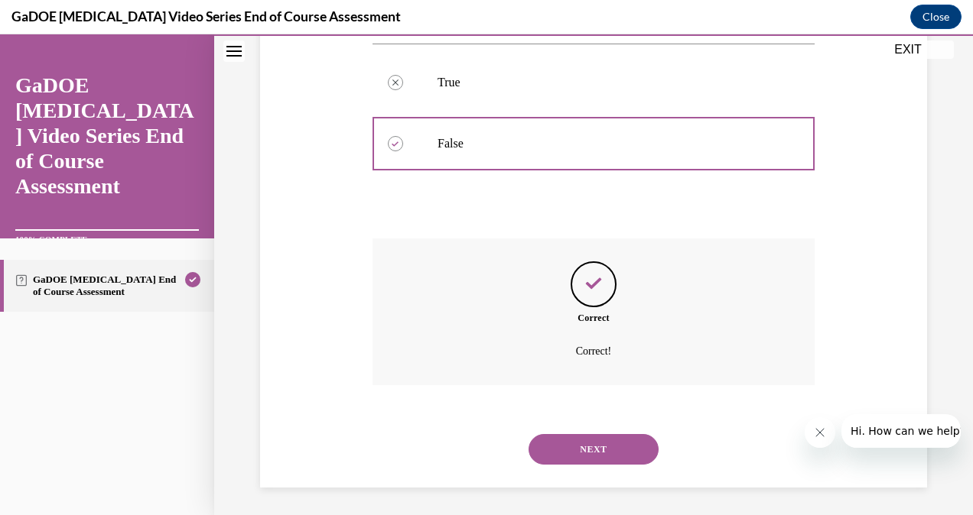
scroll to position [343, 0]
click at [613, 443] on button "NEXT" at bounding box center [593, 447] width 130 height 31
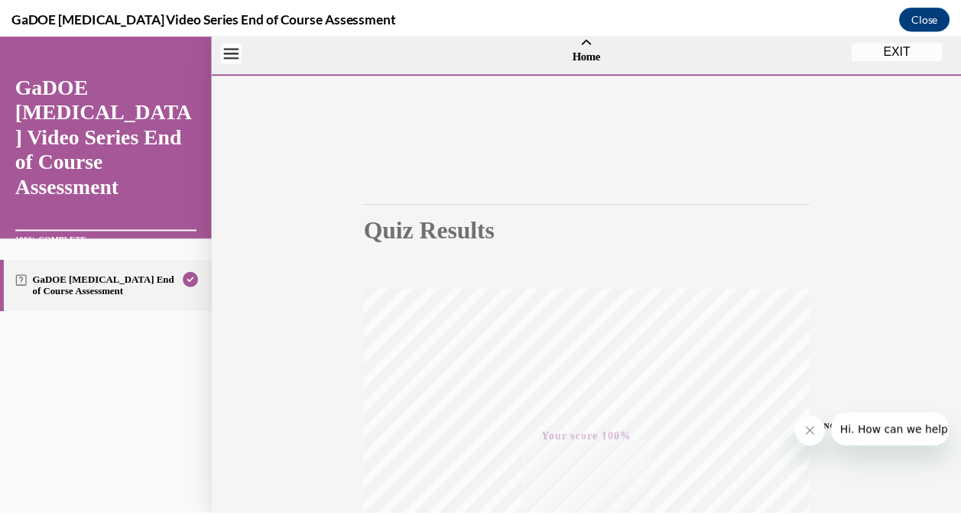
scroll to position [5, 0]
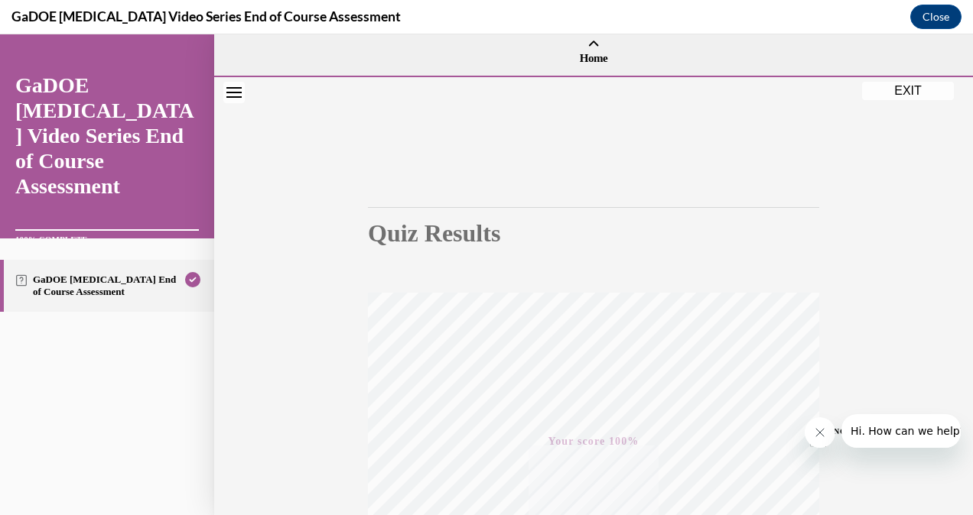
click at [904, 96] on button "EXIT" at bounding box center [908, 91] width 92 height 18
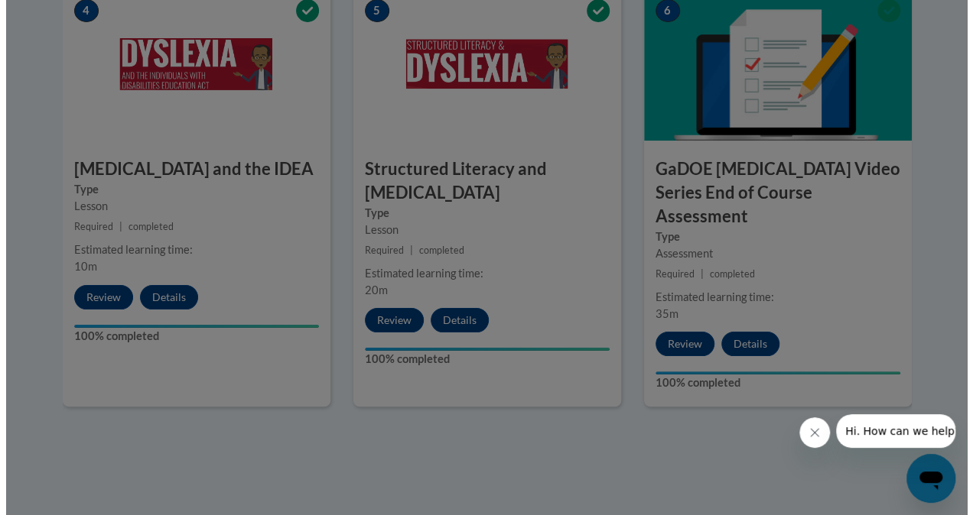
scroll to position [908, 0]
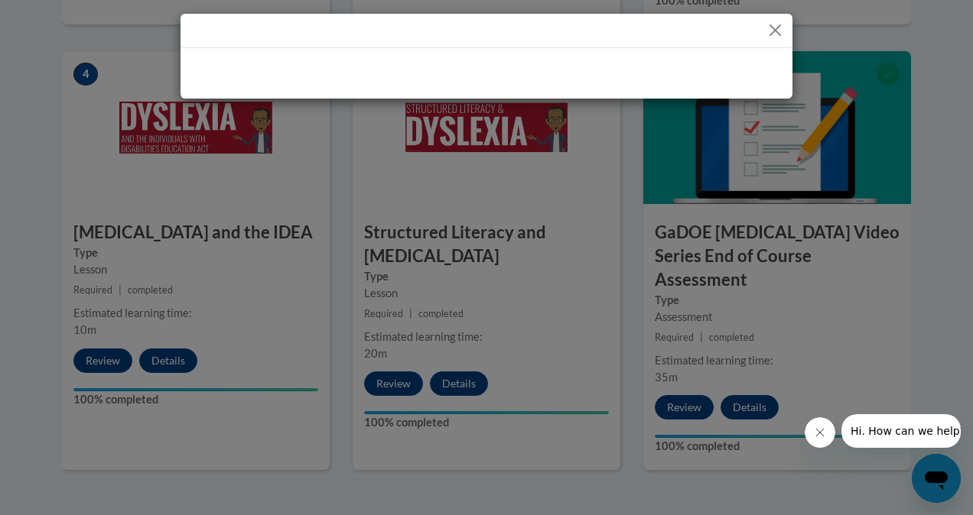
drag, startPoint x: 962, startPoint y: 324, endPoint x: 968, endPoint y: 294, distance: 31.2
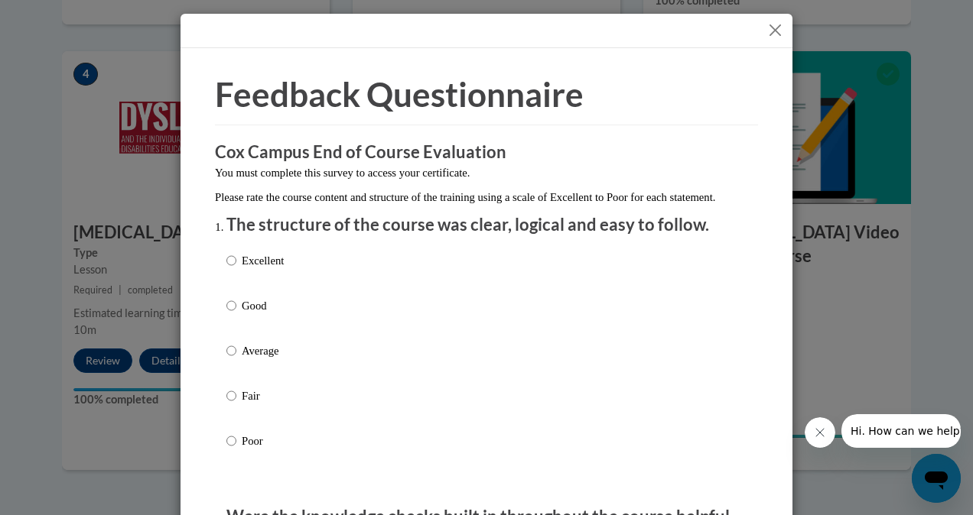
click at [270, 269] on p "Excellent" at bounding box center [263, 260] width 42 height 17
click at [236, 269] on input "Excellent" at bounding box center [231, 260] width 10 height 17
radio input "true"
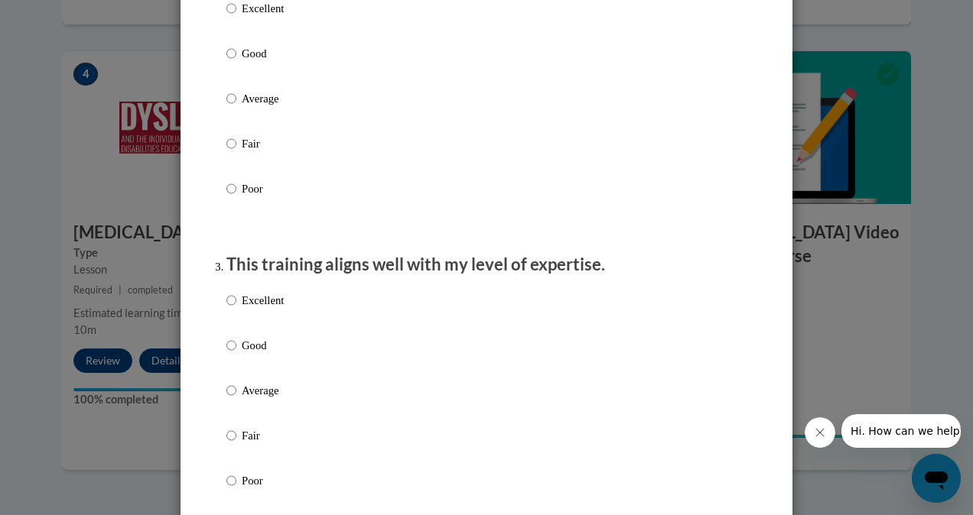
scroll to position [395, 0]
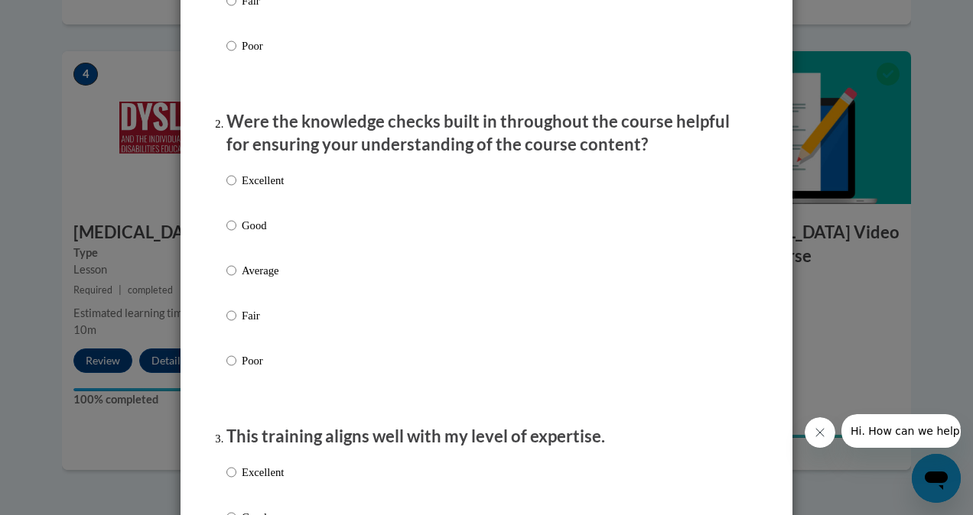
click at [263, 187] on p "Excellent" at bounding box center [263, 180] width 42 height 17
click at [236, 187] on input "Excellent" at bounding box center [231, 180] width 10 height 17
radio input "true"
click at [262, 481] on p "Excellent" at bounding box center [263, 472] width 42 height 17
click at [236, 481] on input "Excellent" at bounding box center [231, 472] width 10 height 17
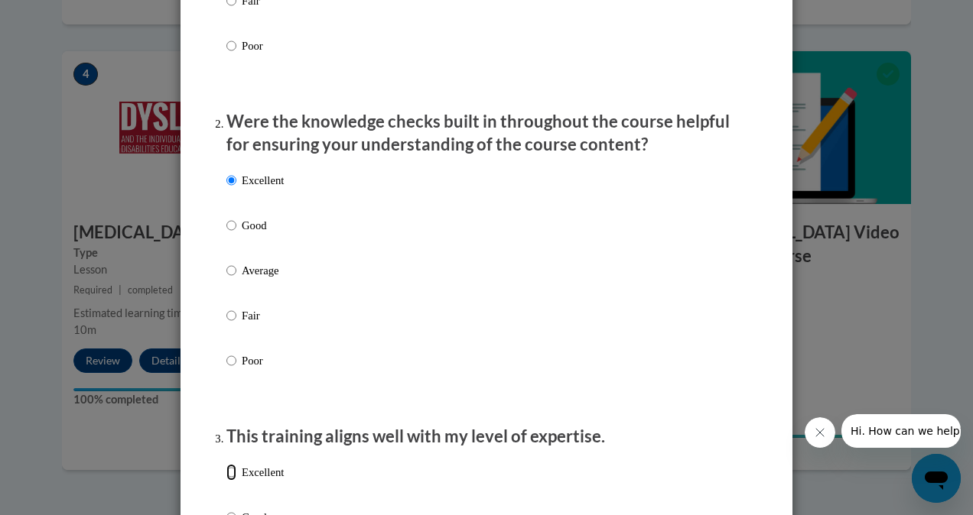
radio input "true"
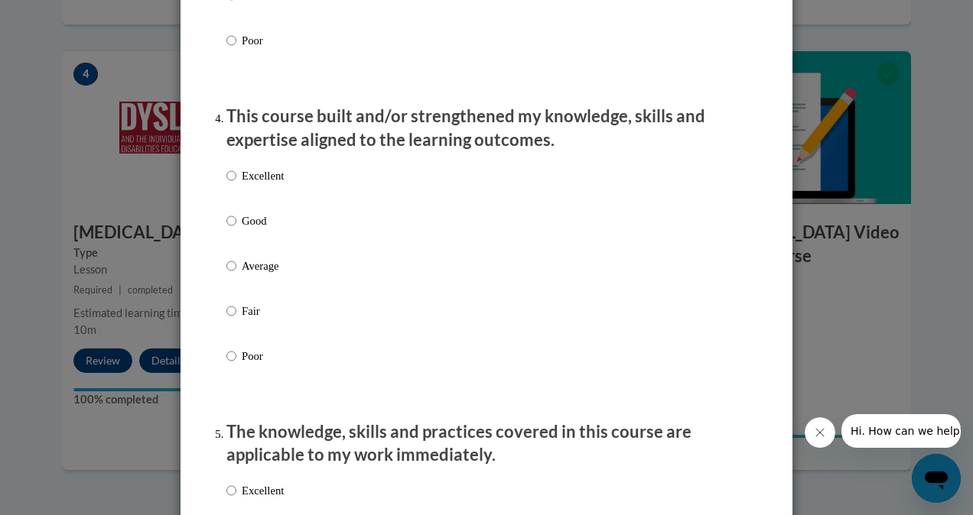
scroll to position [1014, 0]
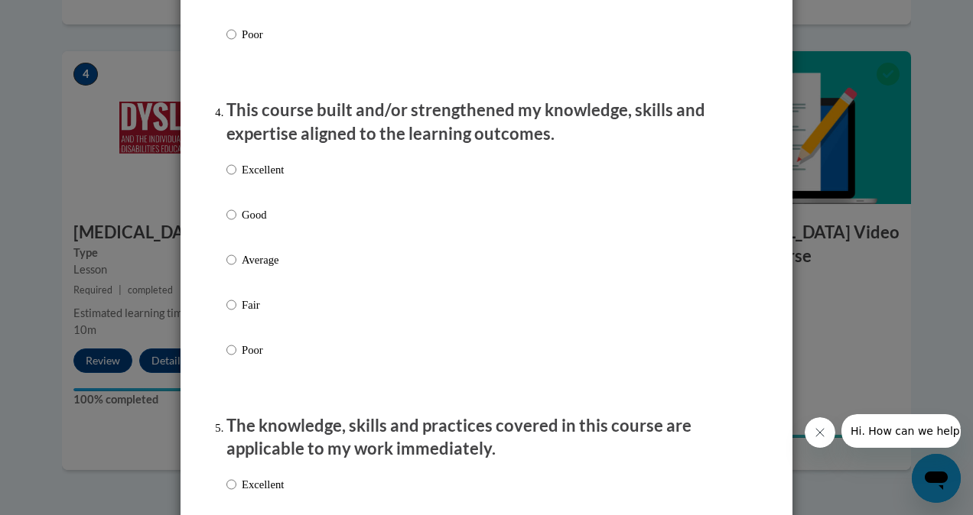
click at [262, 178] on p "Excellent" at bounding box center [263, 169] width 42 height 17
click at [236, 178] on input "Excellent" at bounding box center [231, 169] width 10 height 17
radio input "true"
click at [255, 493] on p "Excellent" at bounding box center [263, 484] width 42 height 17
click at [236, 493] on input "Excellent" at bounding box center [231, 484] width 10 height 17
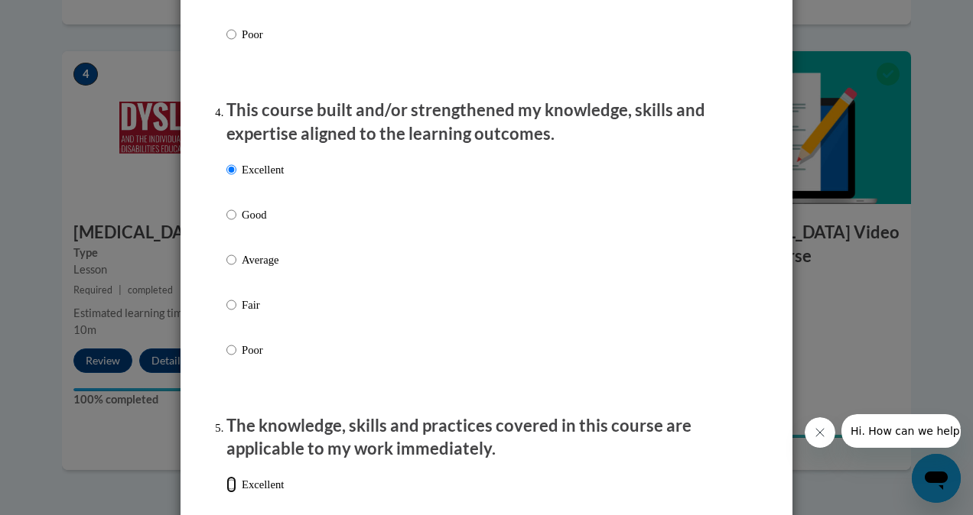
radio input "true"
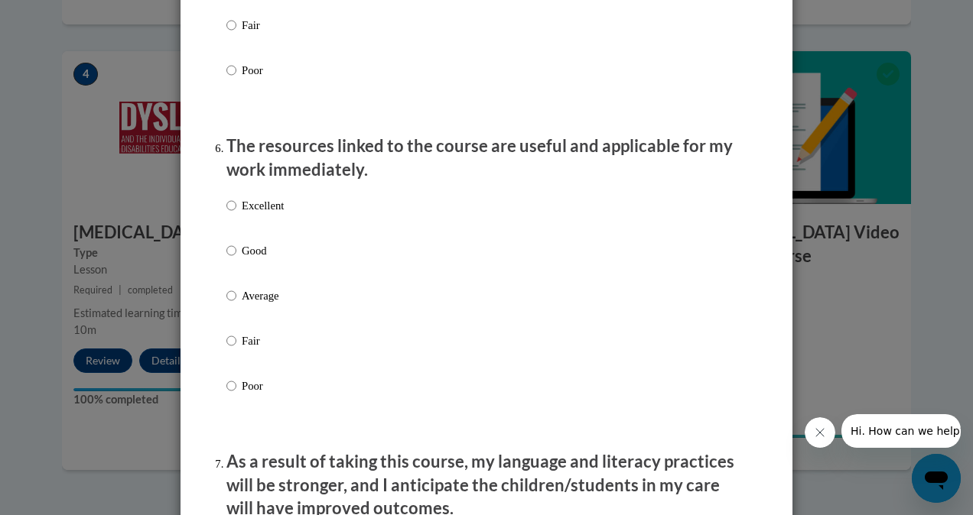
scroll to position [1657, 0]
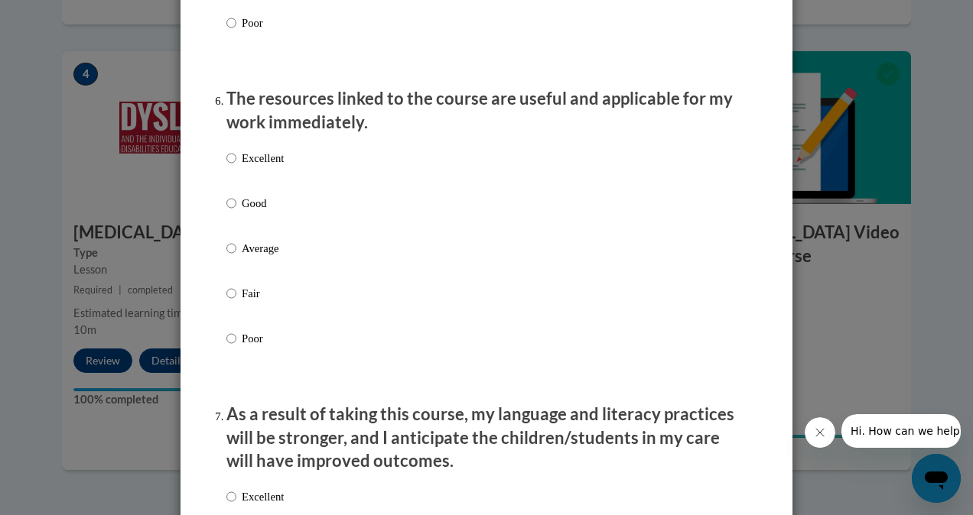
click at [242, 167] on p "Excellent" at bounding box center [263, 158] width 42 height 17
click at [236, 167] on input "Excellent" at bounding box center [231, 158] width 10 height 17
radio input "true"
click at [245, 506] on p "Excellent" at bounding box center [263, 497] width 42 height 17
click at [236, 506] on input "Excellent" at bounding box center [231, 497] width 10 height 17
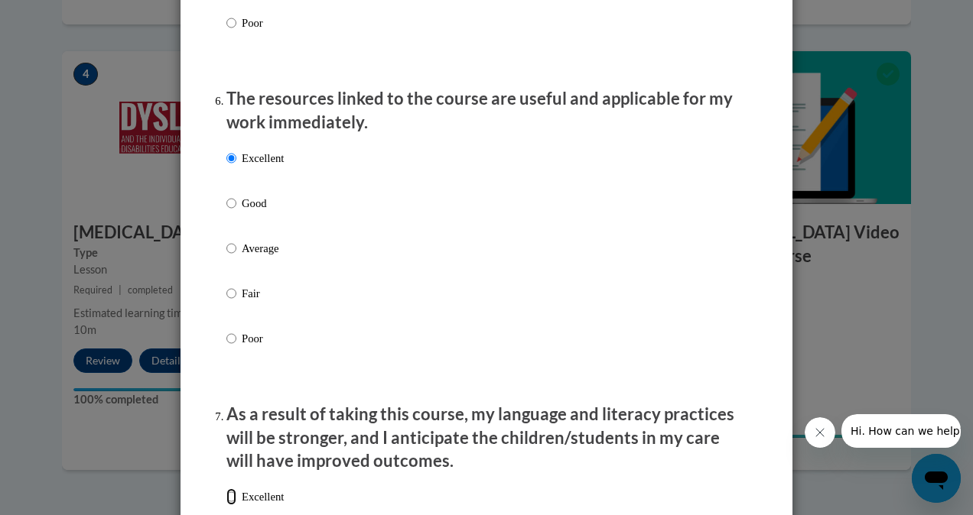
radio input "true"
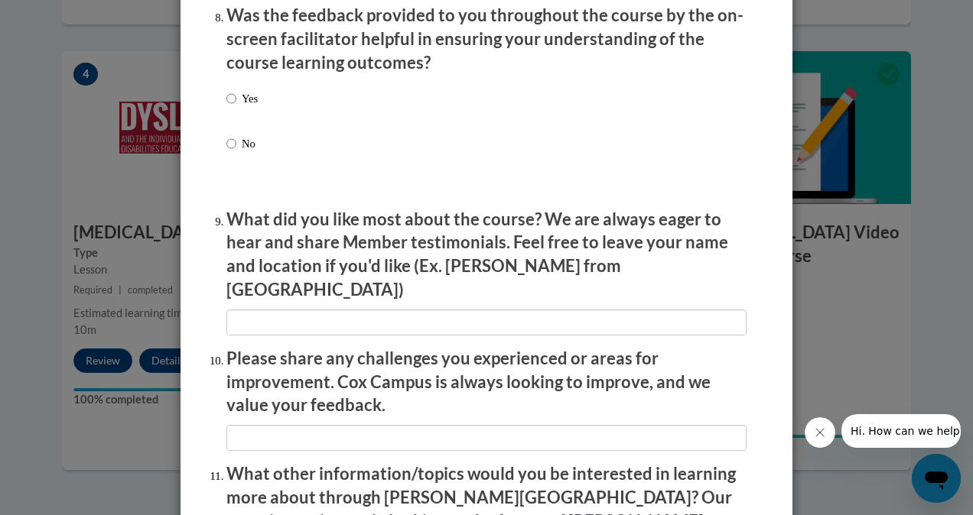
scroll to position [2432, 0]
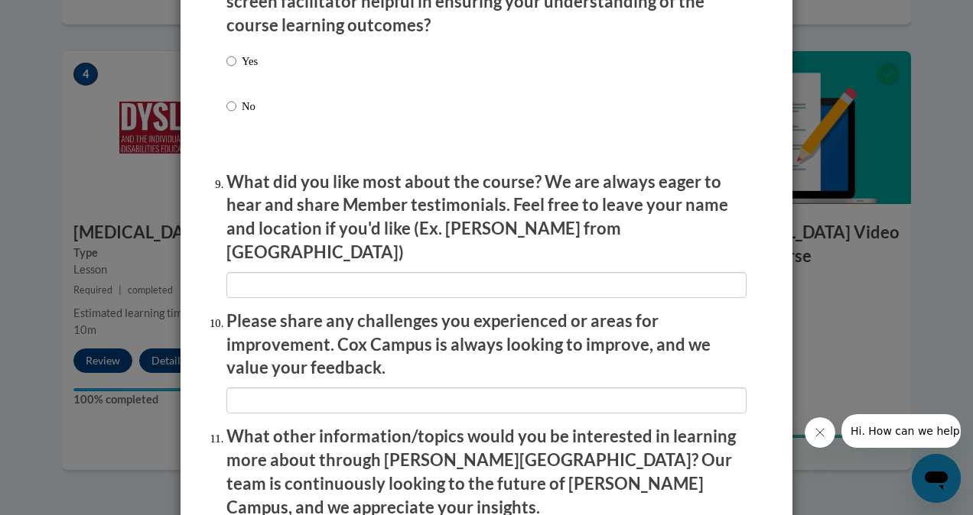
click at [244, 69] on p "Yes" at bounding box center [250, 61] width 16 height 17
click at [236, 69] on input "Yes" at bounding box center [231, 61] width 10 height 17
radio input "true"
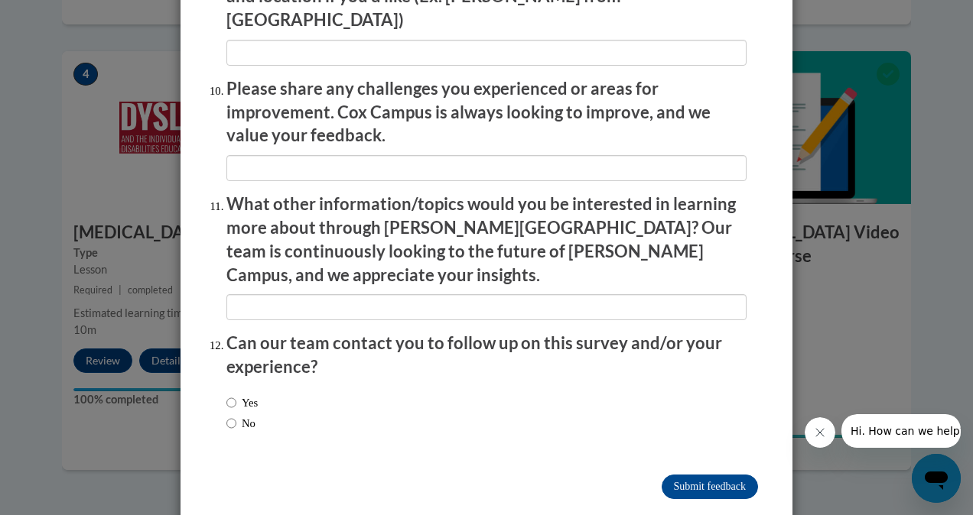
click at [249, 415] on label "No" at bounding box center [240, 423] width 29 height 17
click at [236, 415] on input "No" at bounding box center [231, 423] width 10 height 17
radio input "true"
click at [682, 475] on input "Submit feedback" at bounding box center [710, 487] width 96 height 24
